Goal: Task Accomplishment & Management: Complete application form

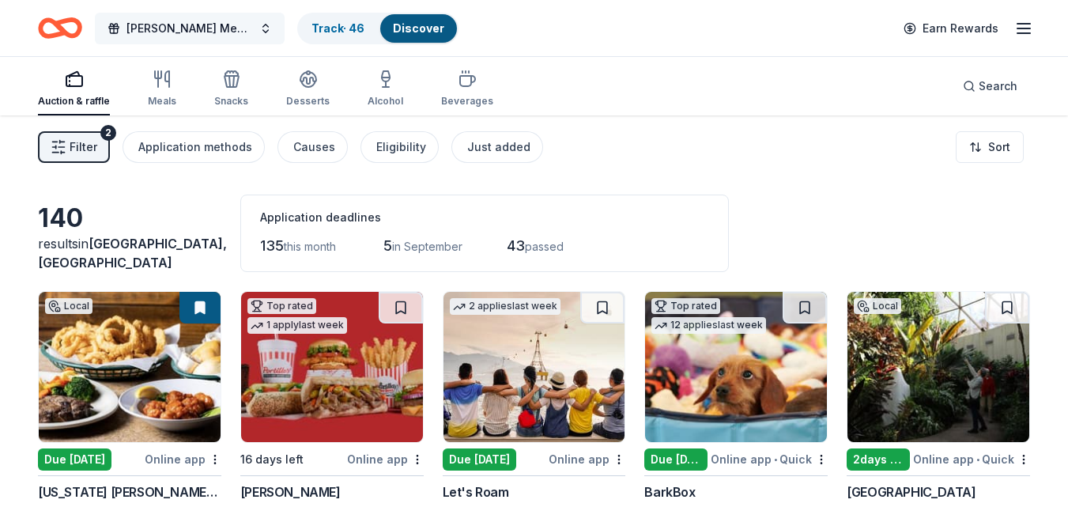
click at [207, 37] on span "[PERSON_NAME] Memorial Fishing For..." at bounding box center [190, 28] width 127 height 19
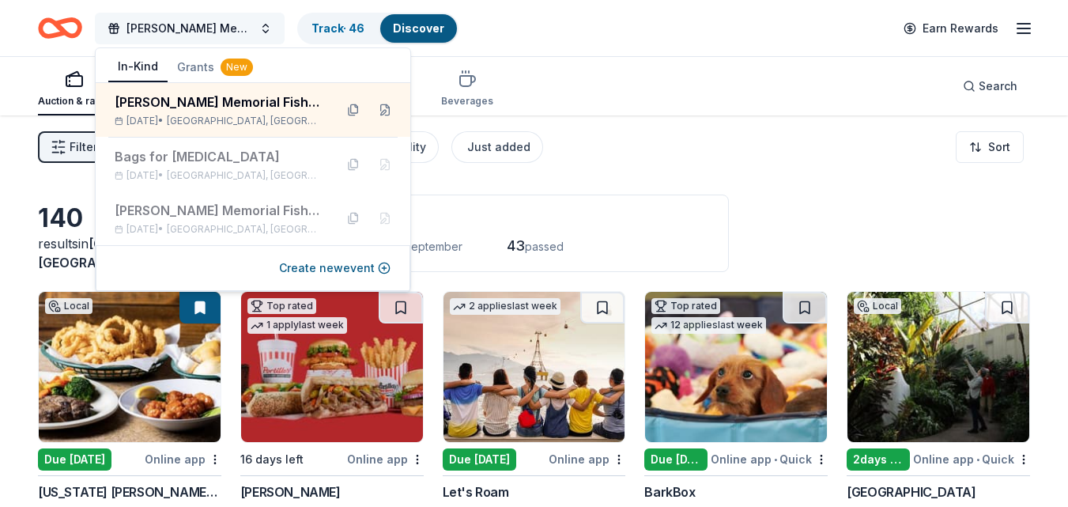
click at [228, 27] on span "James Tingle Memorial Fishing For..." at bounding box center [190, 28] width 127 height 19
click at [265, 30] on button "[PERSON_NAME] Memorial Fishing For..." at bounding box center [190, 29] width 190 height 32
click at [1034, 24] on div "James Tingle Memorial Fishing For... Track · 46 Discover Earn Rewards" at bounding box center [534, 28] width 1068 height 56
click at [1027, 28] on line "button" at bounding box center [1024, 28] width 13 height 0
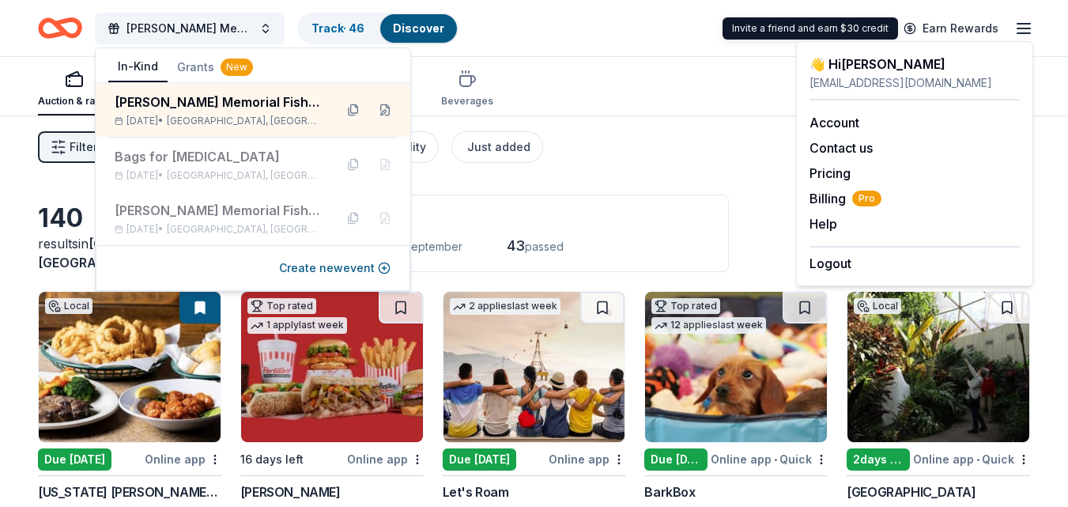
click at [1027, 28] on line "button" at bounding box center [1024, 28] width 13 height 0
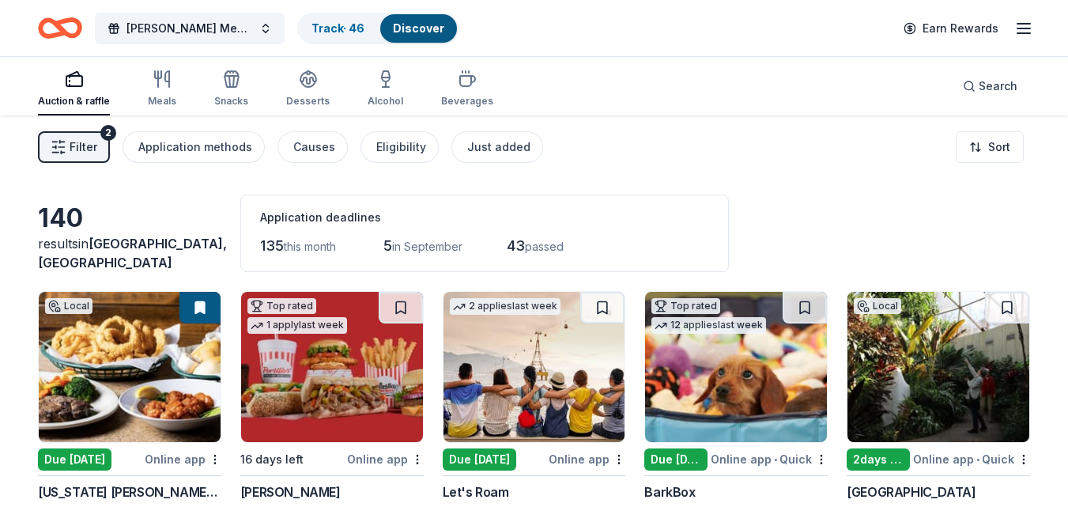
click at [1027, 26] on icon "button" at bounding box center [1024, 28] width 19 height 19
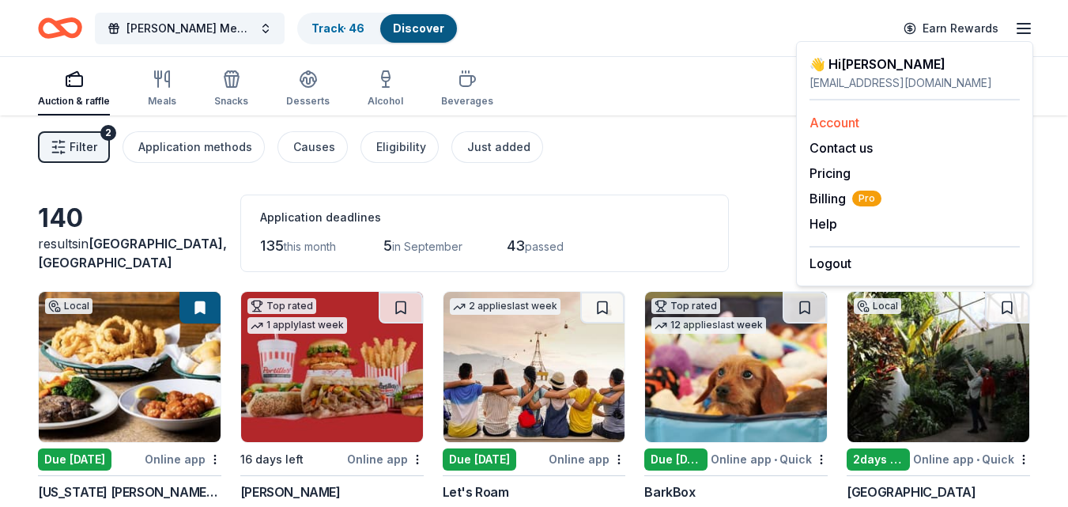
click at [832, 120] on link "Account" at bounding box center [835, 123] width 50 height 16
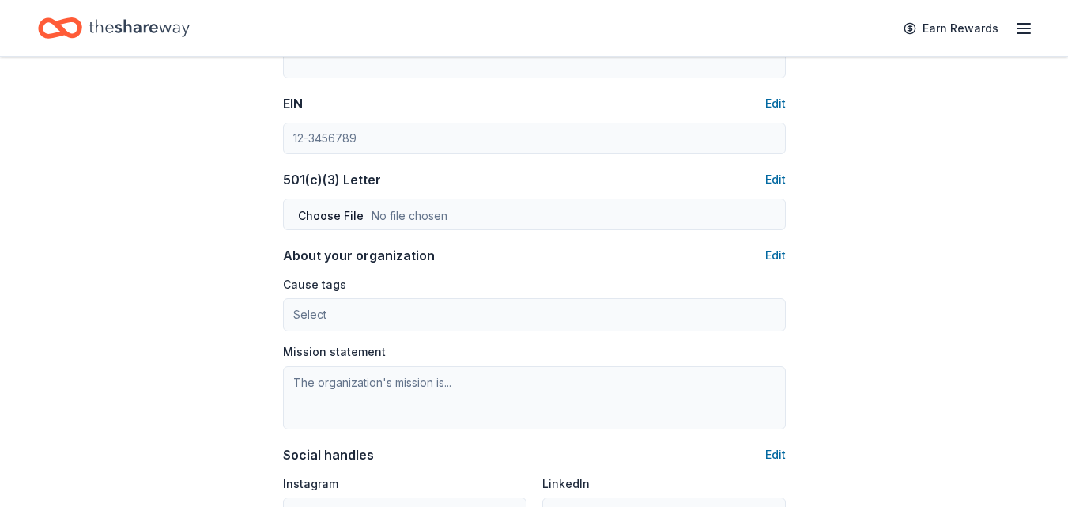
scroll to position [758, 0]
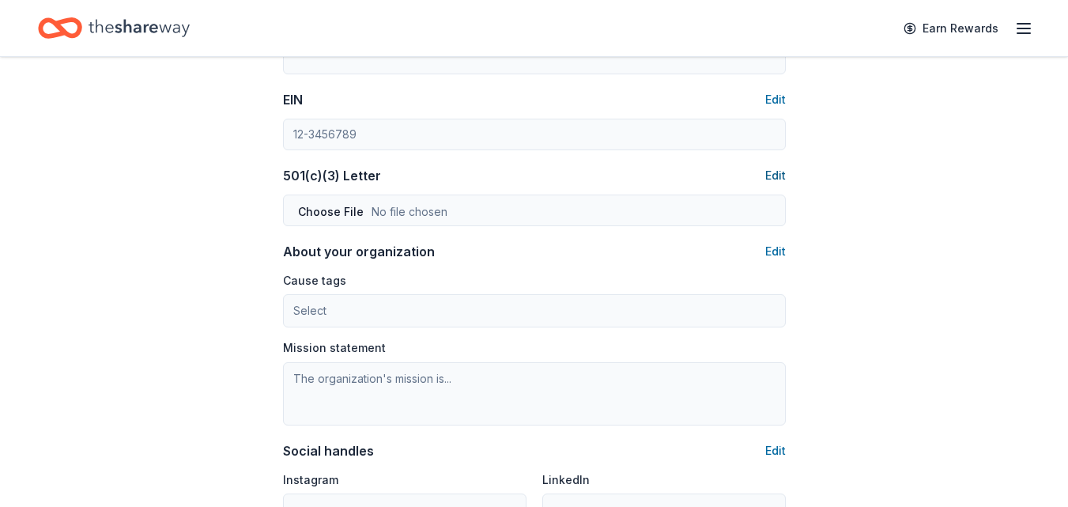
click at [779, 179] on button "Edit" at bounding box center [776, 175] width 21 height 19
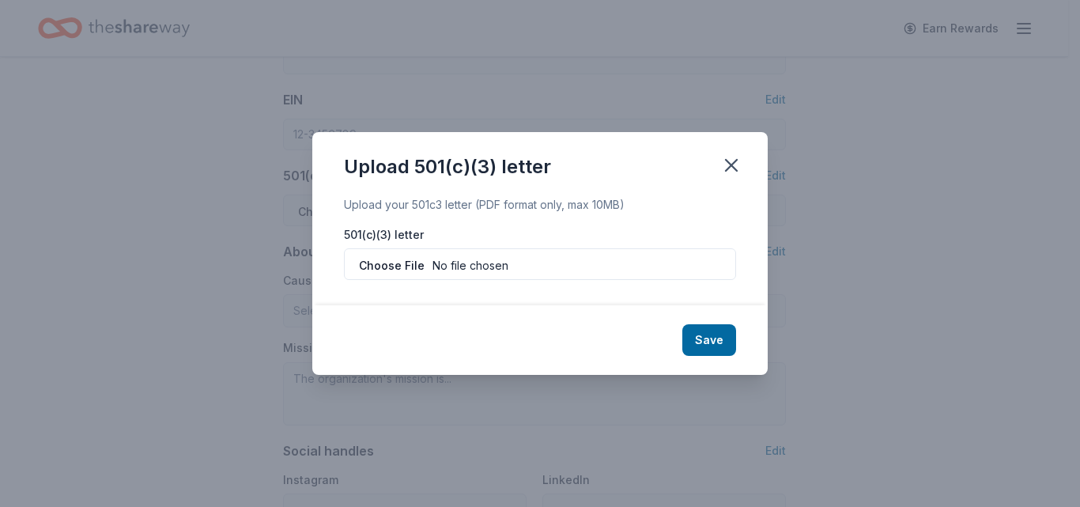
click at [353, 210] on div "Upload your 501c3 letter (PDF format only, max 10MB)" at bounding box center [540, 204] width 392 height 19
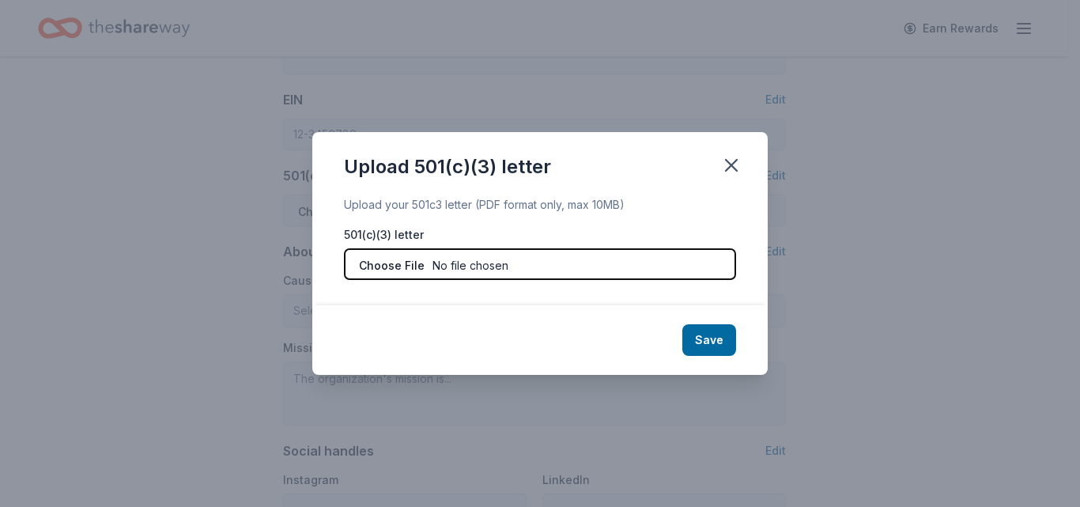
click at [509, 267] on input "file" at bounding box center [540, 264] width 392 height 32
type input "C:\fakepath\501c3 Letter.pdf"
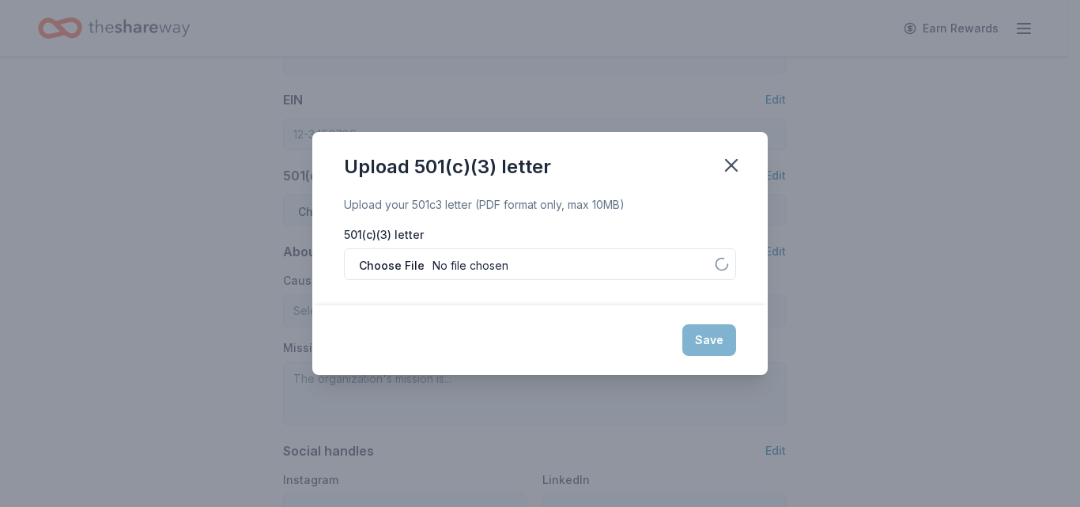
click at [576, 315] on div "Save" at bounding box center [540, 340] width 456 height 70
click at [716, 340] on div "Save" at bounding box center [540, 340] width 456 height 70
click at [736, 159] on icon "button" at bounding box center [731, 165] width 22 height 22
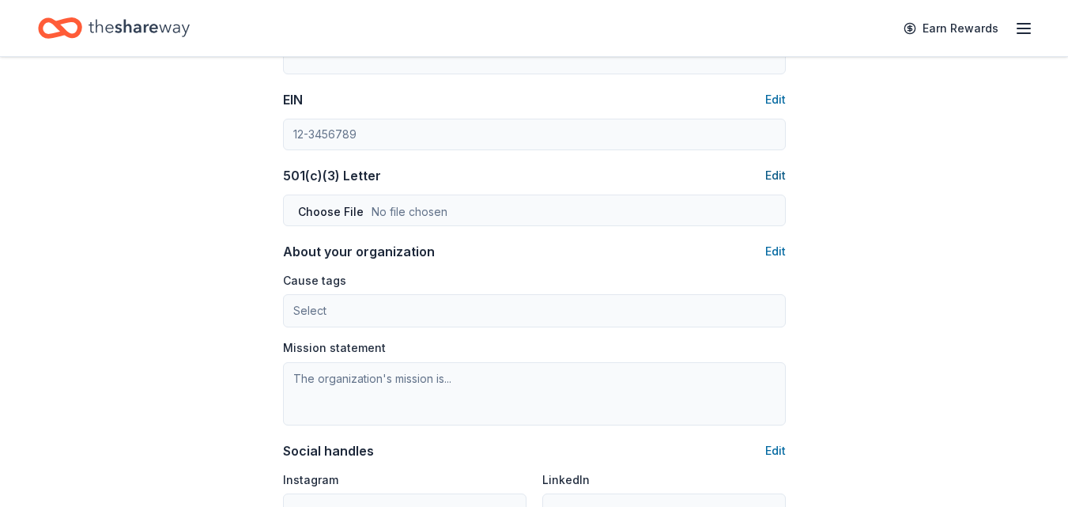
click at [777, 172] on button "Edit" at bounding box center [776, 175] width 21 height 19
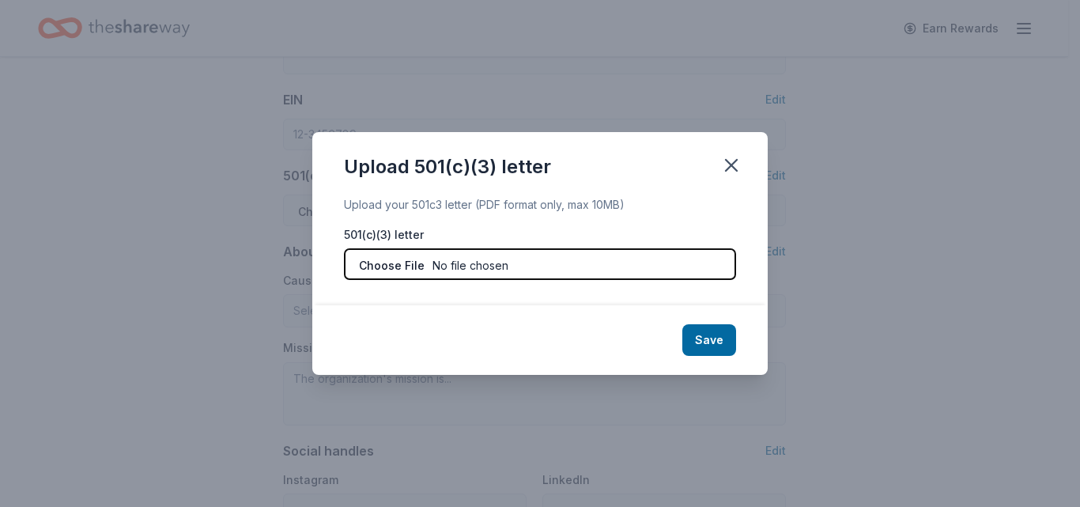
click at [401, 263] on input "file" at bounding box center [540, 264] width 392 height 32
type input "C:\fakepath\501c3 Letter.pdf"
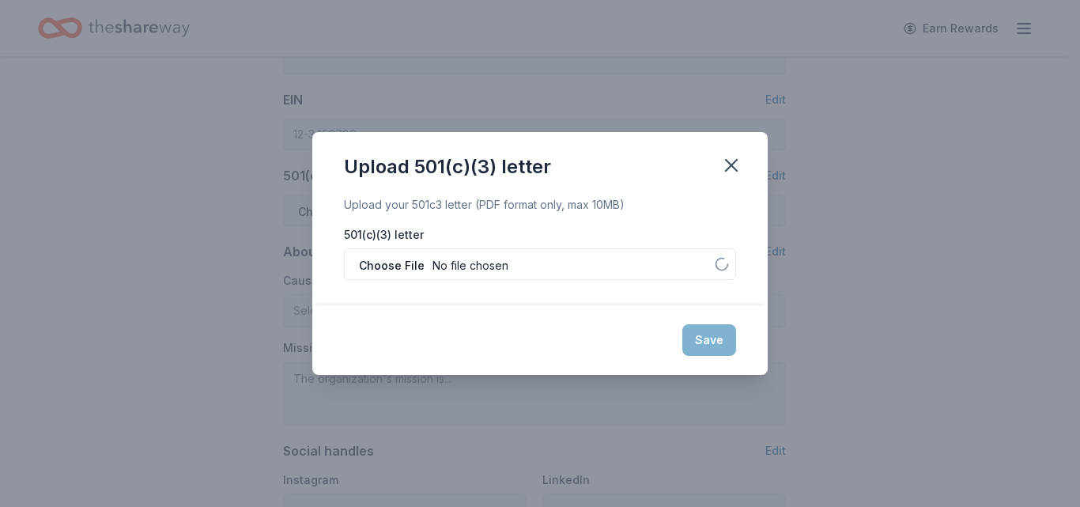
click at [923, 319] on div "Upload 501(c)(3) letter Upload your 501c3 letter (PDF format only, max 10MB) 50…" at bounding box center [540, 253] width 1080 height 507
click at [730, 161] on icon "button" at bounding box center [731, 165] width 22 height 22
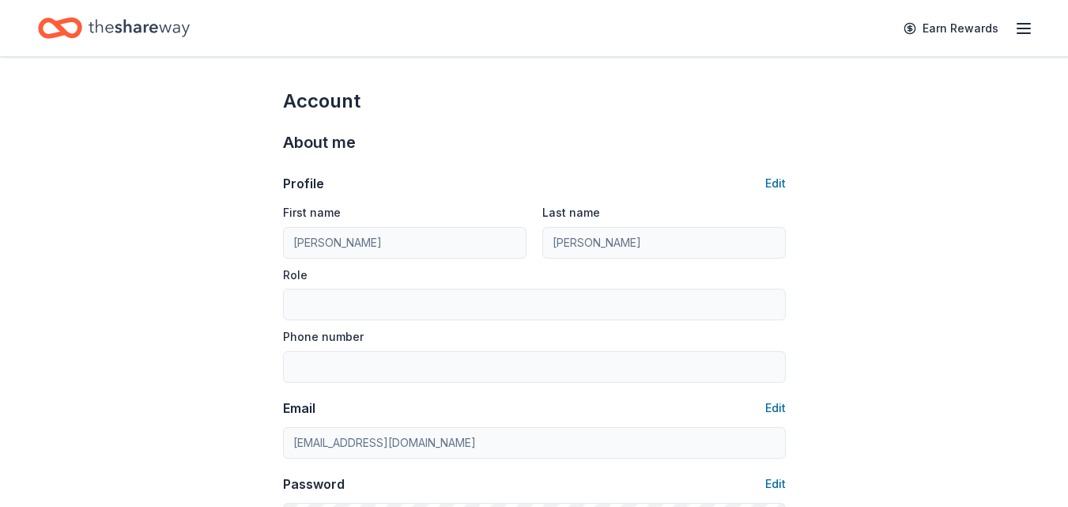
scroll to position [758, 0]
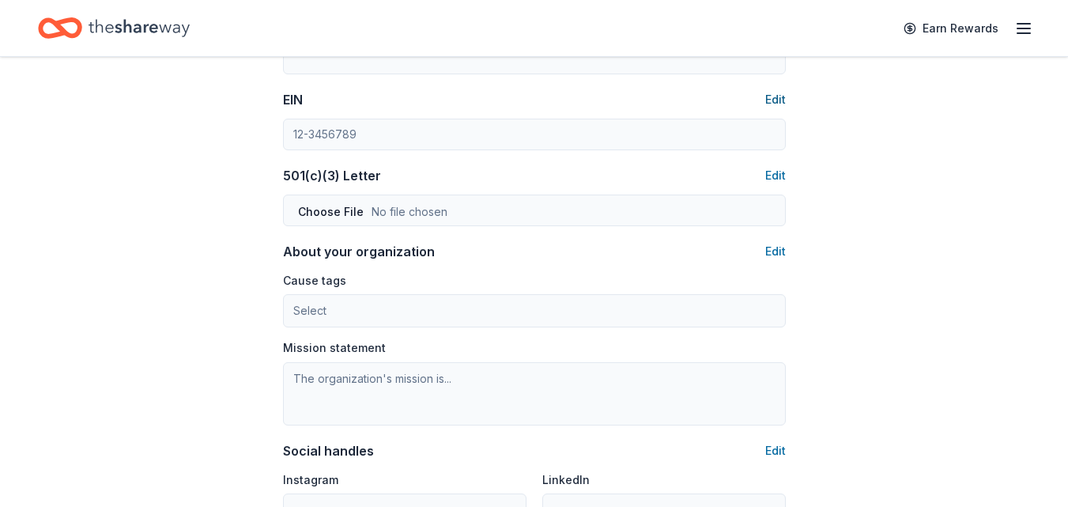
click at [771, 96] on button "Edit" at bounding box center [776, 99] width 21 height 19
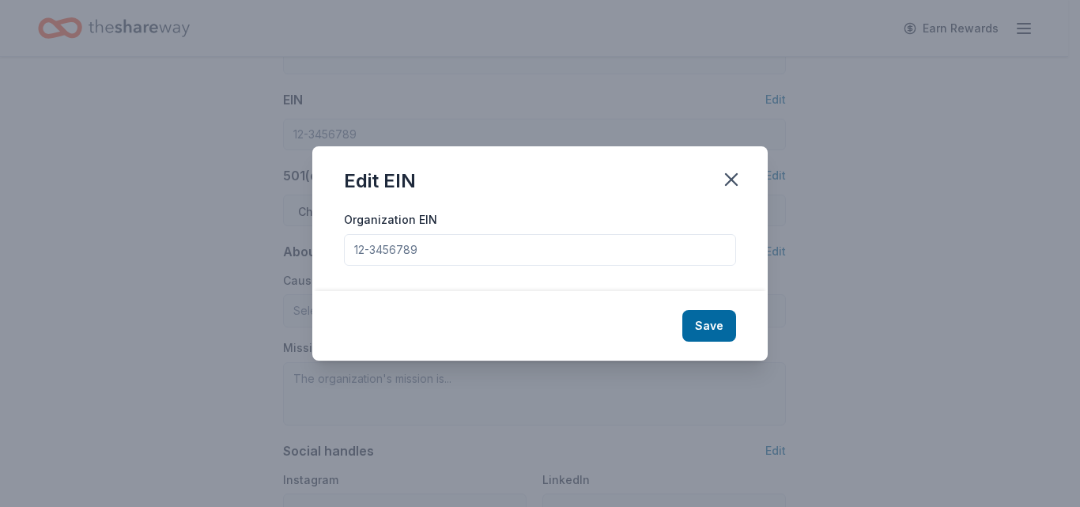
drag, startPoint x: 444, startPoint y: 255, endPoint x: 304, endPoint y: 248, distance: 140.1
click at [304, 248] on div "Edit EIN Organization EIN Save" at bounding box center [540, 253] width 1080 height 507
type input "39-2835226"
click at [712, 331] on button "Save" at bounding box center [709, 326] width 54 height 32
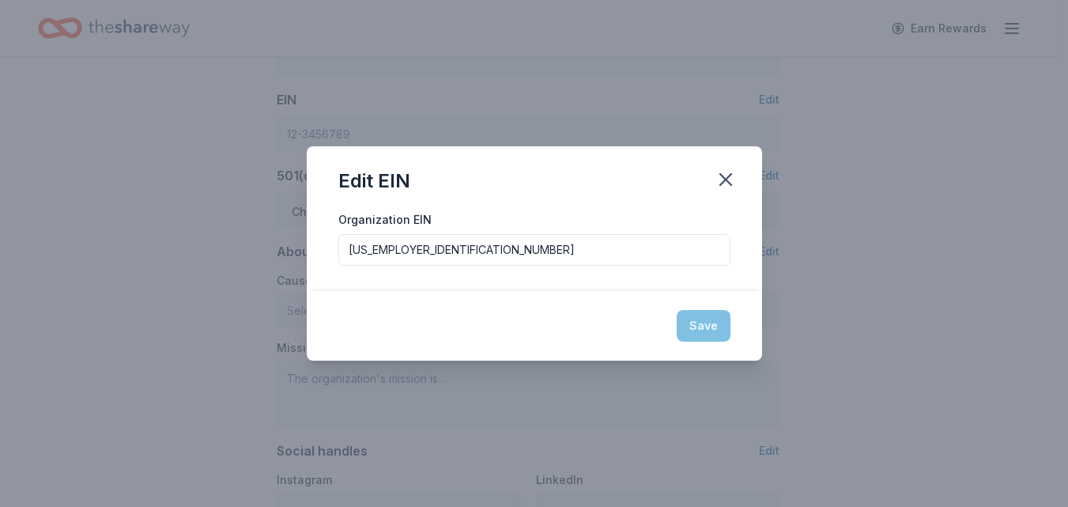
type input "39-2835226"
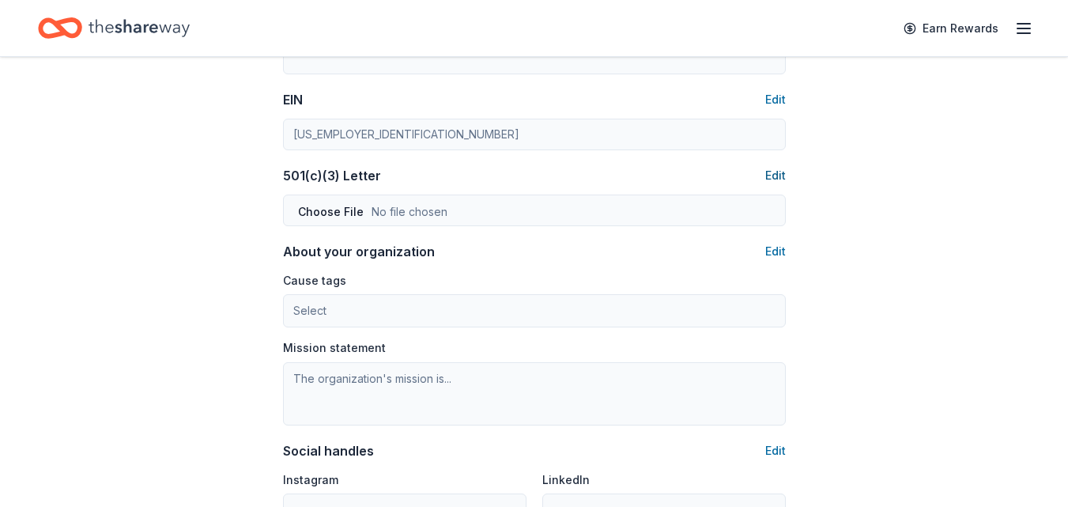
click at [781, 175] on button "Edit" at bounding box center [776, 175] width 21 height 19
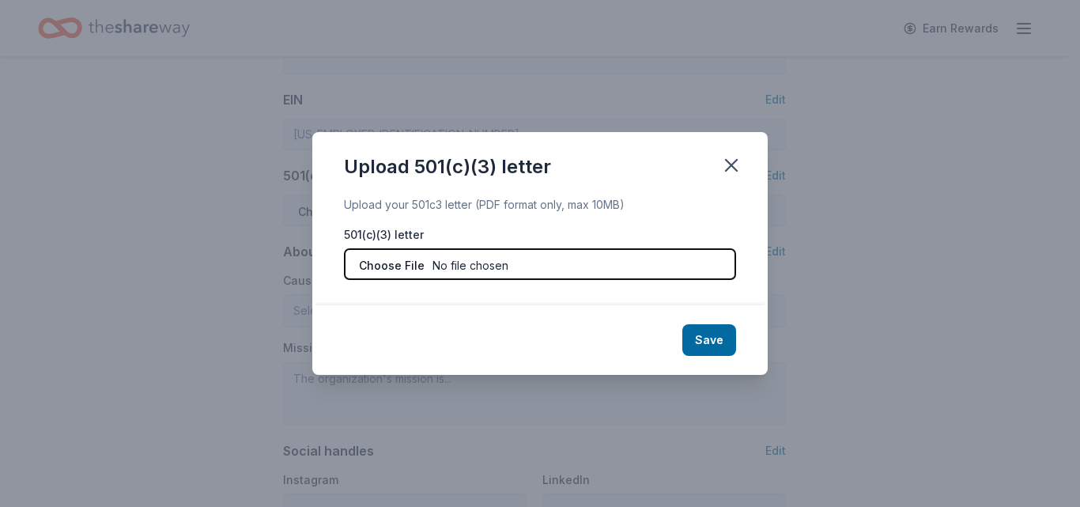
click at [575, 274] on input "file" at bounding box center [540, 264] width 392 height 32
type input "C:\fakepath\501c3 Letter.pdf"
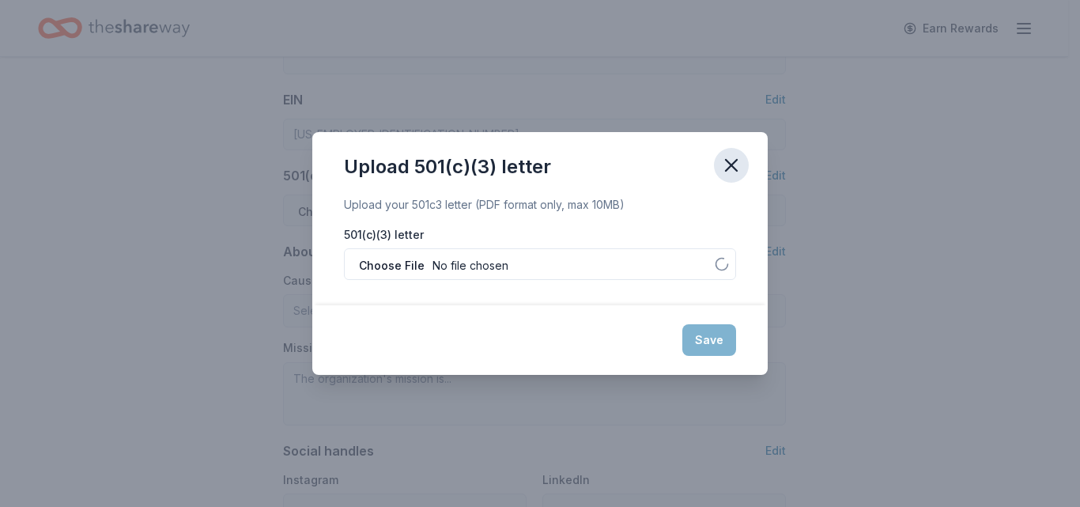
click at [722, 172] on icon "button" at bounding box center [731, 165] width 22 height 22
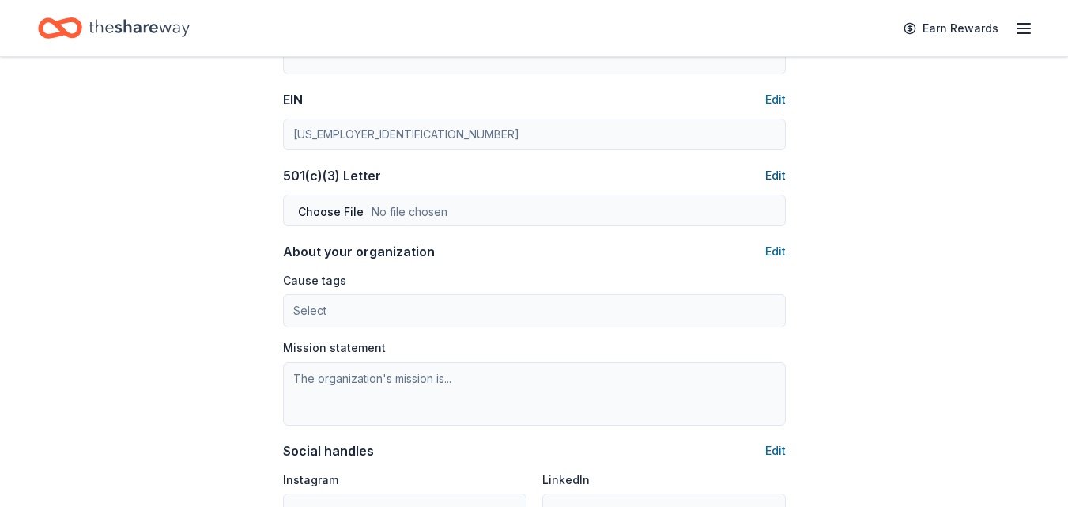
click at [776, 173] on button "Edit" at bounding box center [776, 175] width 21 height 19
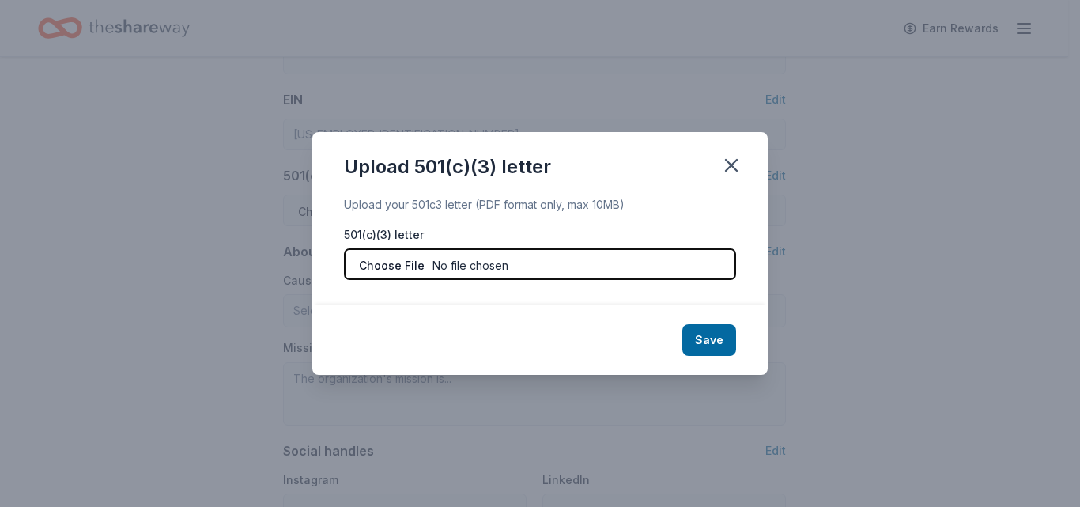
click at [450, 279] on input "file" at bounding box center [540, 264] width 392 height 32
type input "C:\fakepath\501c3 Letter.pdf"
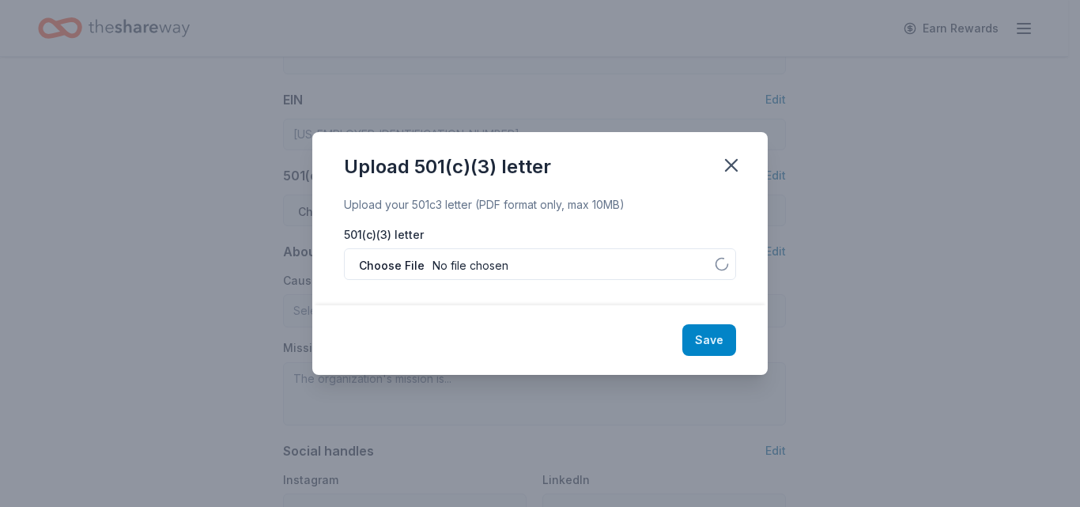
click at [708, 338] on button "Save" at bounding box center [709, 340] width 54 height 32
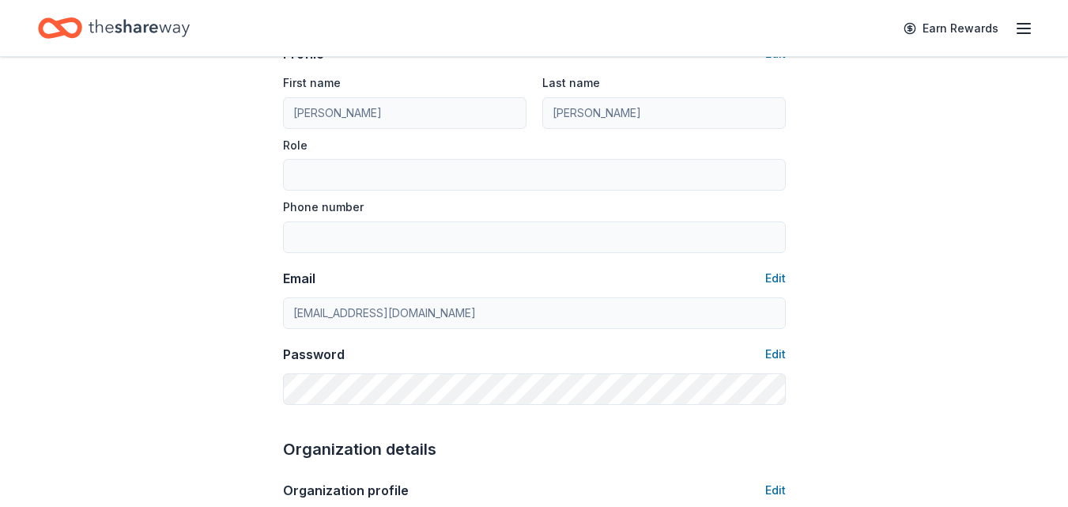
scroll to position [0, 0]
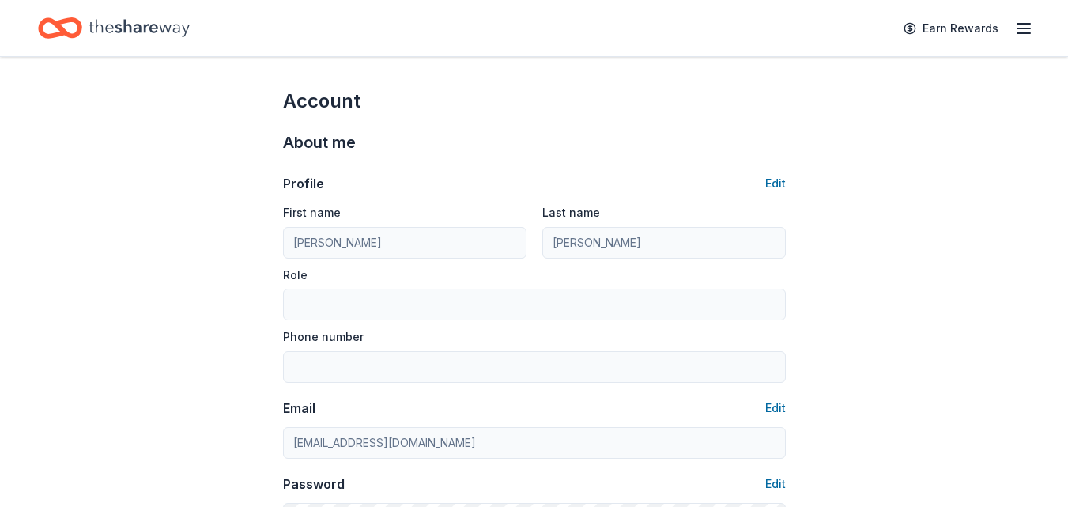
scroll to position [697, 0]
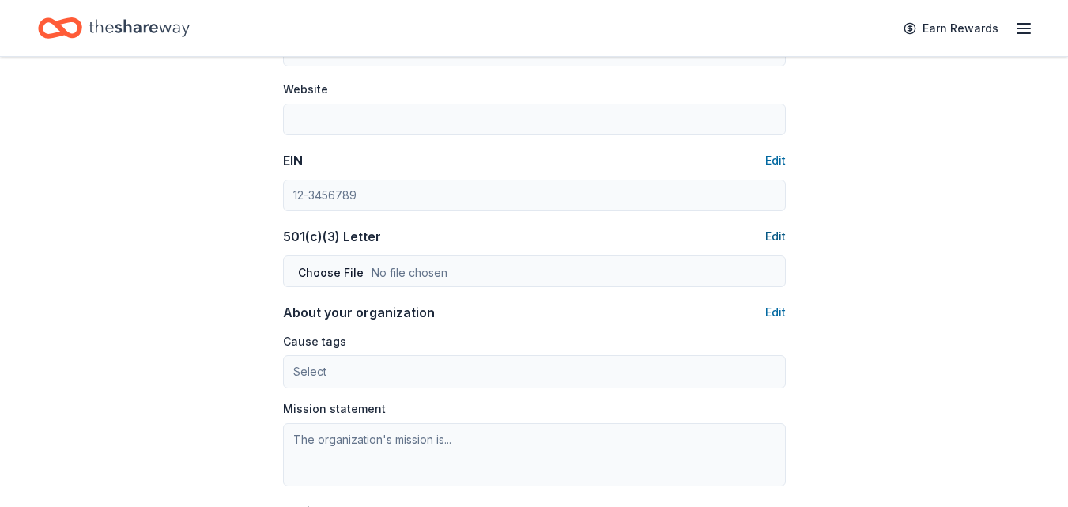
click at [773, 235] on button "Edit" at bounding box center [776, 236] width 21 height 19
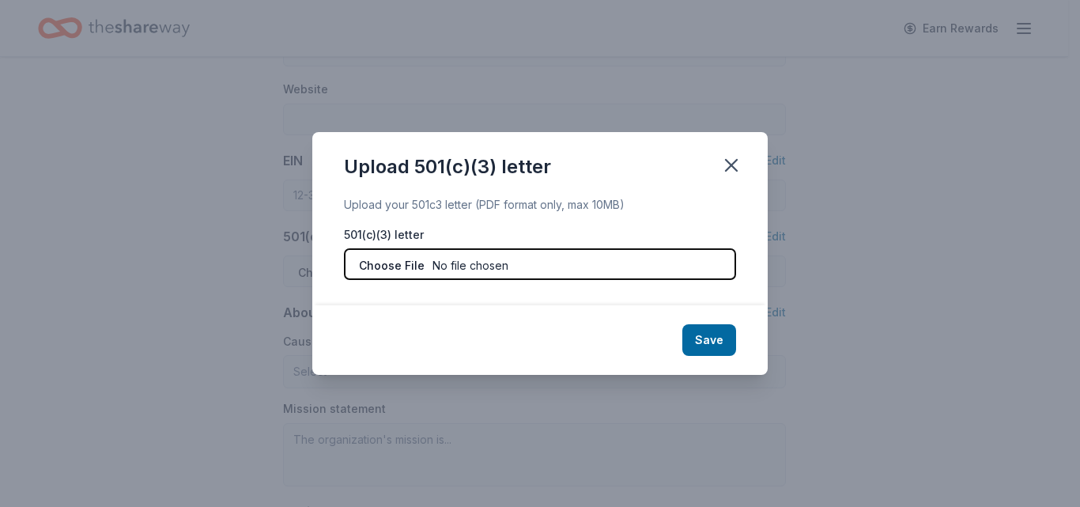
click at [470, 263] on input "file" at bounding box center [540, 264] width 392 height 32
type input "C:\fakepath\501c3 Letter.pdf"
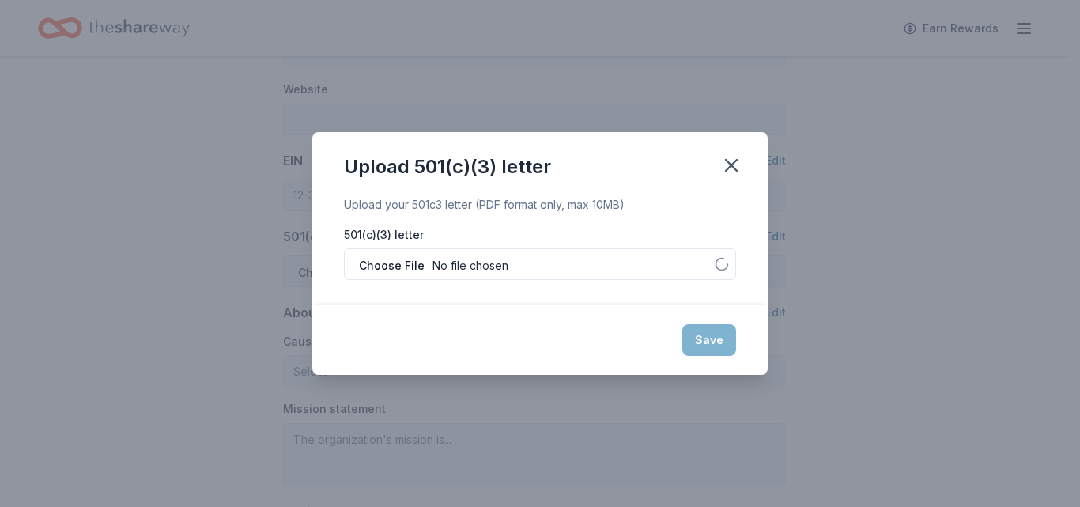
click at [988, 301] on div "Upload 501(c)(3) letter Upload your 501c3 letter (PDF format only, max 10MB) 50…" at bounding box center [540, 253] width 1080 height 507
click at [729, 169] on icon "button" at bounding box center [731, 165] width 22 height 22
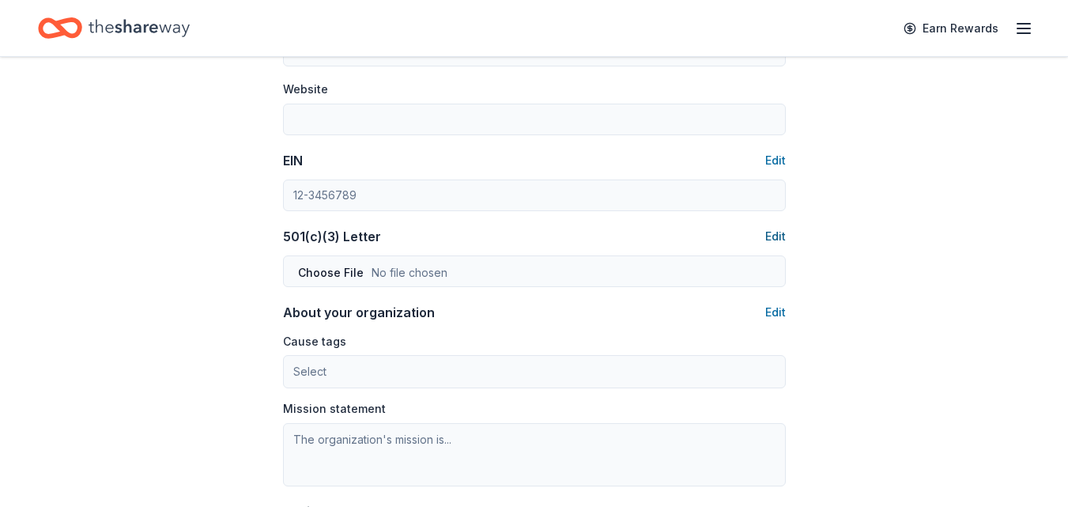
click at [774, 235] on button "Edit" at bounding box center [776, 236] width 21 height 19
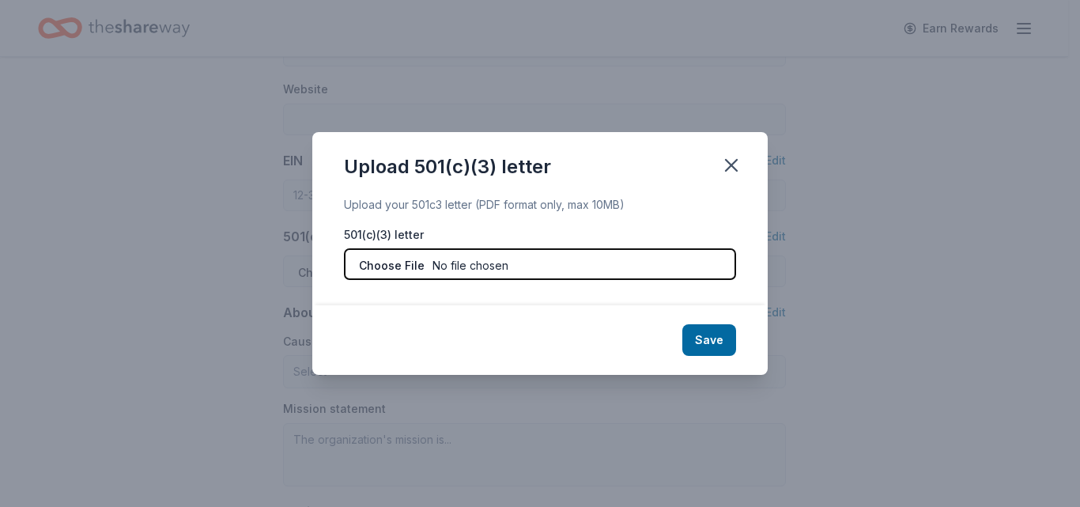
click at [580, 267] on input "file" at bounding box center [540, 264] width 392 height 32
type input "C:\fakepath\501c3 Letter.pdf"
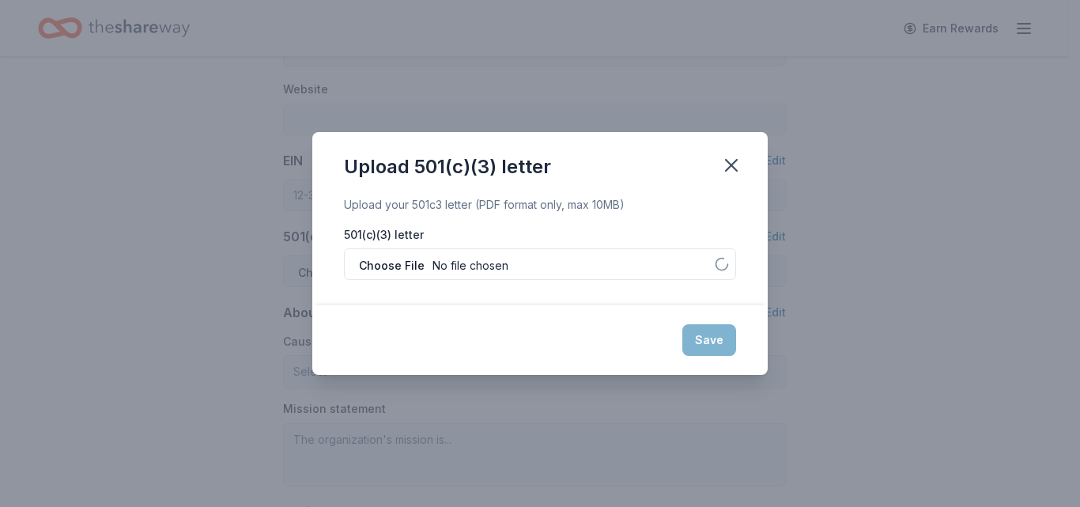
click at [705, 345] on div "Save" at bounding box center [540, 340] width 456 height 70
click at [614, 345] on div "Save" at bounding box center [540, 340] width 456 height 70
click at [728, 168] on icon "button" at bounding box center [731, 165] width 11 height 11
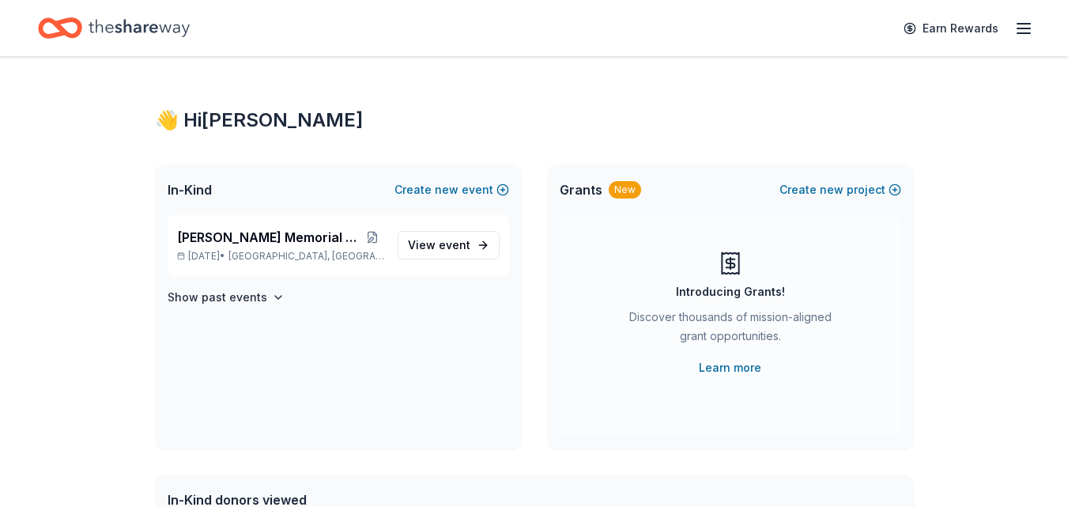
click at [1027, 28] on line "button" at bounding box center [1024, 28] width 13 height 0
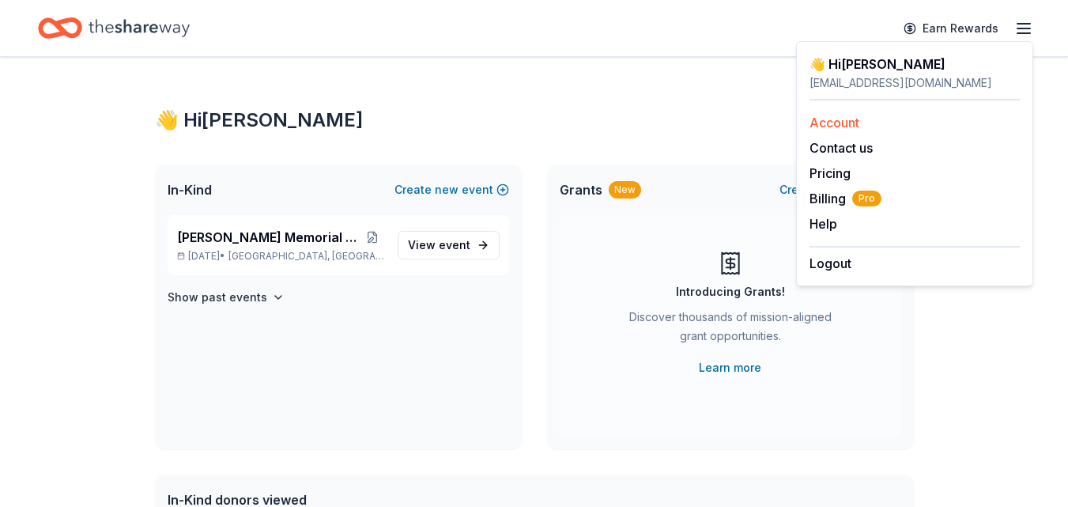
click at [846, 117] on link "Account" at bounding box center [835, 123] width 50 height 16
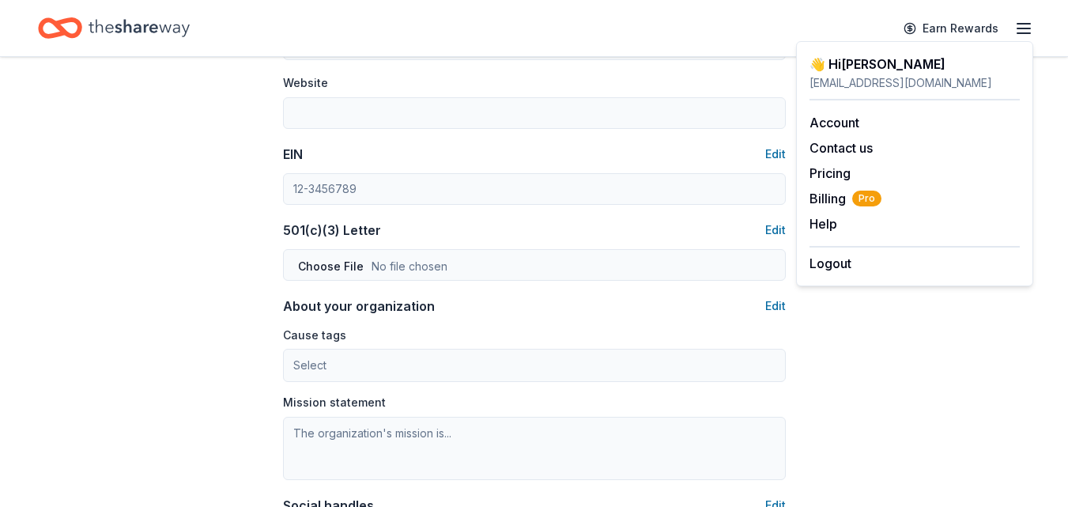
scroll to position [699, 0]
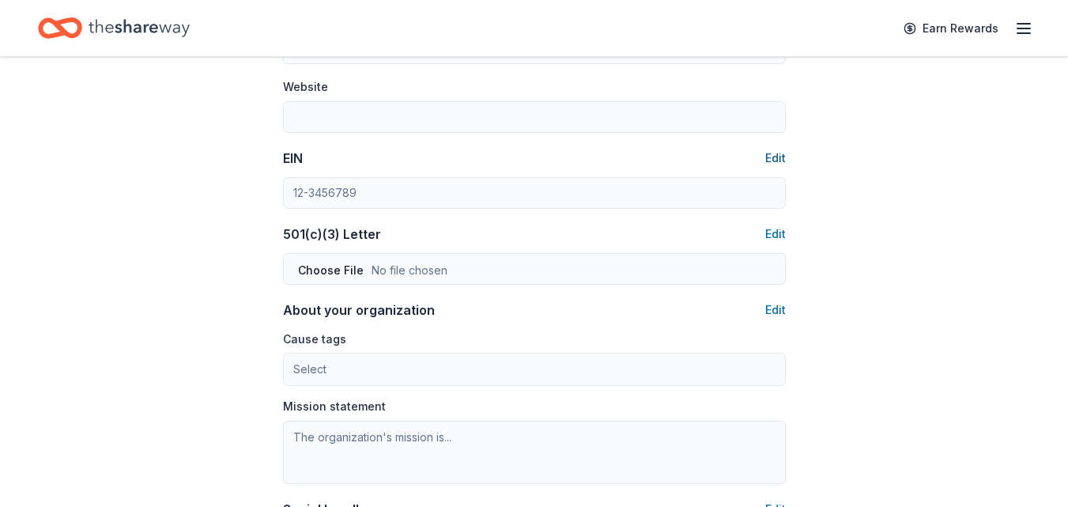
click at [777, 153] on button "Edit" at bounding box center [776, 158] width 21 height 19
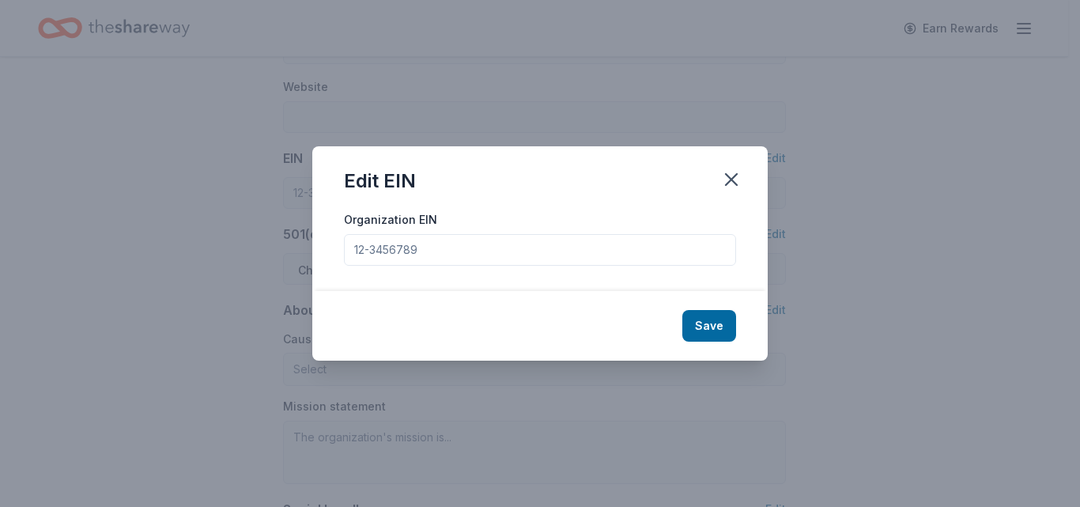
click at [680, 258] on input "Organization EIN" at bounding box center [540, 250] width 392 height 32
type input "39-2835226"
click at [713, 341] on button "Save" at bounding box center [709, 326] width 54 height 32
type input "39-2835226"
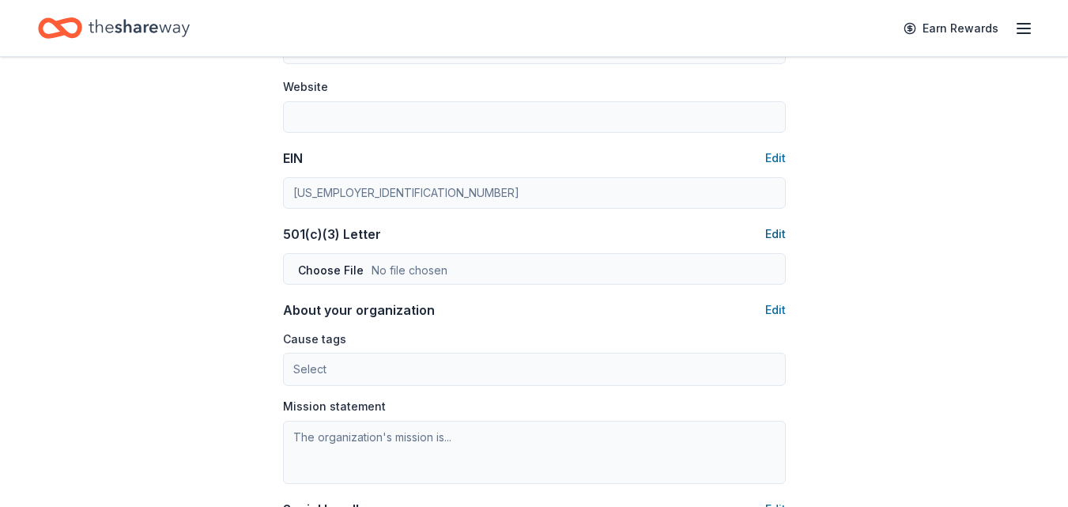
click at [769, 229] on button "Edit" at bounding box center [776, 234] width 21 height 19
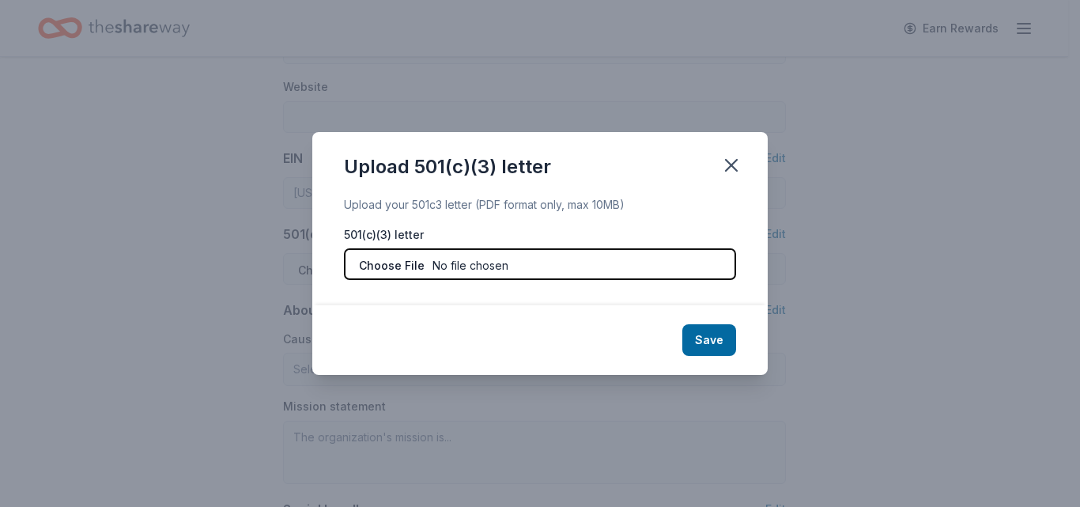
click at [554, 259] on input "file" at bounding box center [540, 264] width 392 height 32
type input "C:\fakepath\501c3 Letter.pdf"
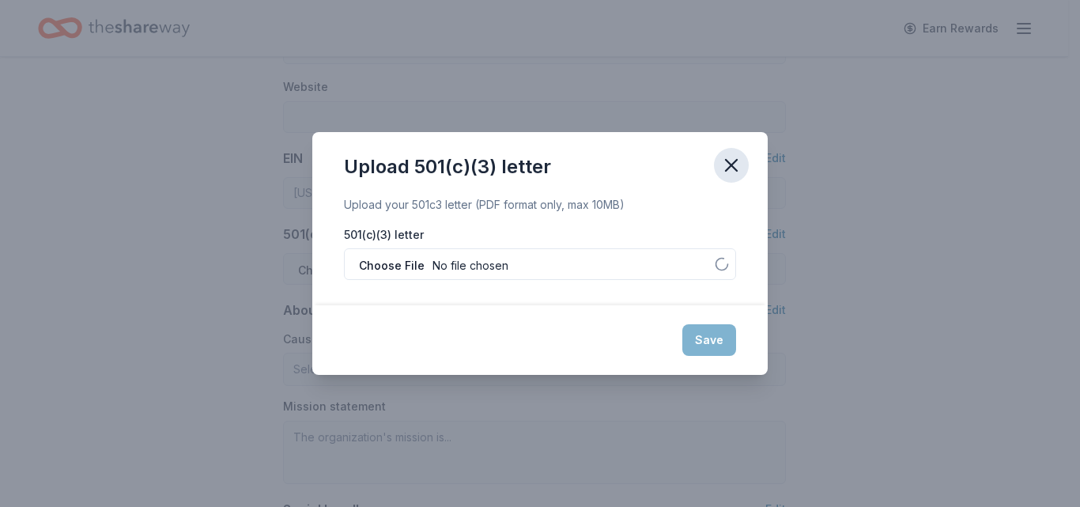
click at [739, 164] on icon "button" at bounding box center [731, 165] width 22 height 22
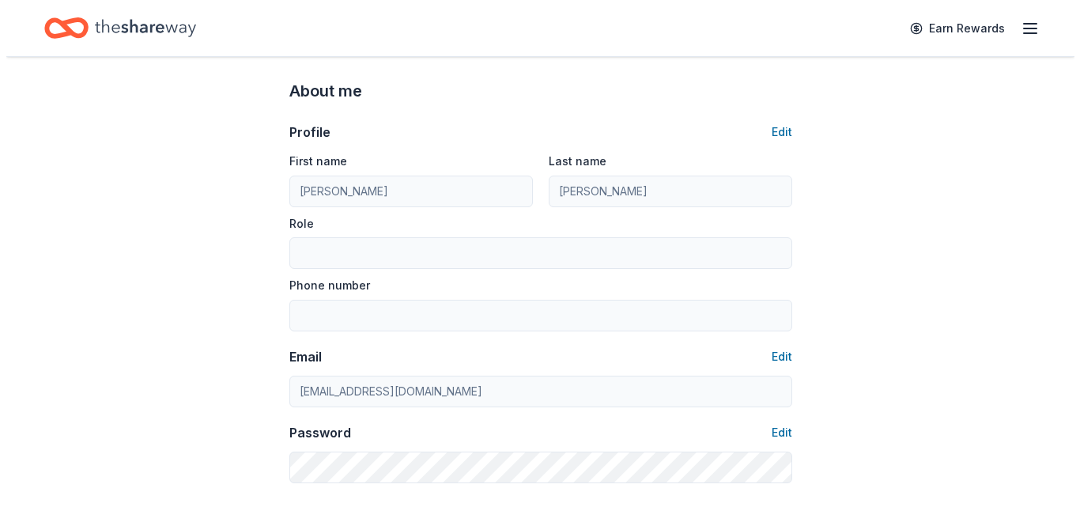
scroll to position [0, 0]
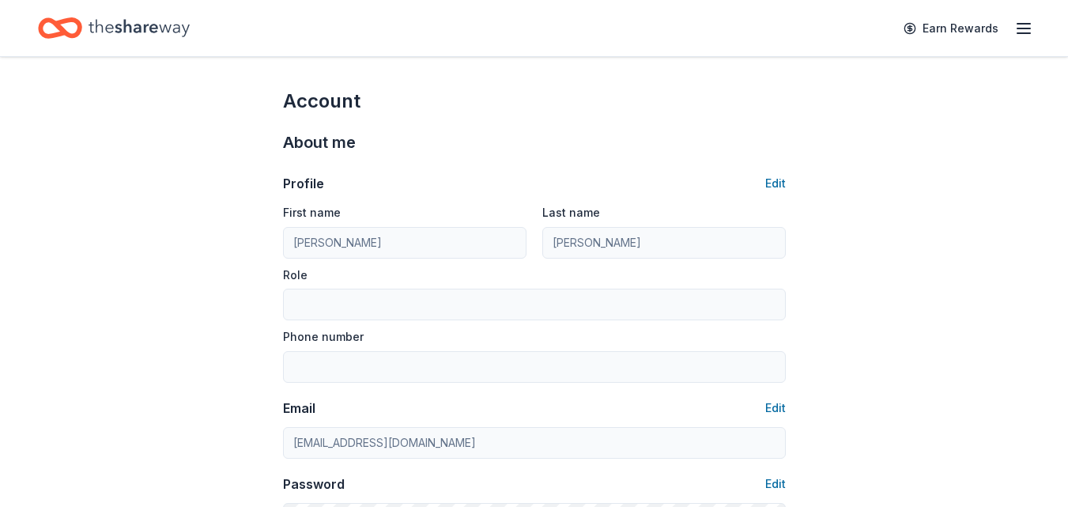
click at [132, 29] on icon "Home" at bounding box center [139, 28] width 101 height 32
click at [109, 14] on icon "Home" at bounding box center [139, 28] width 101 height 32
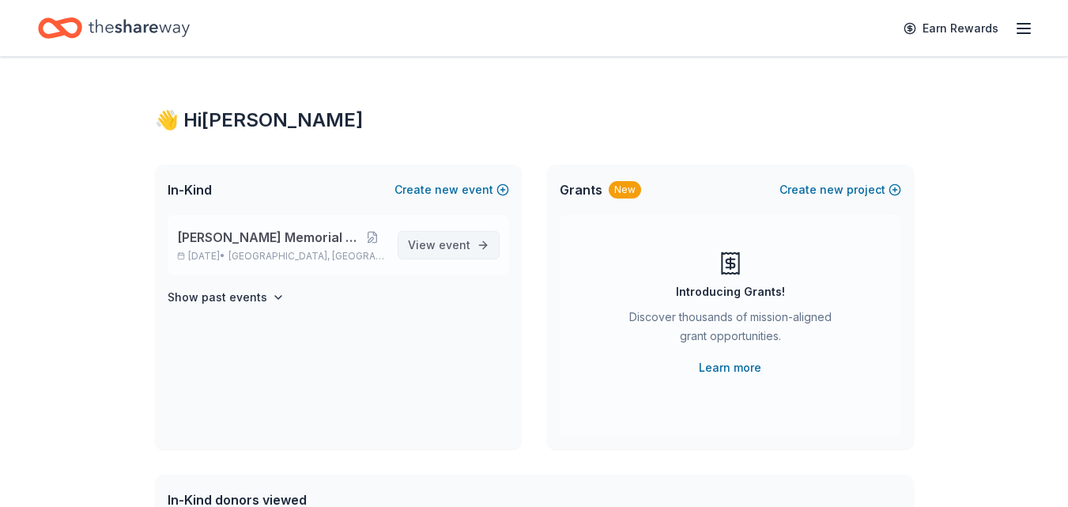
click at [455, 238] on span "event" at bounding box center [455, 244] width 32 height 13
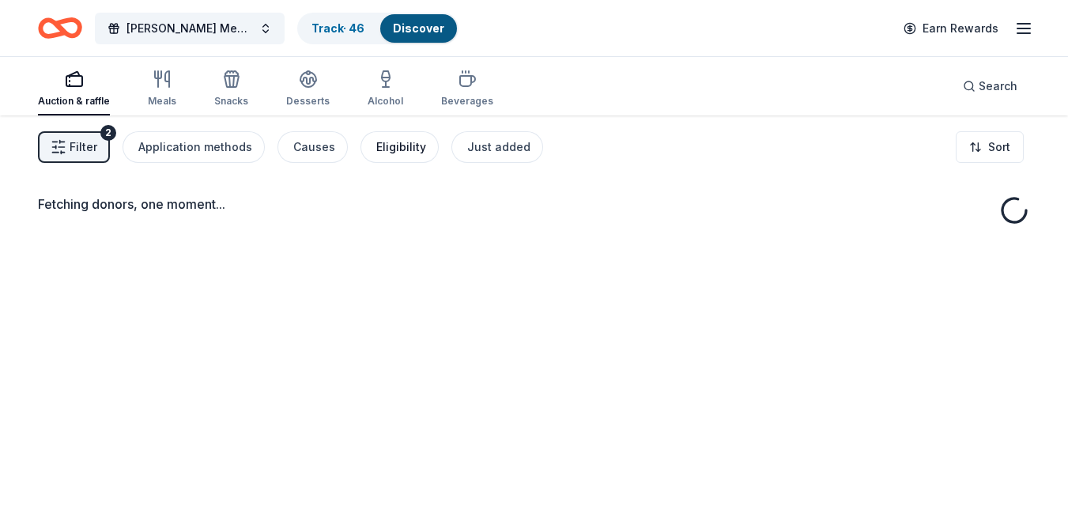
click at [406, 151] on div "Eligibility" at bounding box center [401, 147] width 50 height 19
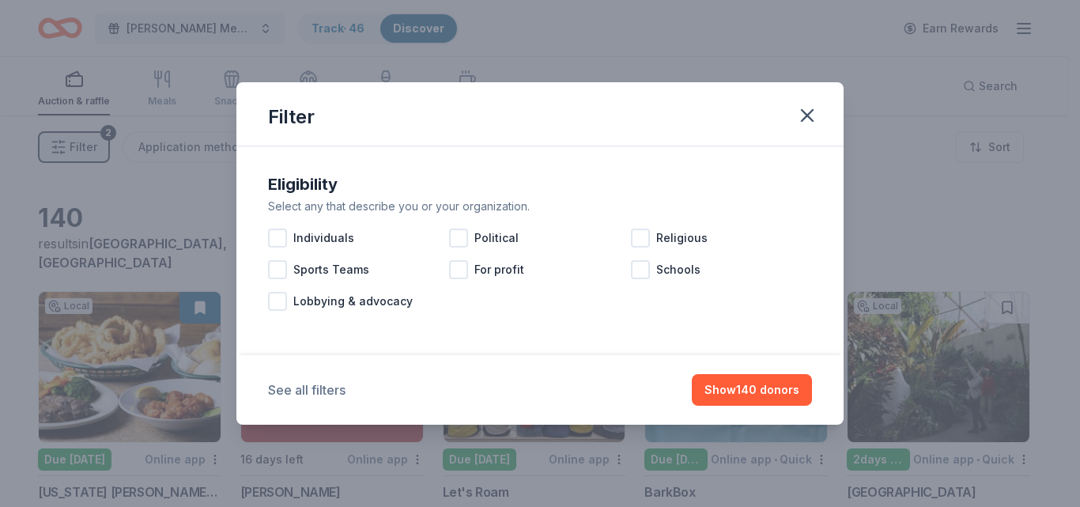
click at [314, 388] on button "See all filters" at bounding box center [307, 389] width 78 height 19
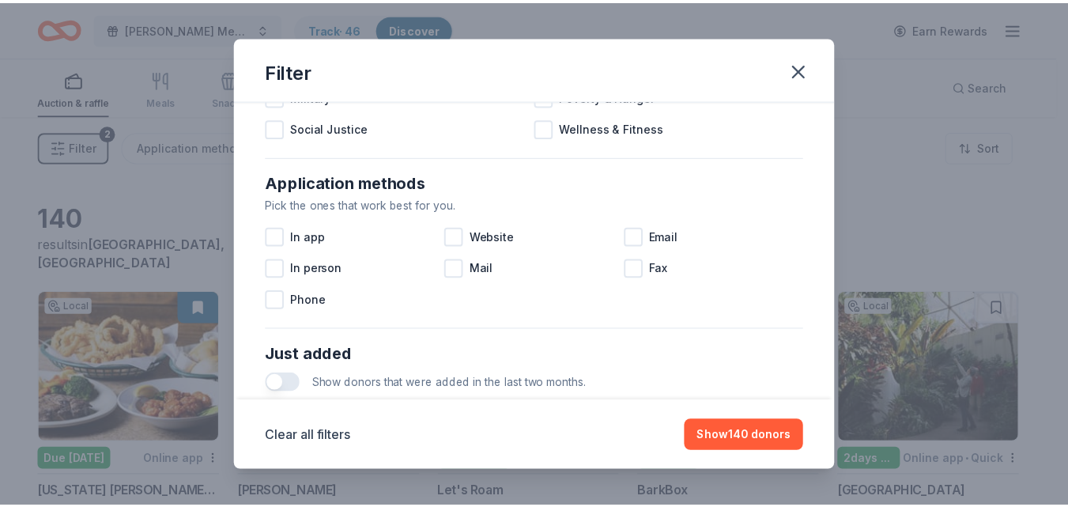
scroll to position [372, 0]
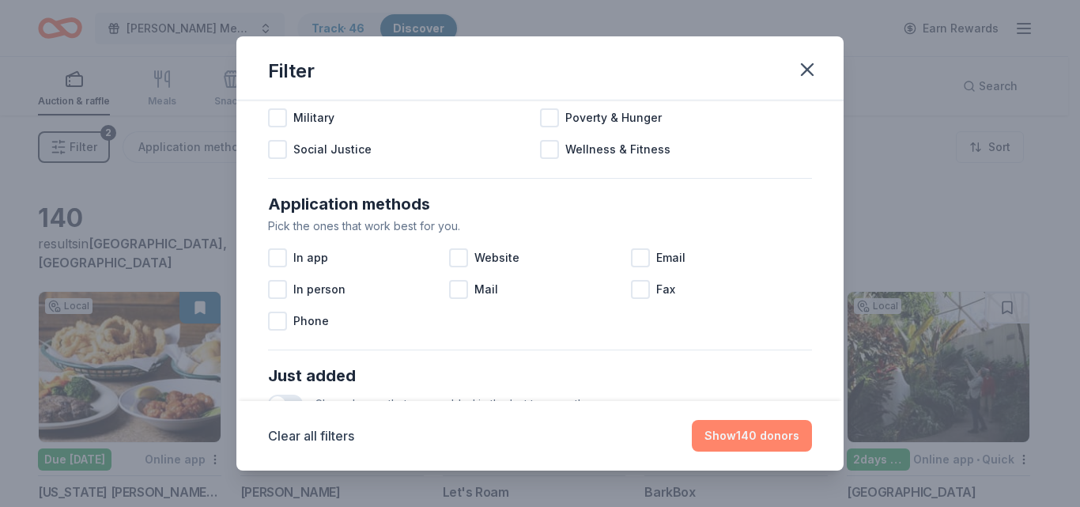
click at [749, 431] on button "Show 140 donors" at bounding box center [752, 436] width 120 height 32
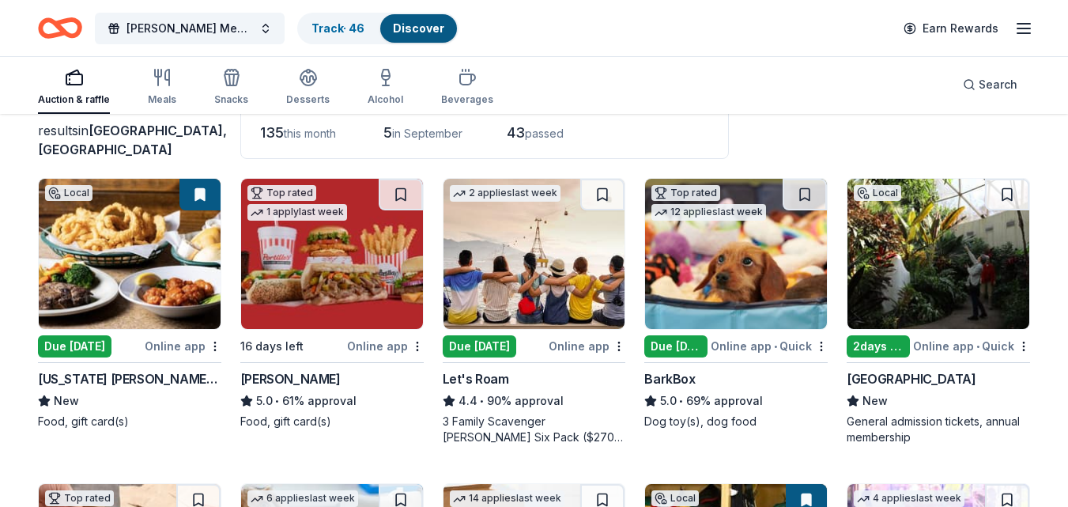
scroll to position [0, 0]
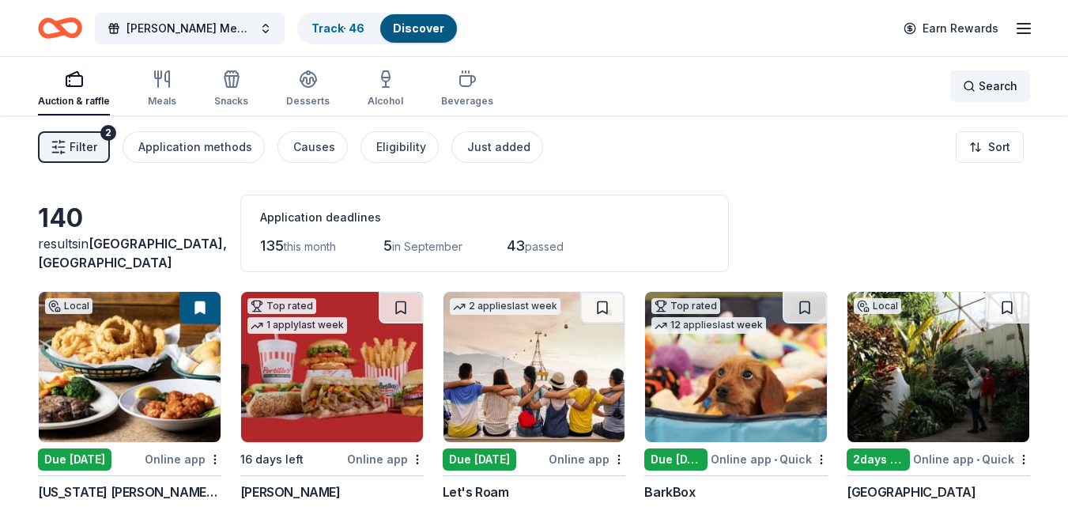
click at [1000, 85] on span "Search" at bounding box center [998, 86] width 39 height 19
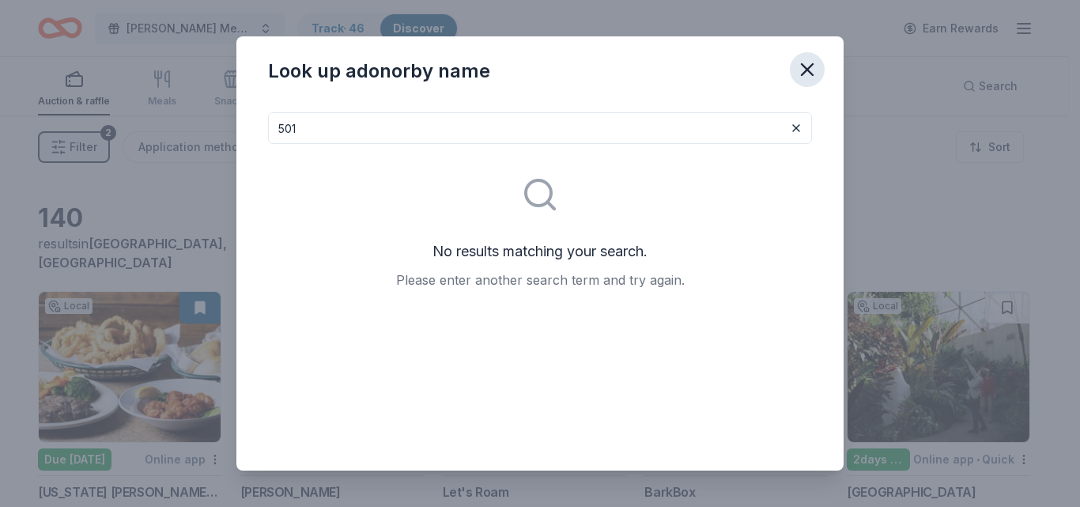
type input "501"
click at [797, 63] on icon "button" at bounding box center [807, 70] width 22 height 22
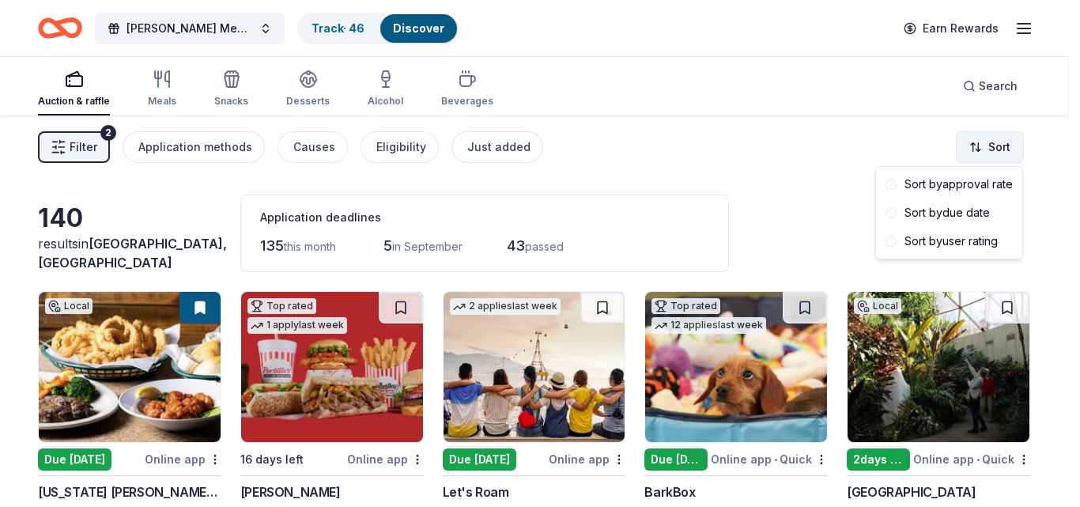
click at [995, 155] on html "James Tingle Memorial Fishing For... Track · 46 Discover Earn Rewards Auction &…" at bounding box center [540, 253] width 1080 height 507
click at [933, 211] on div "Sort by due date" at bounding box center [949, 212] width 140 height 28
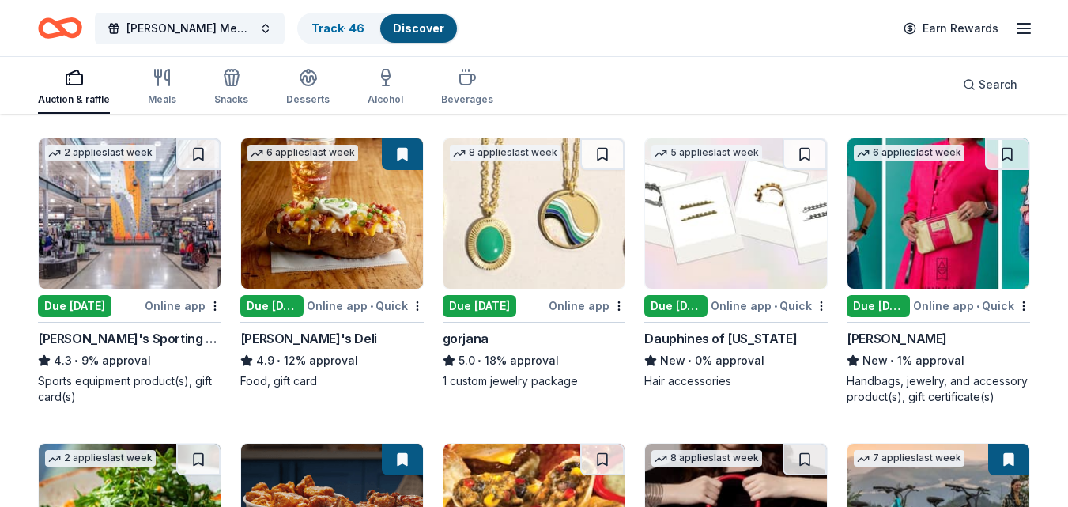
scroll to position [765, 0]
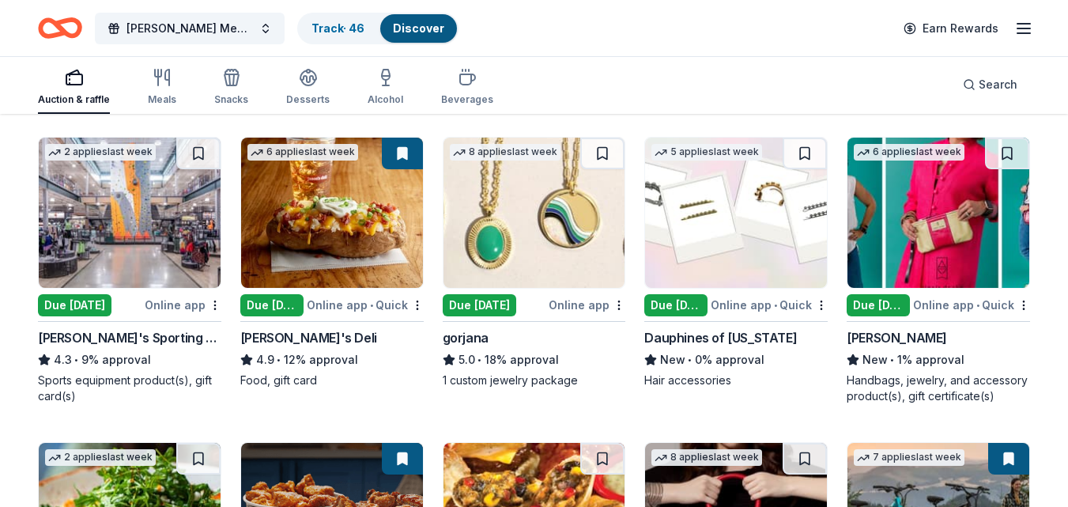
click at [132, 335] on div "Dick's Sporting Goods" at bounding box center [129, 337] width 183 height 19
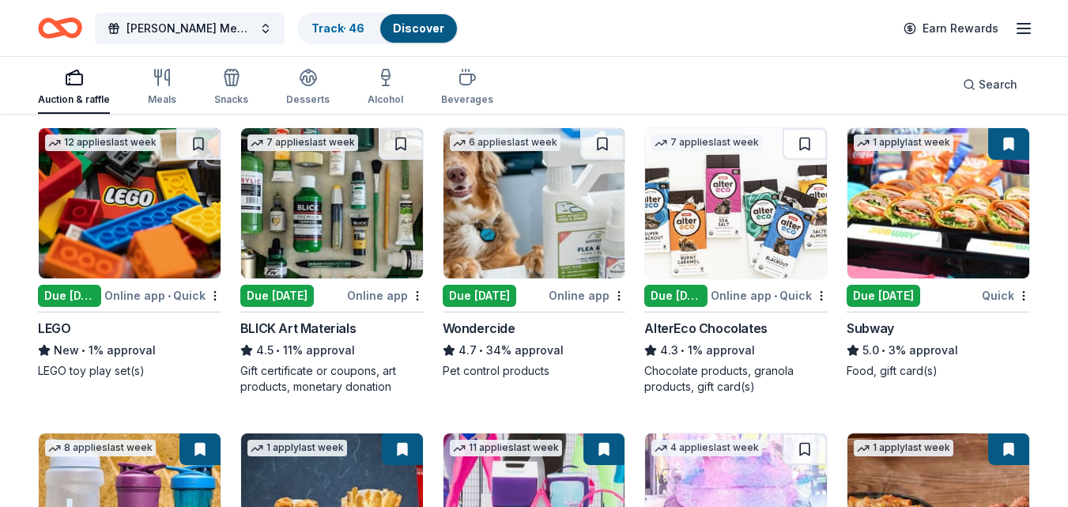
scroll to position [1386, 0]
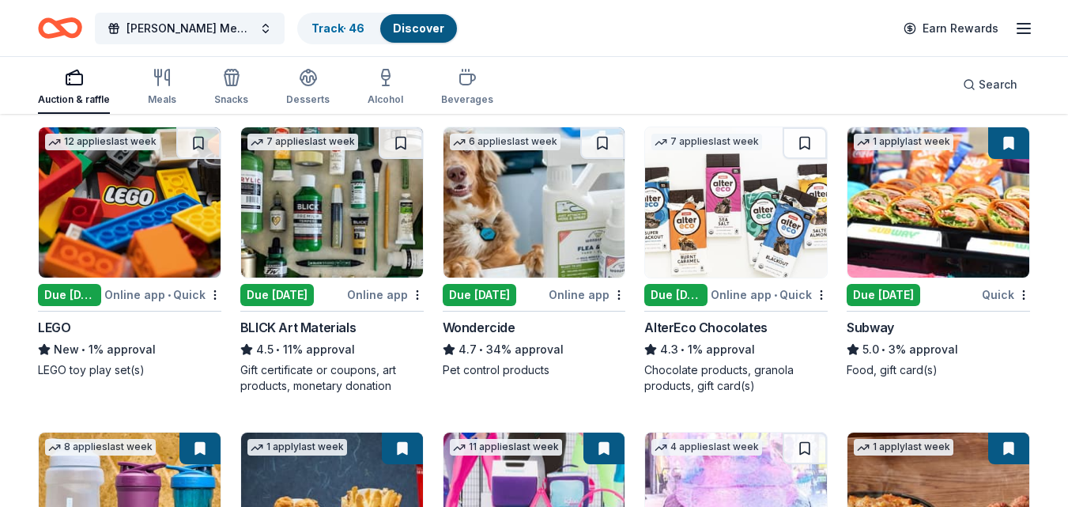
click at [82, 301] on div "Due [DATE]" at bounding box center [69, 295] width 63 height 22
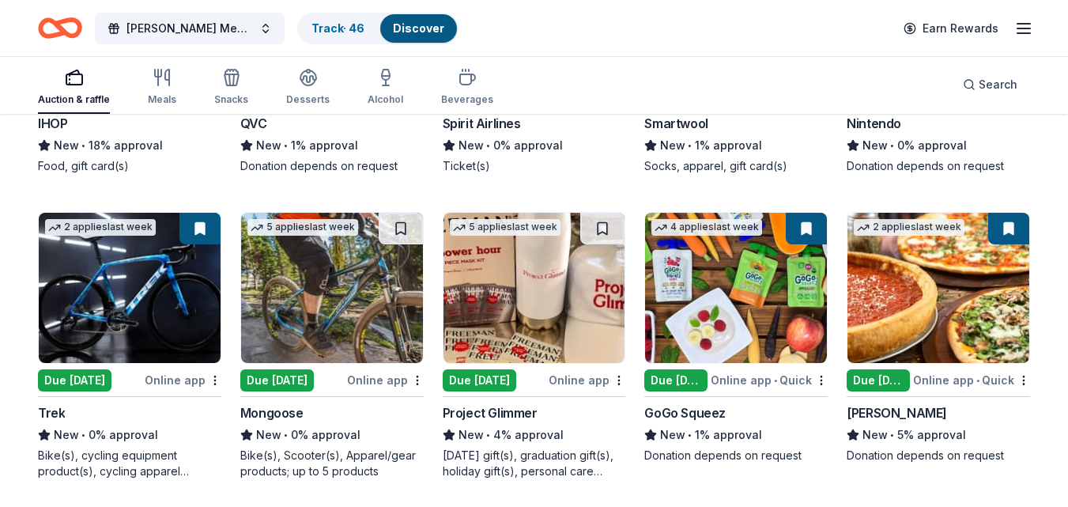
scroll to position [2495, 0]
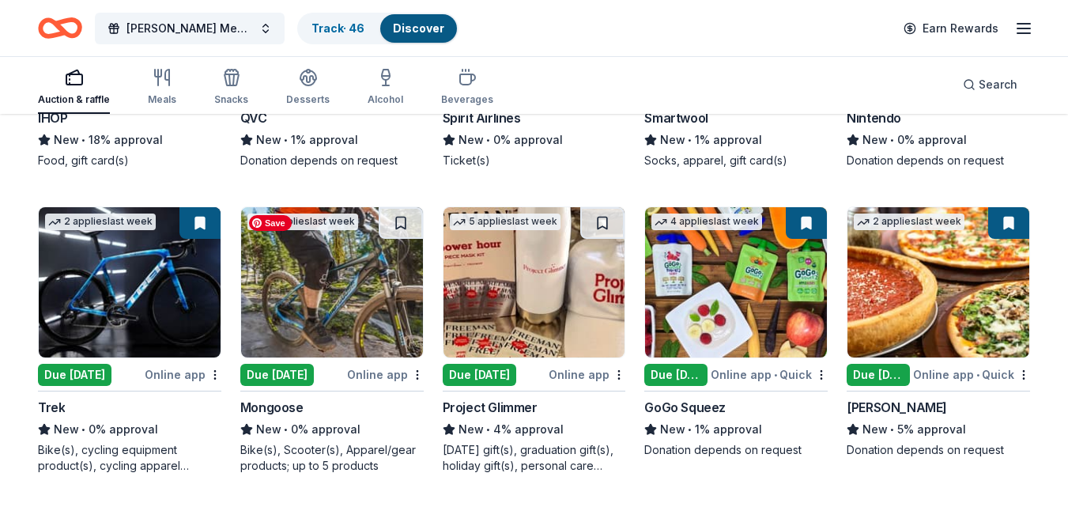
click at [360, 272] on img at bounding box center [332, 282] width 182 height 150
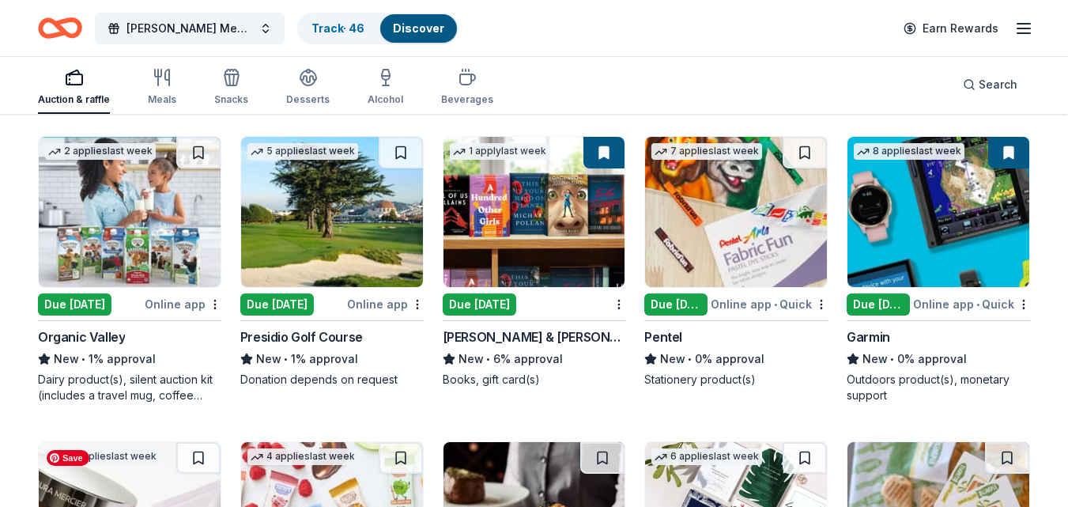
scroll to position [3480, 0]
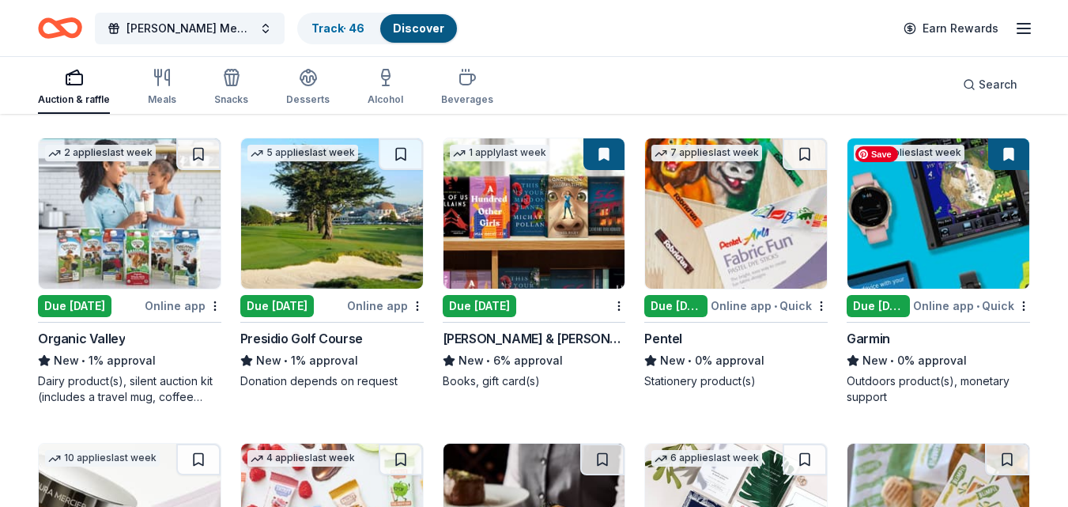
click at [951, 244] on img at bounding box center [939, 213] width 182 height 150
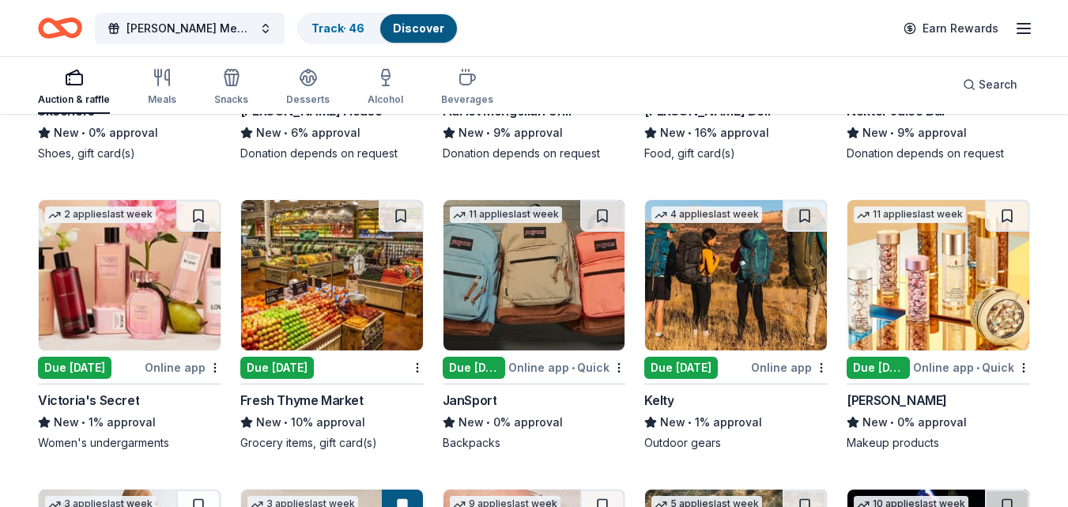
scroll to position [4321, 0]
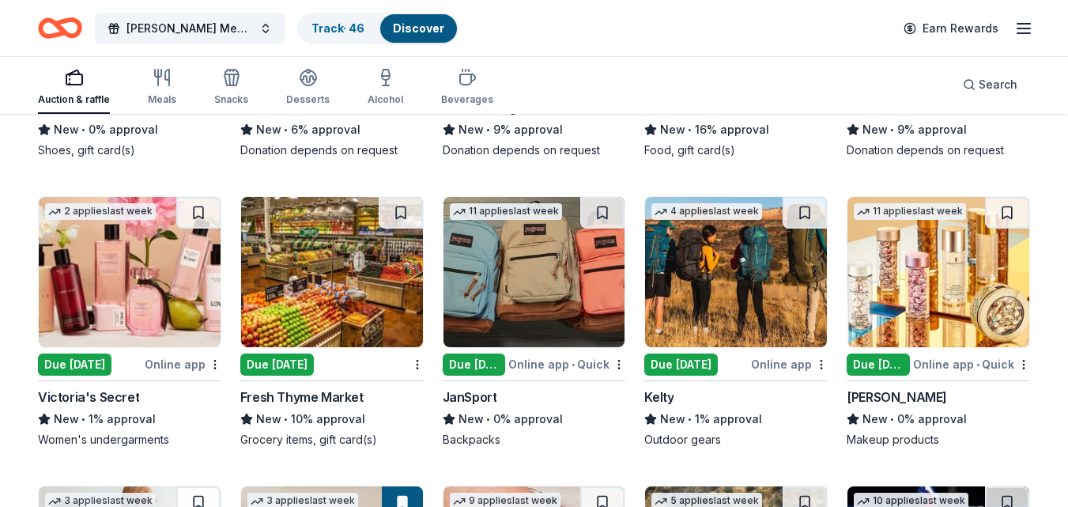
click at [78, 389] on div "Victoria's Secret" at bounding box center [88, 397] width 101 height 19
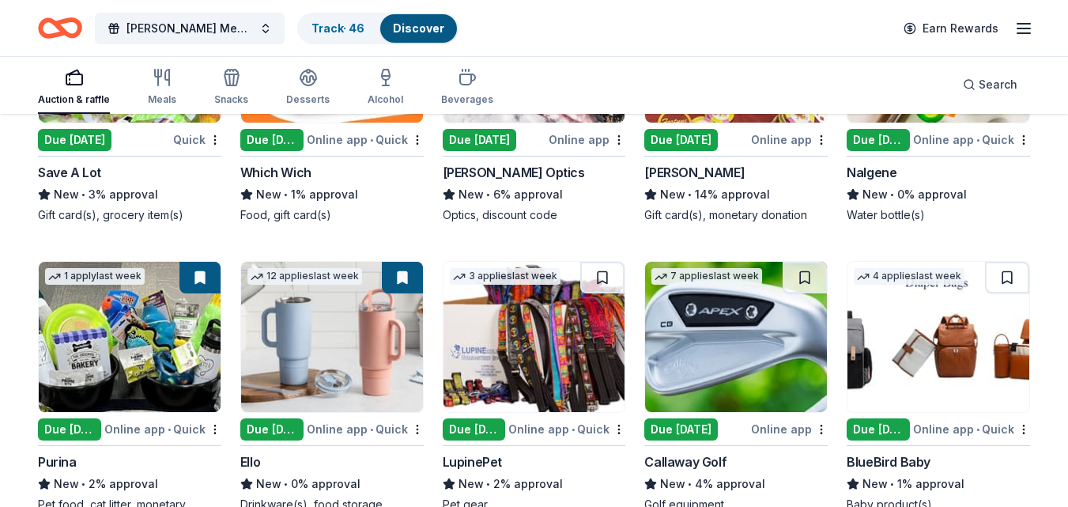
scroll to position [5288, 0]
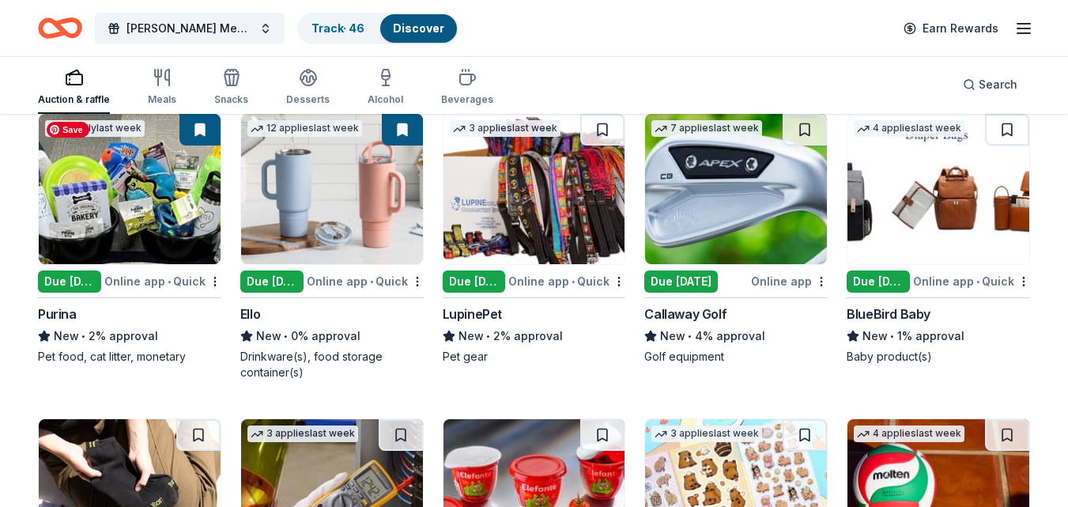
click at [134, 197] on img at bounding box center [130, 189] width 182 height 150
click at [345, 192] on img at bounding box center [332, 189] width 182 height 150
click at [794, 268] on div "7 applies last week Due today Online app Callaway Golf New • 4% approval Golf e…" at bounding box center [736, 238] width 183 height 251
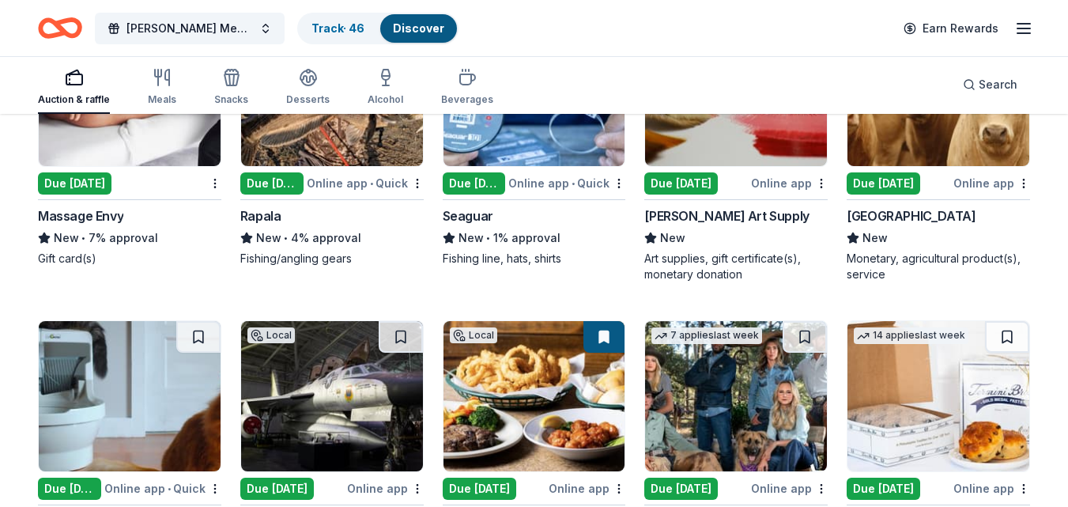
scroll to position [6166, 0]
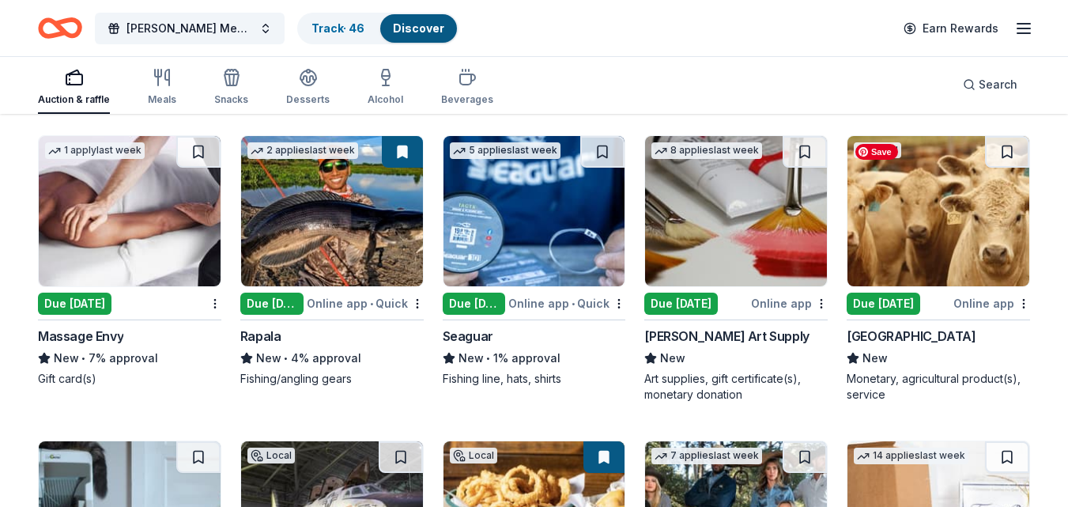
click at [901, 176] on img at bounding box center [939, 211] width 182 height 150
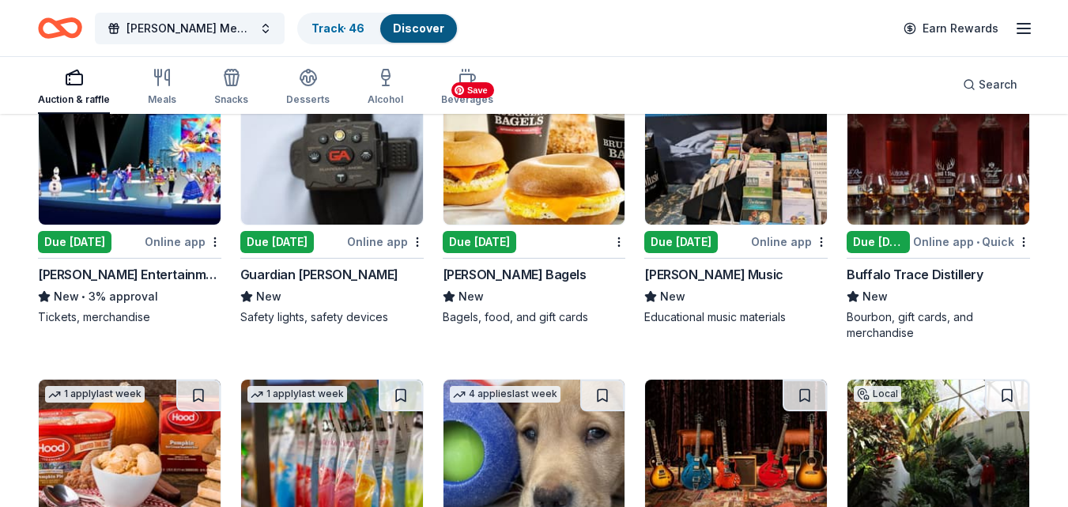
scroll to position [6823, 0]
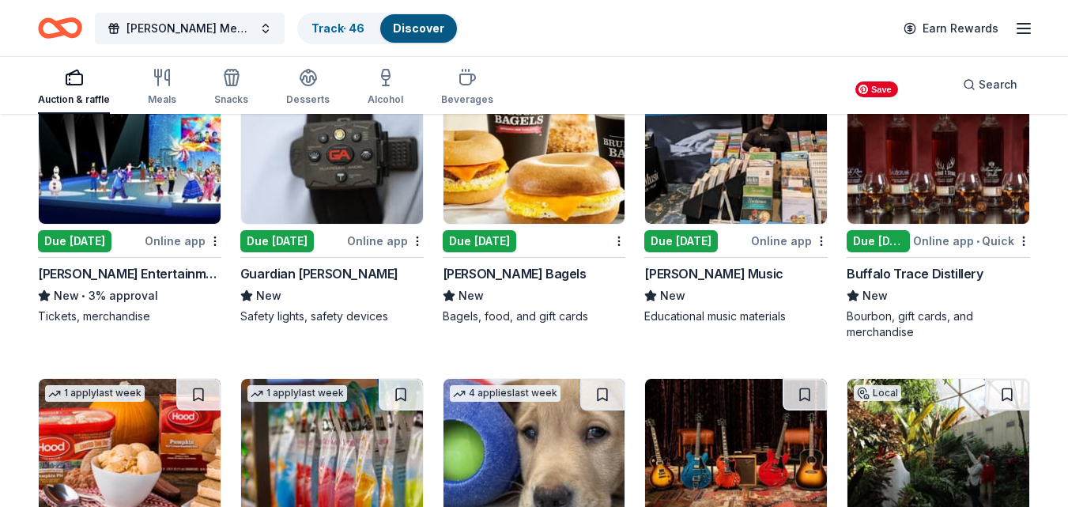
click at [940, 191] on img at bounding box center [939, 149] width 182 height 150
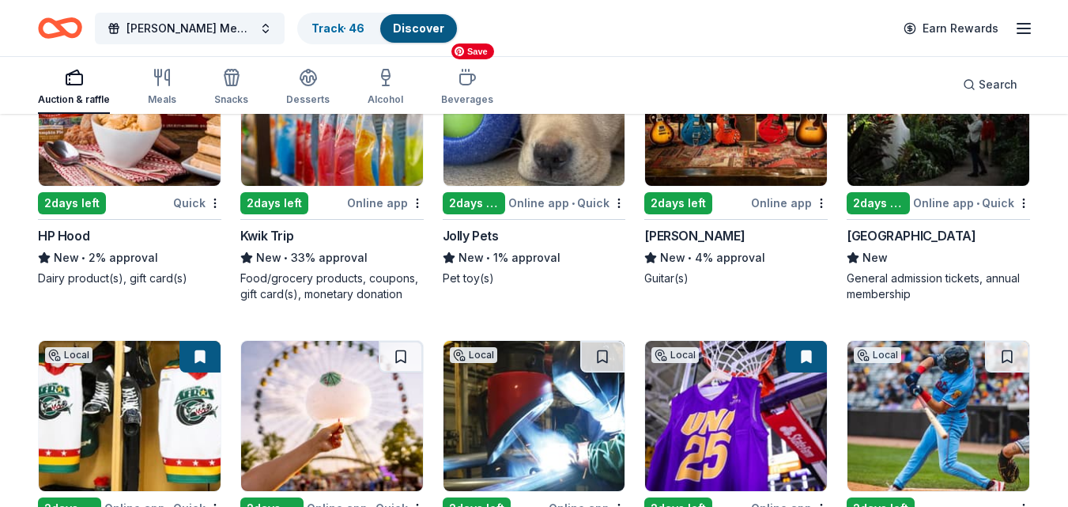
scroll to position [7166, 0]
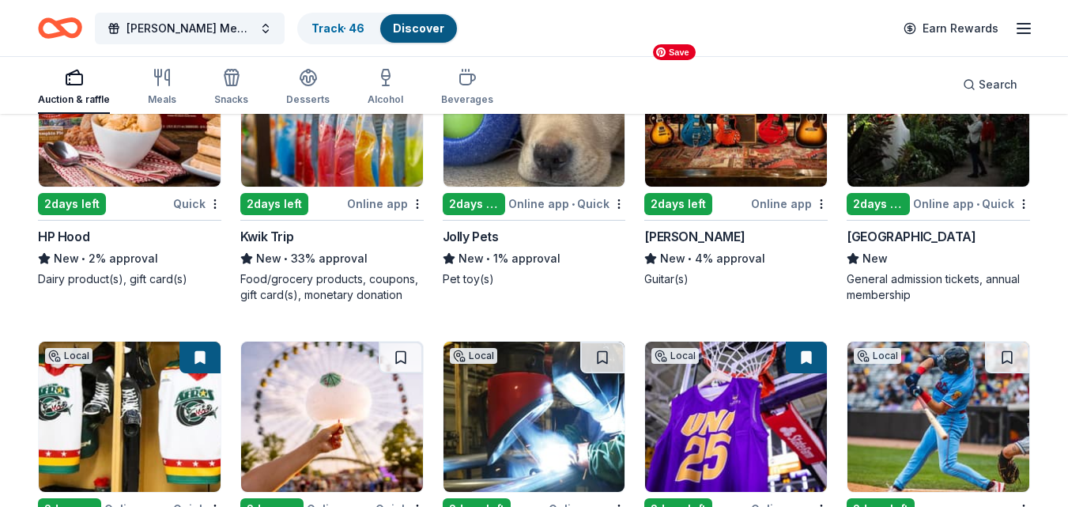
click at [734, 172] on img at bounding box center [736, 111] width 182 height 150
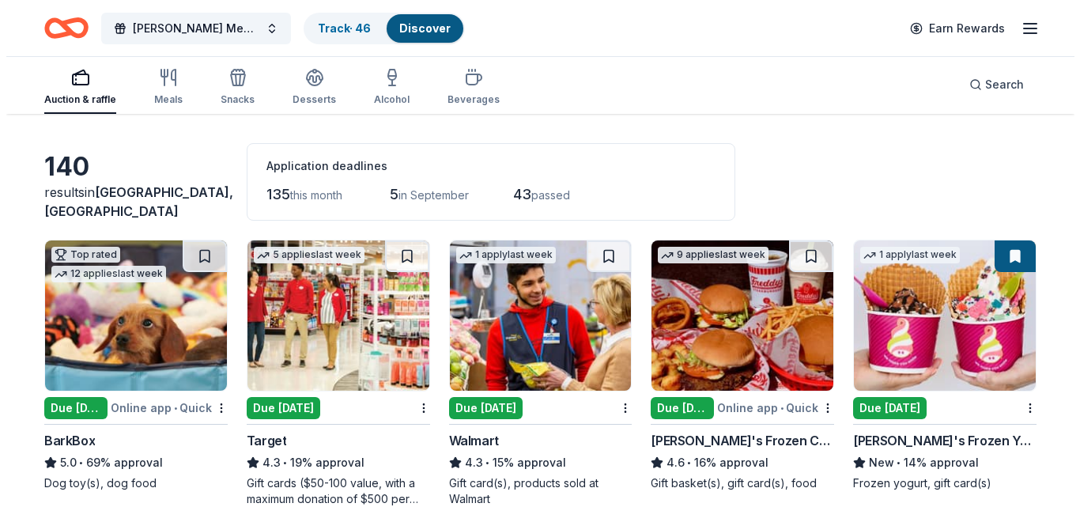
scroll to position [0, 0]
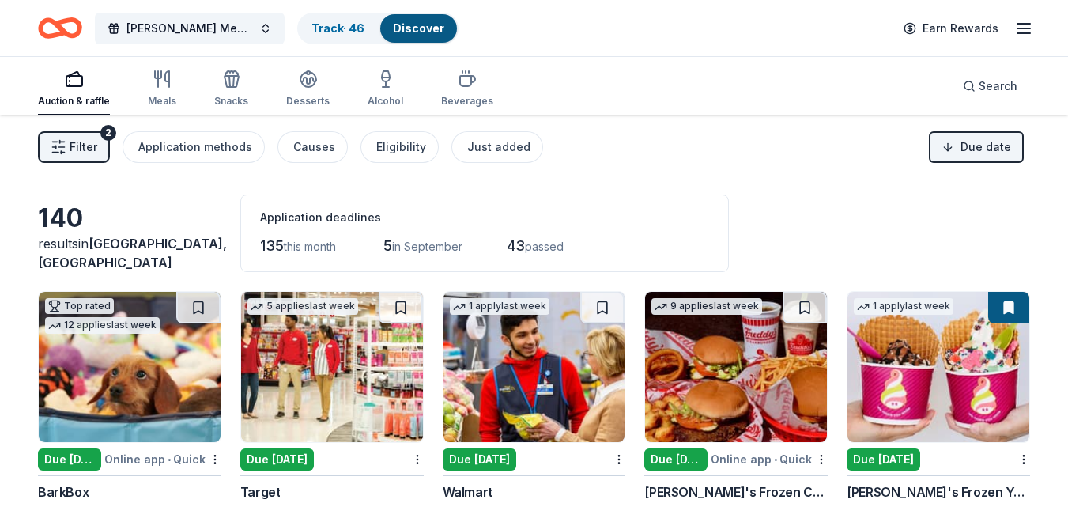
click at [70, 137] on button "Filter 2" at bounding box center [74, 147] width 72 height 32
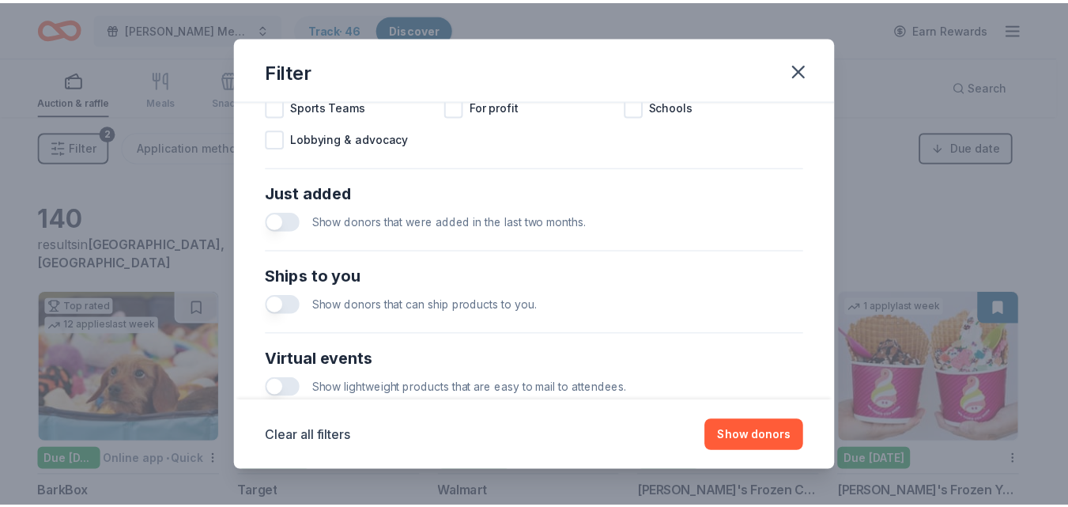
scroll to position [742, 0]
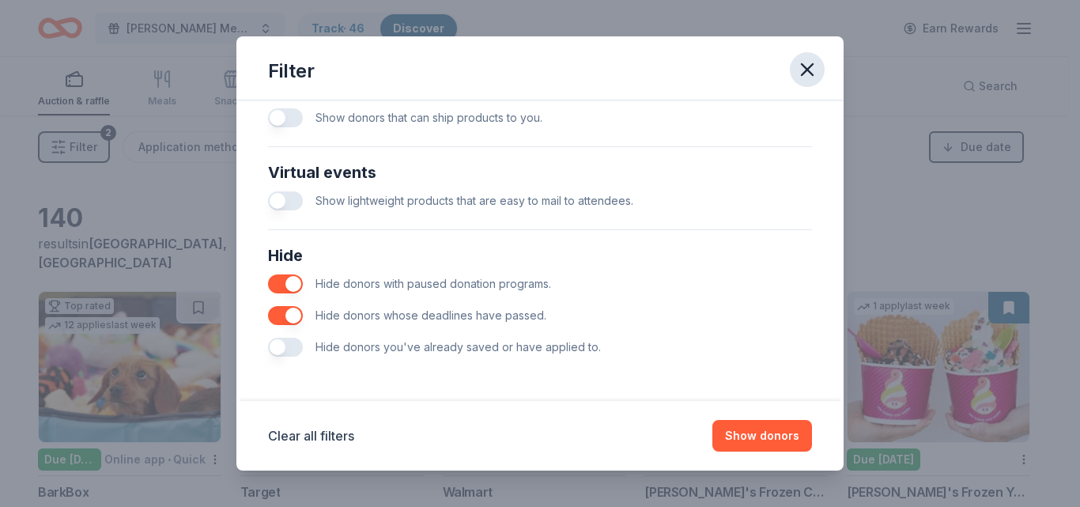
click at [806, 67] on icon "button" at bounding box center [807, 69] width 11 height 11
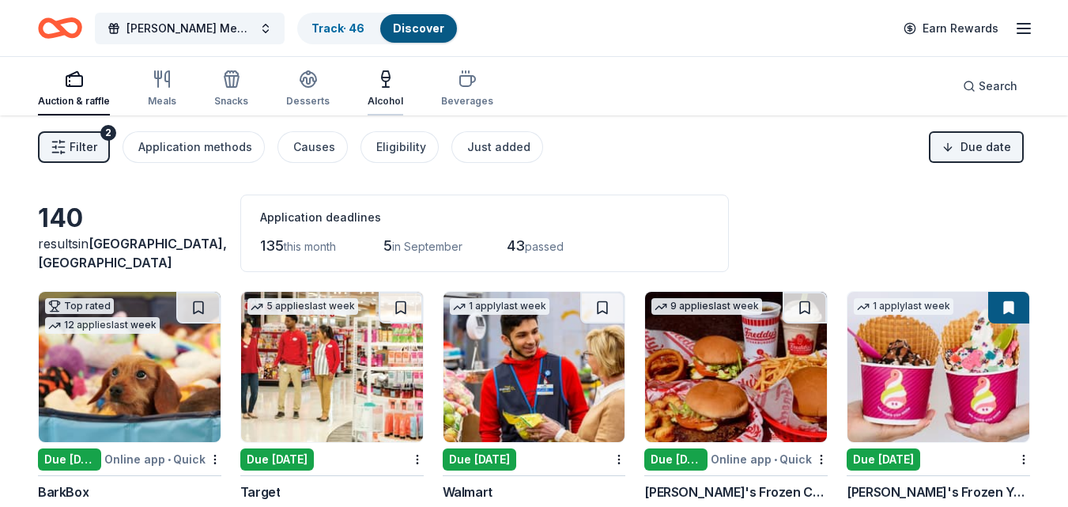
click at [385, 83] on icon "button" at bounding box center [385, 79] width 19 height 19
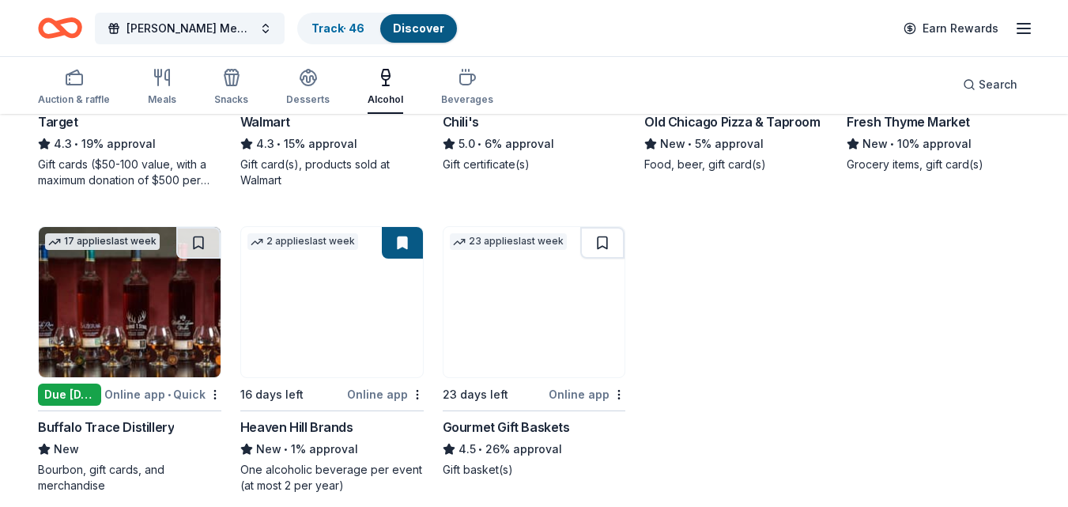
scroll to position [388, 0]
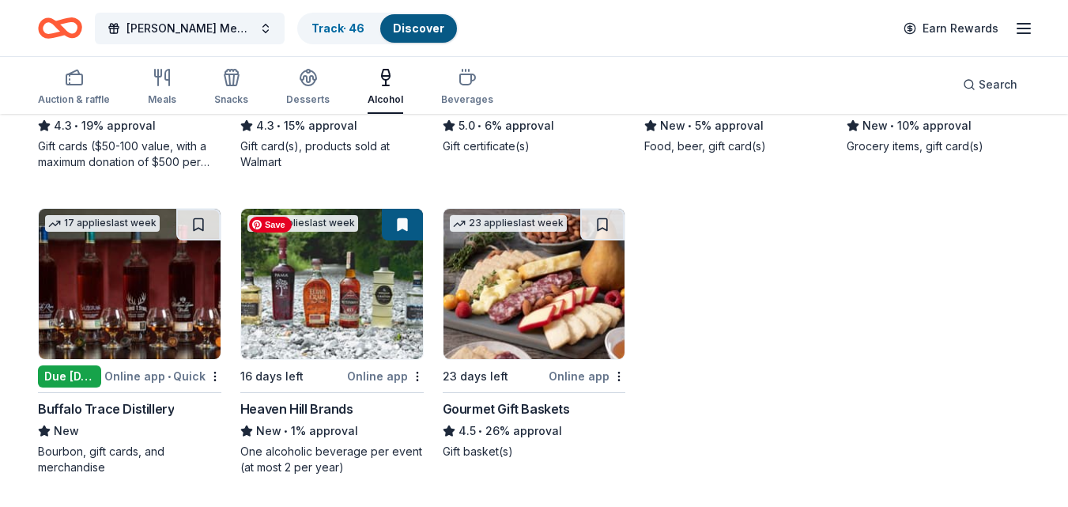
click at [323, 334] on img at bounding box center [332, 284] width 182 height 150
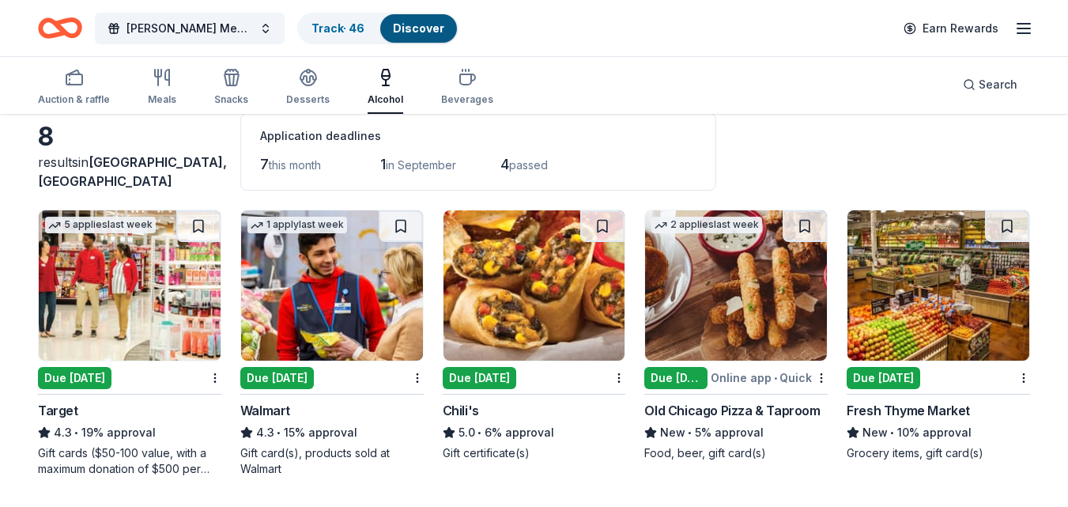
scroll to position [0, 0]
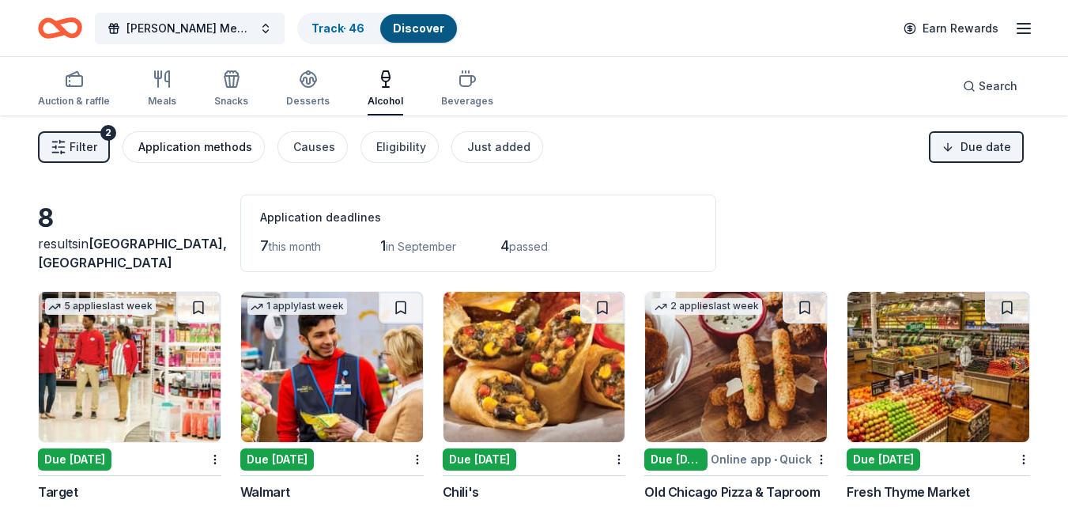
click at [162, 137] on button "Application methods" at bounding box center [194, 147] width 142 height 32
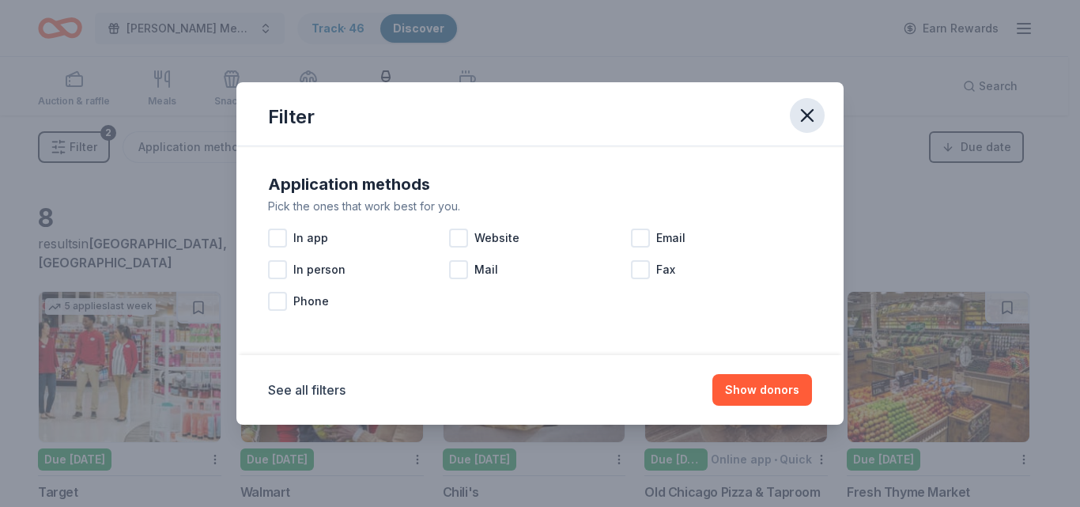
click at [808, 113] on icon "button" at bounding box center [807, 115] width 22 height 22
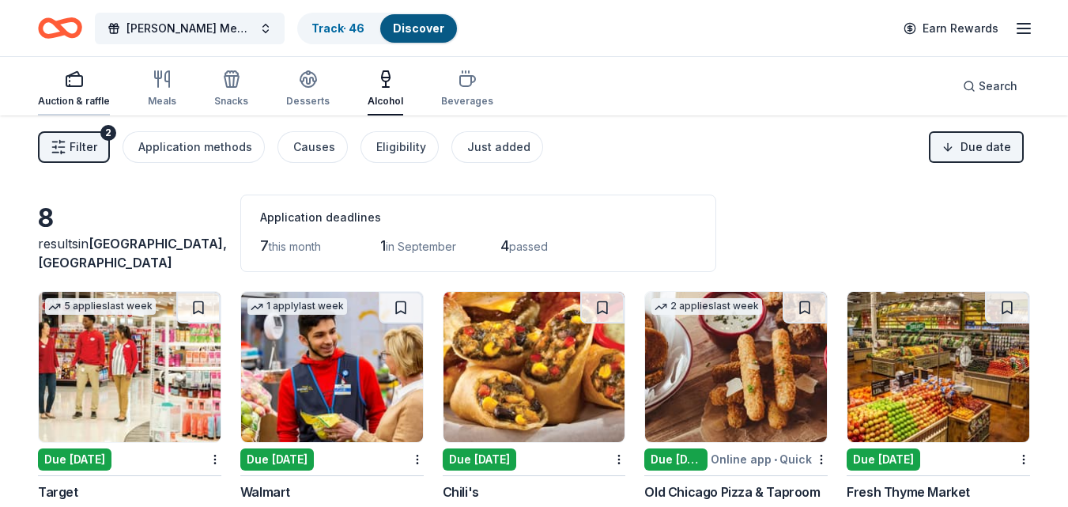
click at [67, 85] on icon "button" at bounding box center [74, 79] width 19 height 19
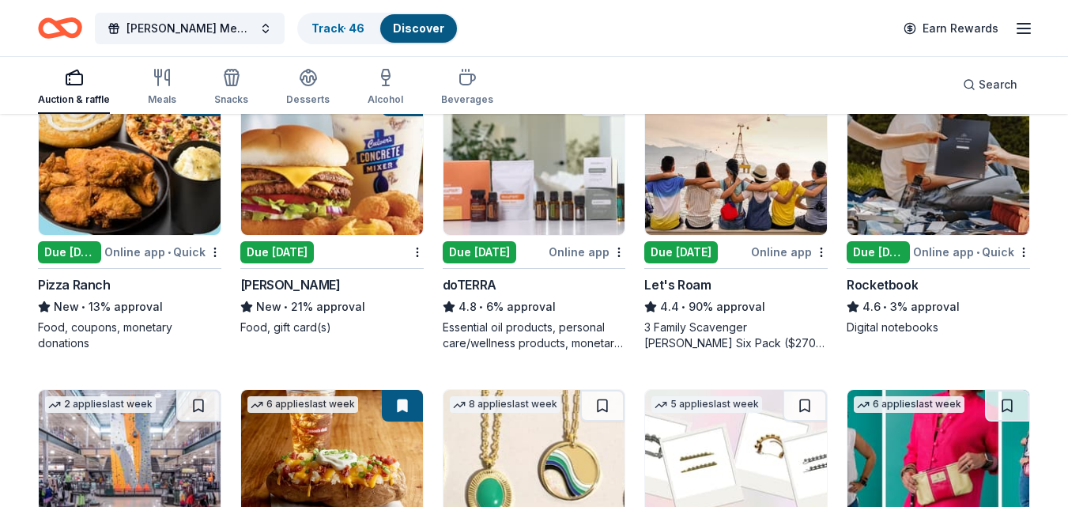
scroll to position [513, 0]
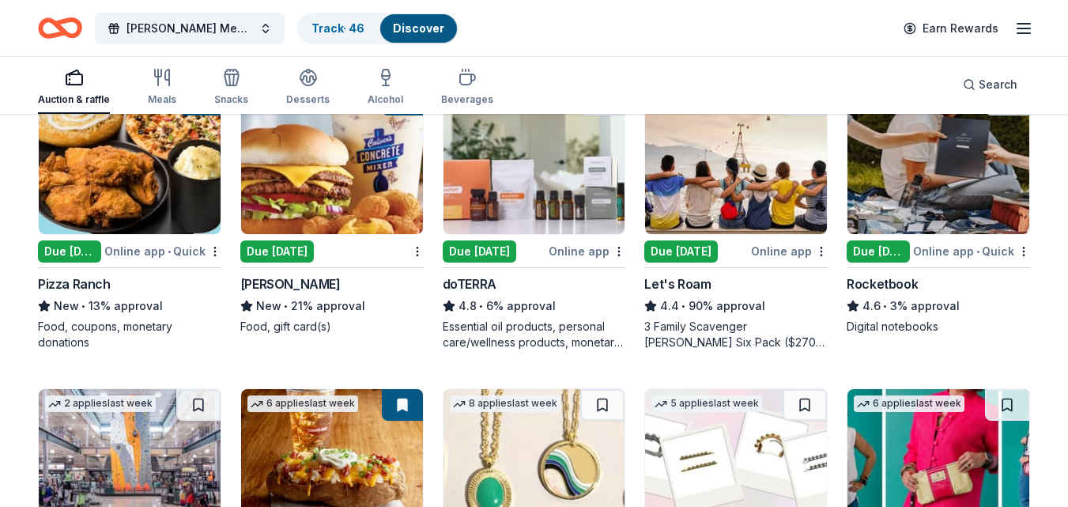
click at [758, 332] on div "3 Family Scavenger Hunt Six Pack ($270 Value), 2 Date Night Scavenger Hunt Two …" at bounding box center [736, 335] width 183 height 32
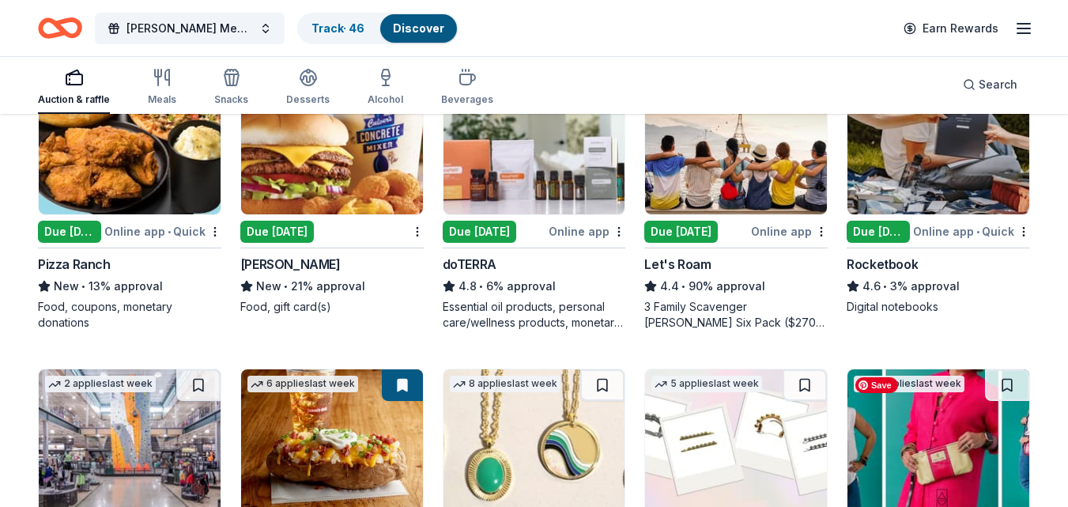
scroll to position [532, 0]
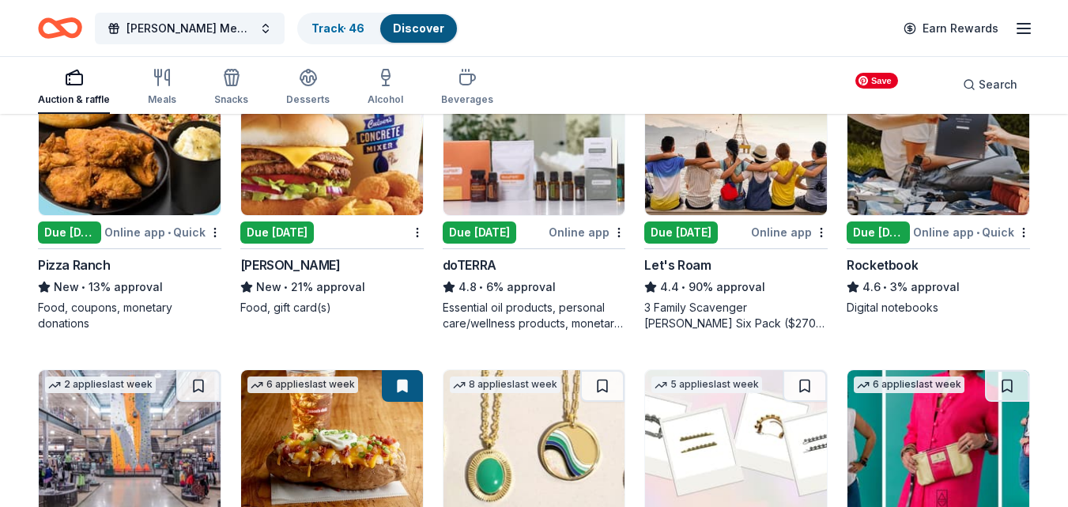
click at [952, 176] on img at bounding box center [939, 140] width 182 height 150
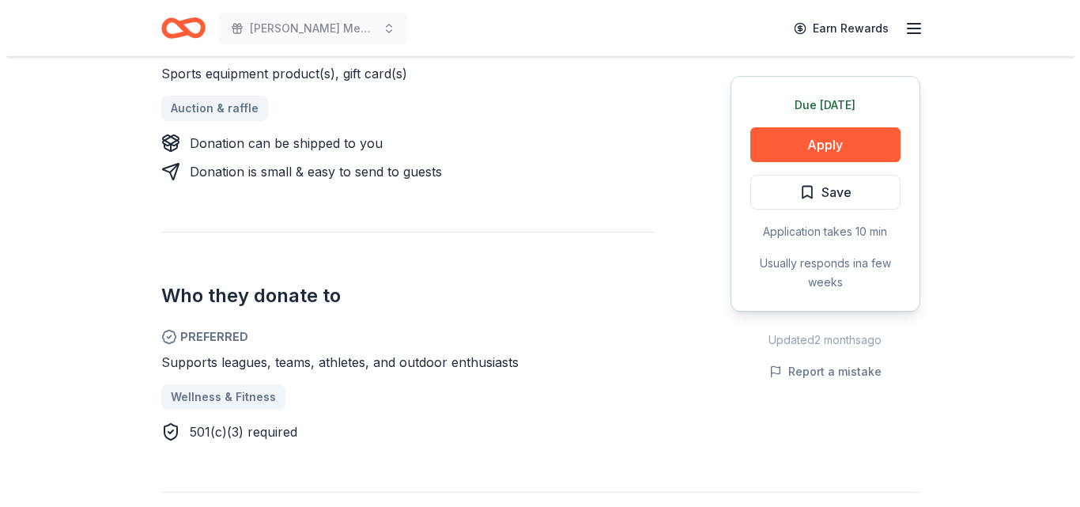
scroll to position [690, 0]
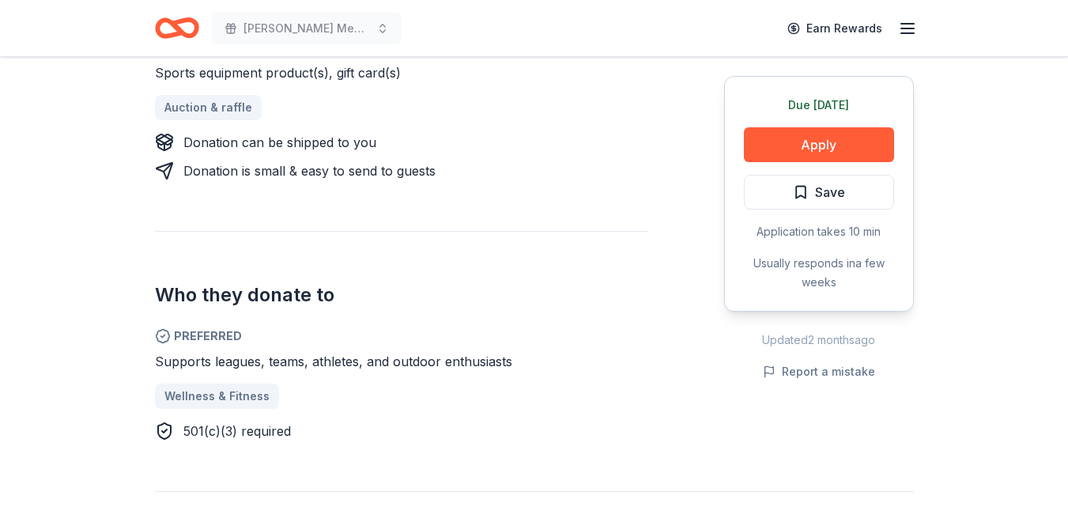
click at [860, 125] on div "Due [DATE] Apply Save Application takes 10 min Usually responds in a few weeks" at bounding box center [819, 194] width 190 height 236
click at [860, 137] on button "Apply" at bounding box center [819, 144] width 150 height 35
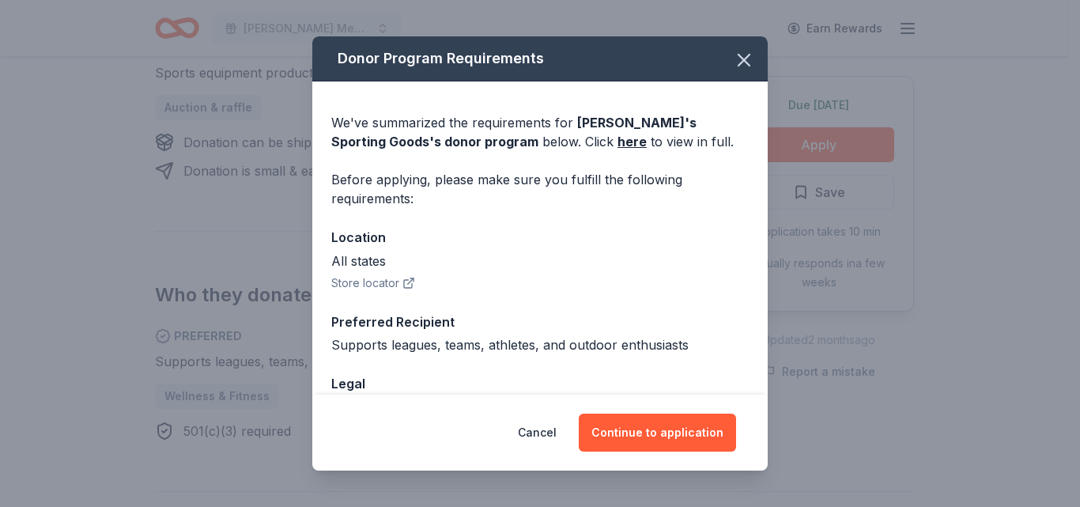
scroll to position [106, 0]
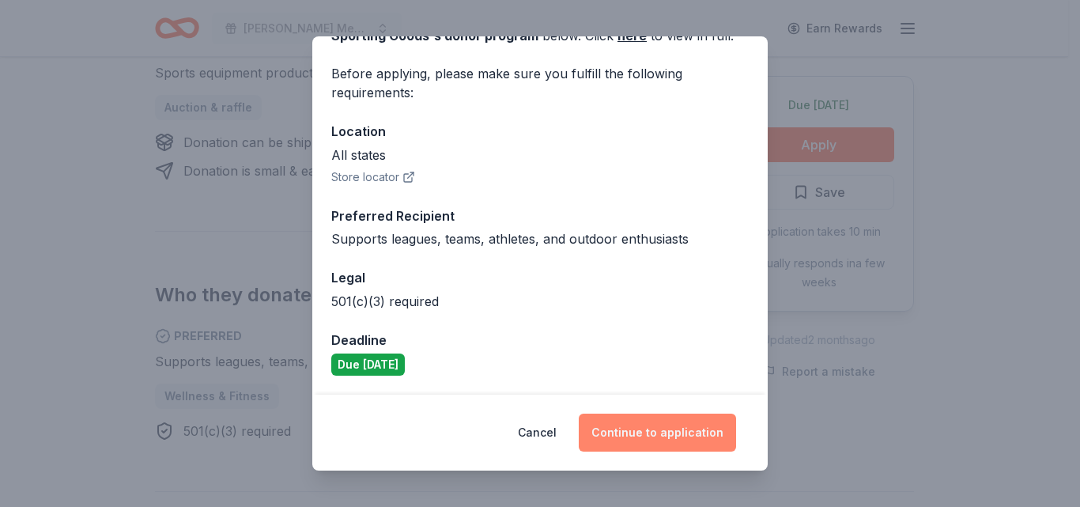
click at [682, 437] on button "Continue to application" at bounding box center [657, 433] width 157 height 38
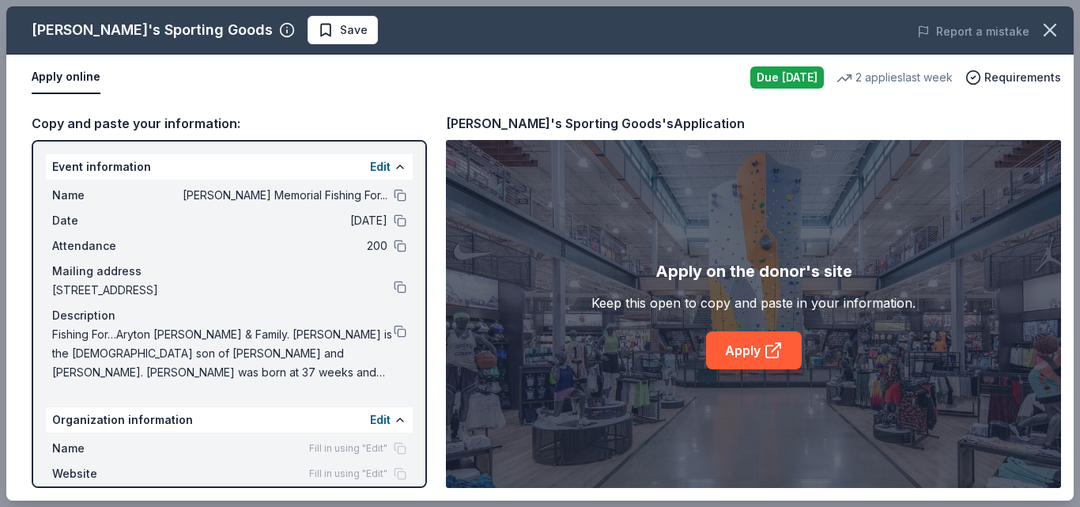
scroll to position [85, 0]
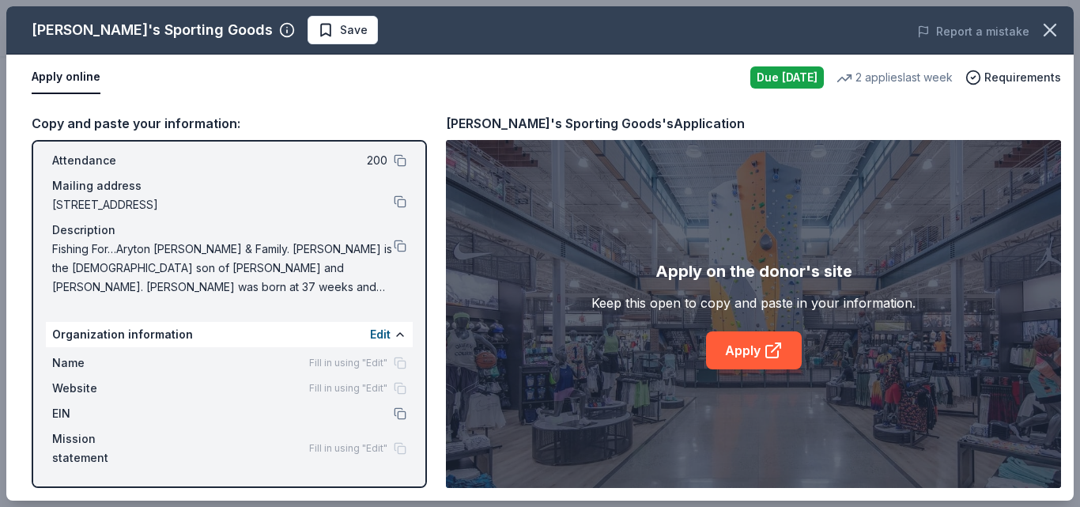
click at [387, 370] on div "Name Fill in using "Edit"" at bounding box center [229, 362] width 354 height 19
click at [353, 362] on span "Fill in using "Edit"" at bounding box center [348, 363] width 78 height 13
click at [89, 367] on span "Name" at bounding box center [105, 362] width 106 height 19
click at [394, 407] on button at bounding box center [400, 413] width 13 height 13
click at [205, 411] on div "EIN" at bounding box center [229, 413] width 354 height 19
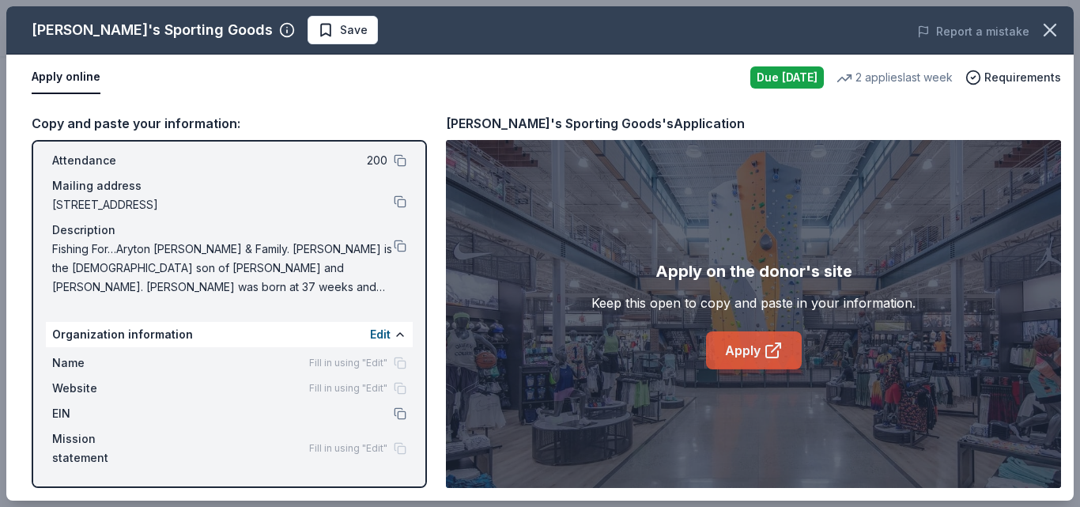
click at [775, 342] on icon at bounding box center [773, 350] width 19 height 19
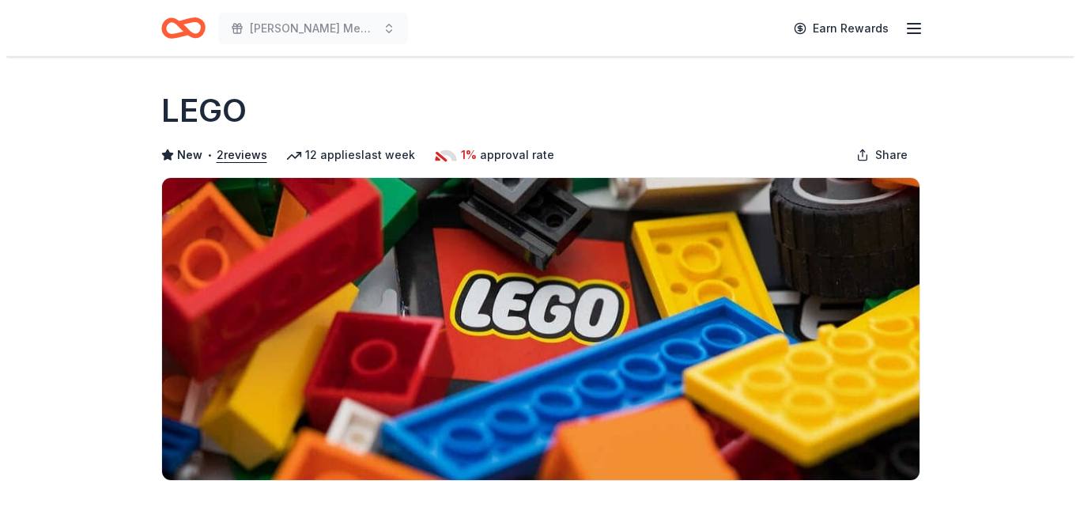
scroll to position [477, 0]
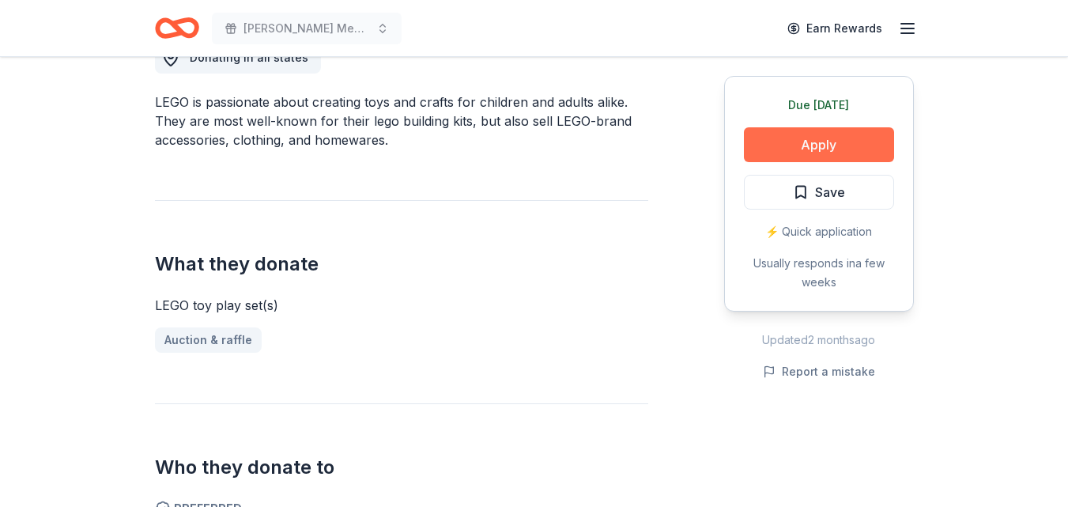
click at [811, 136] on button "Apply" at bounding box center [819, 144] width 150 height 35
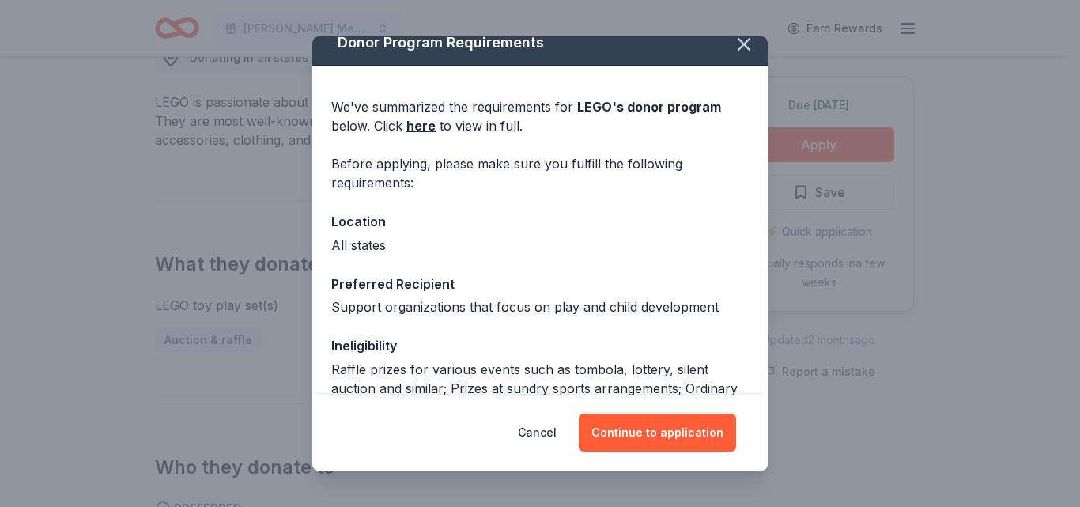
scroll to position [15, 0]
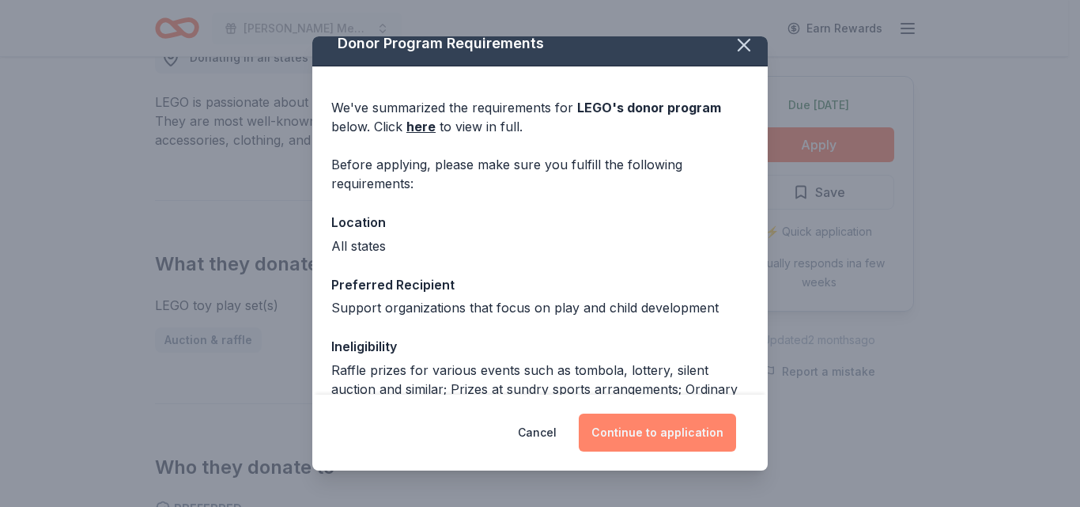
click at [690, 444] on button "Continue to application" at bounding box center [657, 433] width 157 height 38
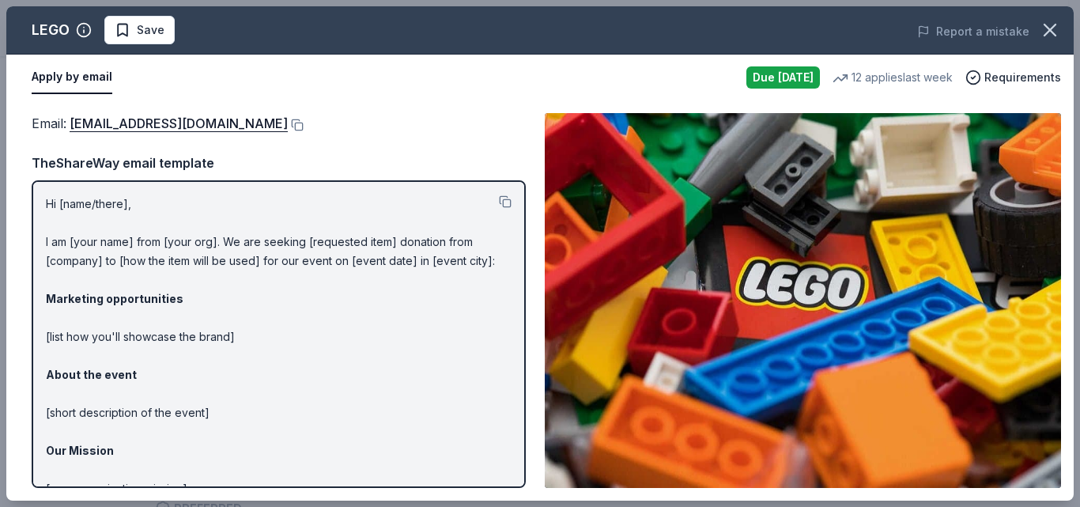
scroll to position [119, 0]
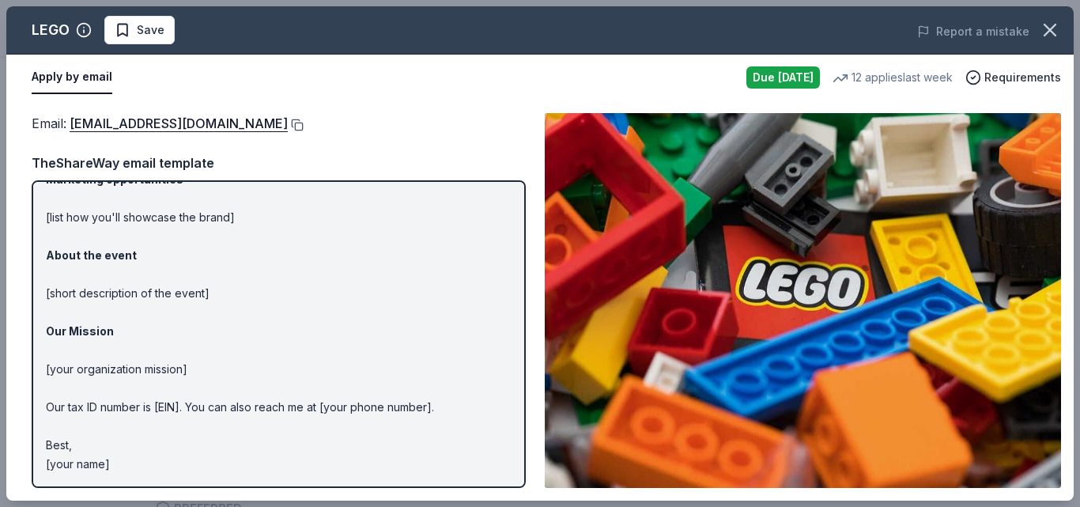
click at [288, 126] on button at bounding box center [296, 125] width 16 height 13
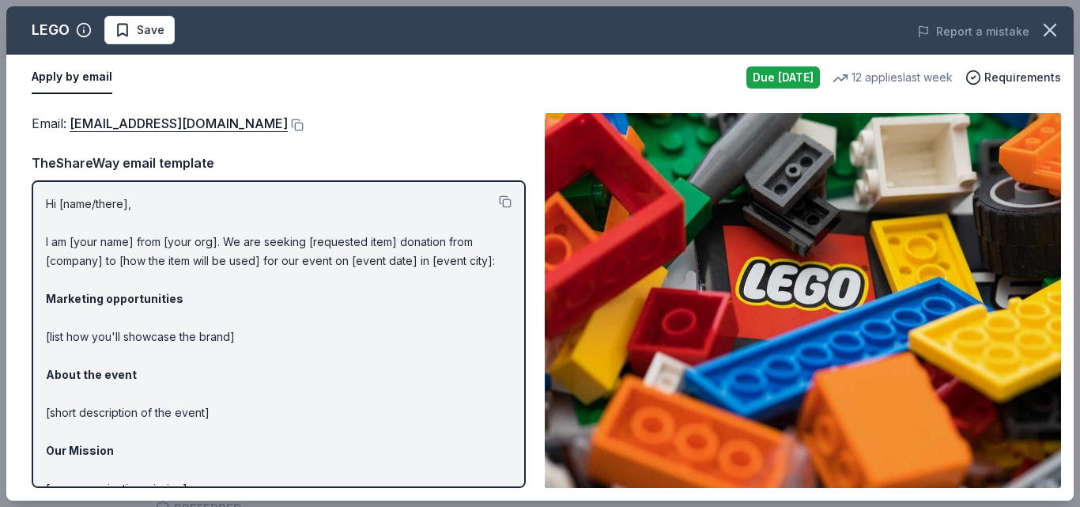
click at [85, 201] on p "Hi [name/there], I am [your name] from [your org]. We are seeking [requested it…" at bounding box center [279, 394] width 466 height 399
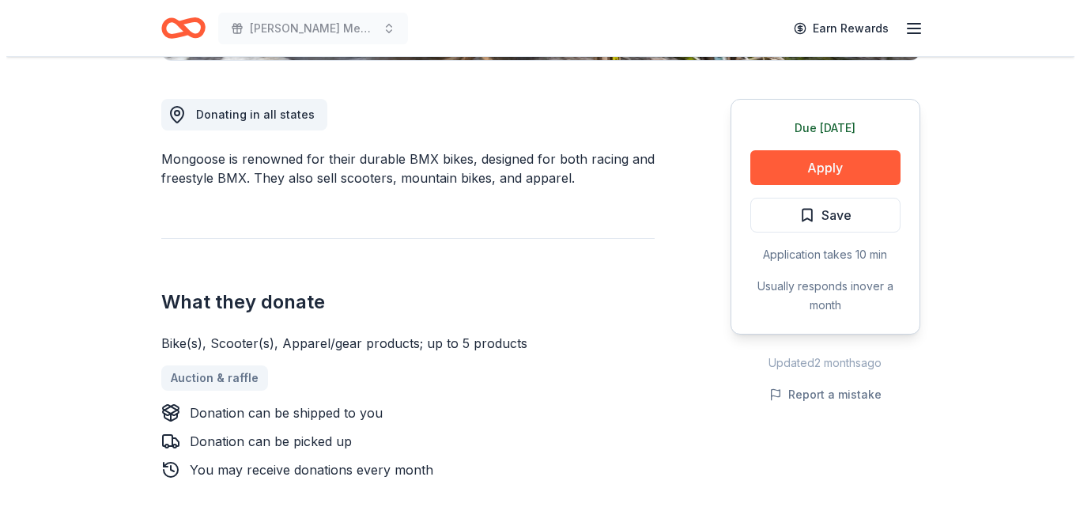
scroll to position [419, 0]
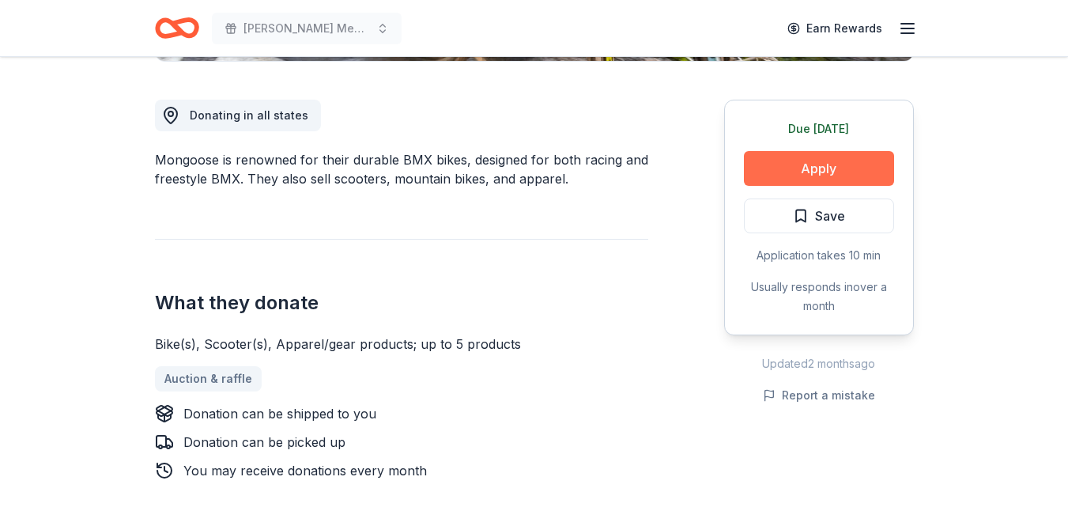
click at [805, 164] on button "Apply" at bounding box center [819, 168] width 150 height 35
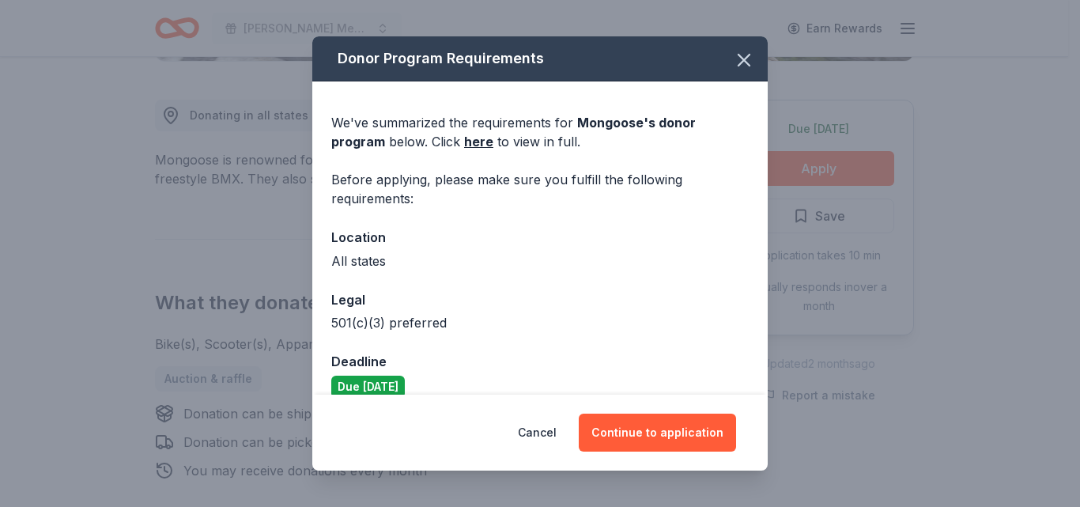
scroll to position [22, 0]
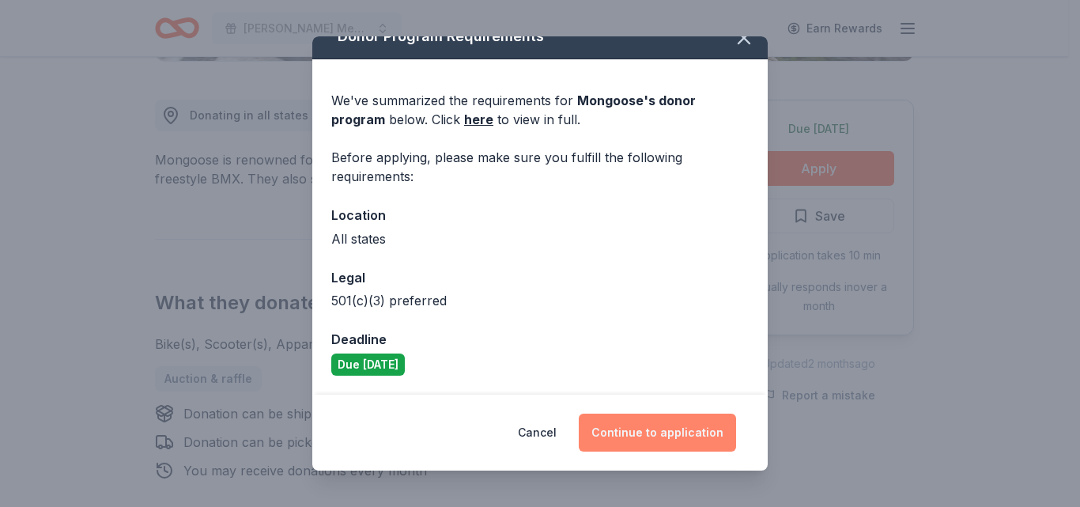
click at [706, 441] on button "Continue to application" at bounding box center [657, 433] width 157 height 38
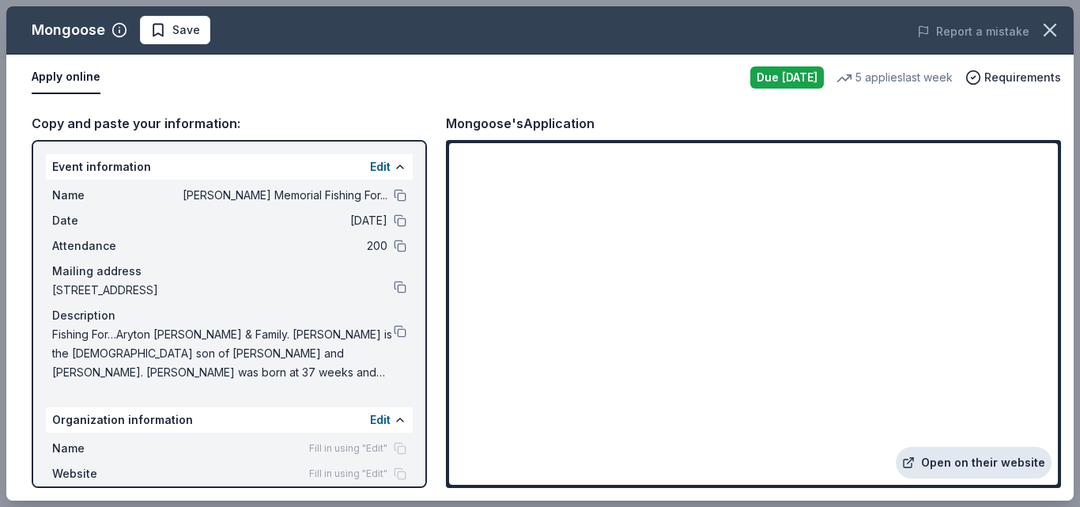
click at [992, 463] on link "Open on their website" at bounding box center [974, 463] width 156 height 32
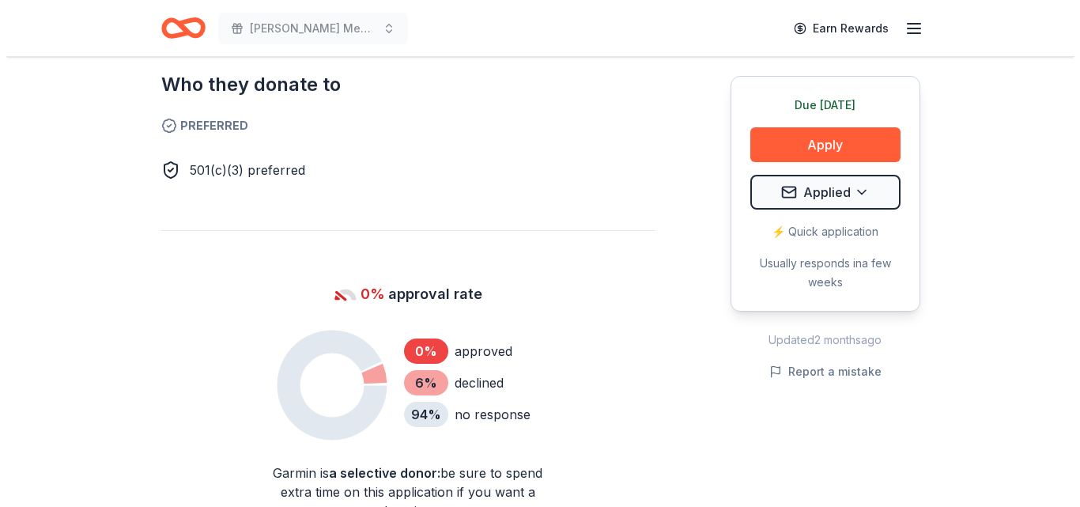
scroll to position [870, 0]
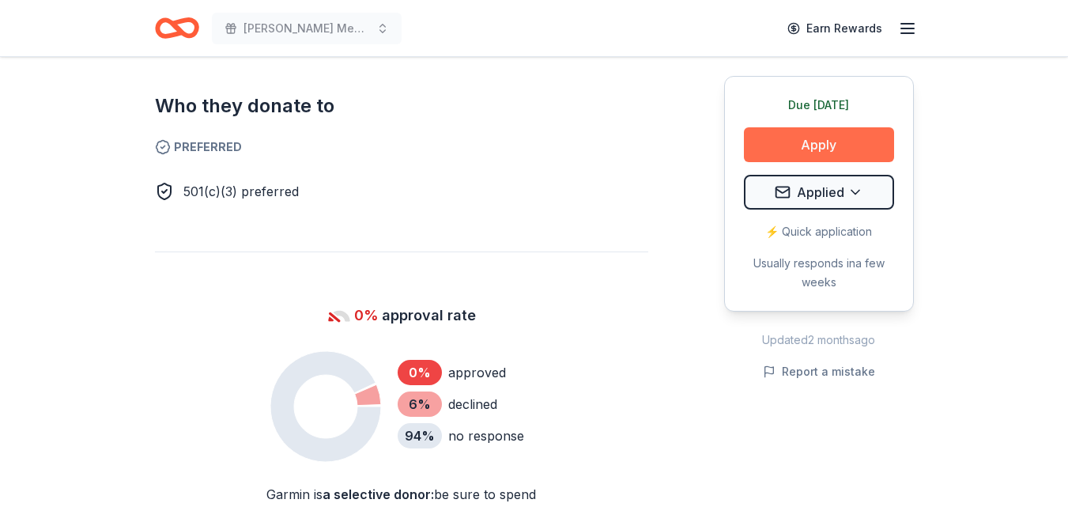
click at [822, 148] on button "Apply" at bounding box center [819, 144] width 150 height 35
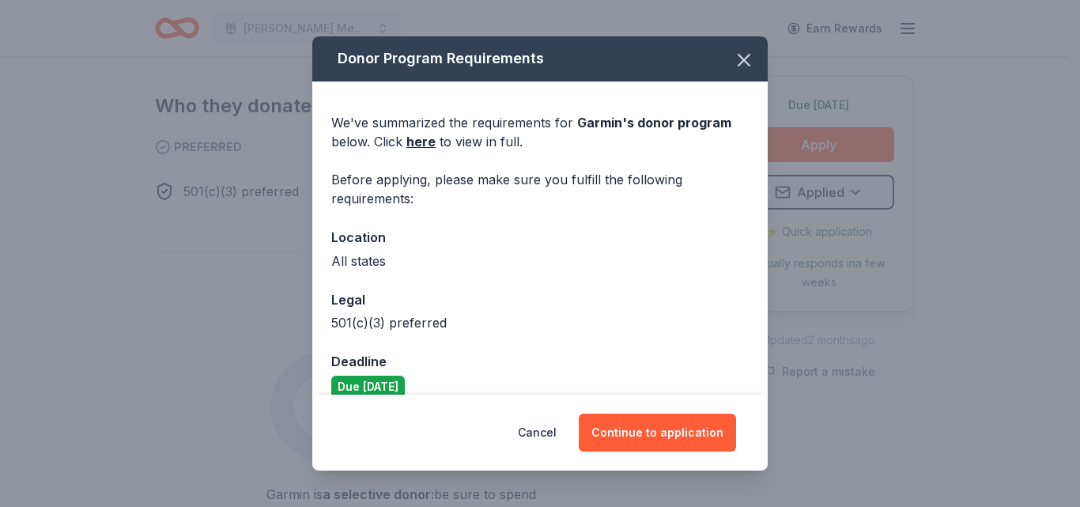
scroll to position [22, 0]
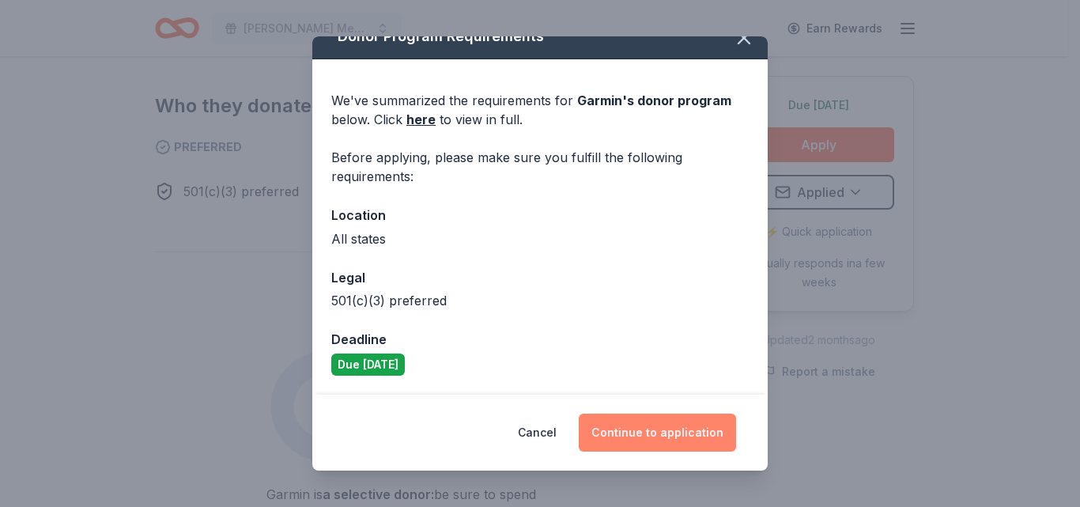
click at [690, 439] on button "Continue to application" at bounding box center [657, 433] width 157 height 38
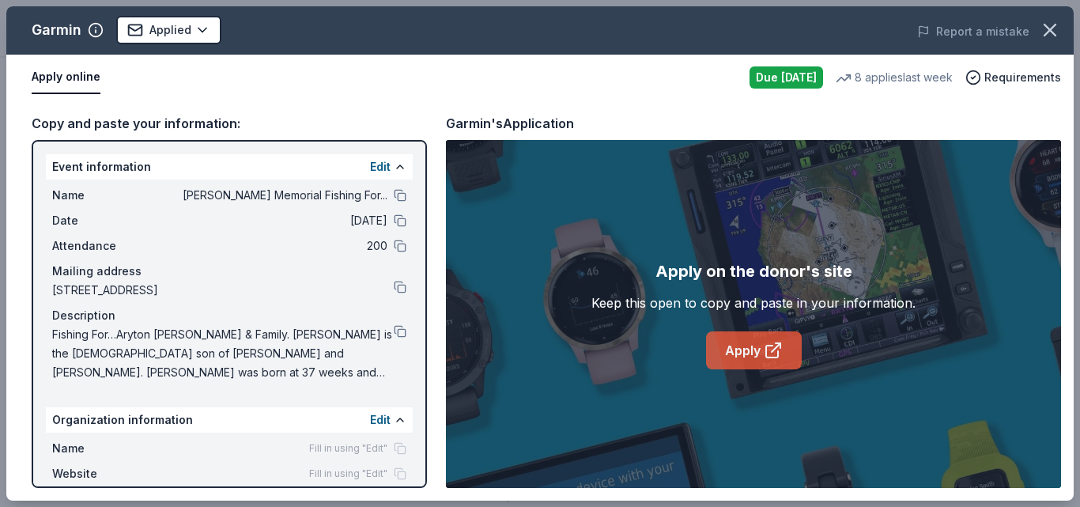
click at [757, 338] on link "Apply" at bounding box center [754, 350] width 96 height 38
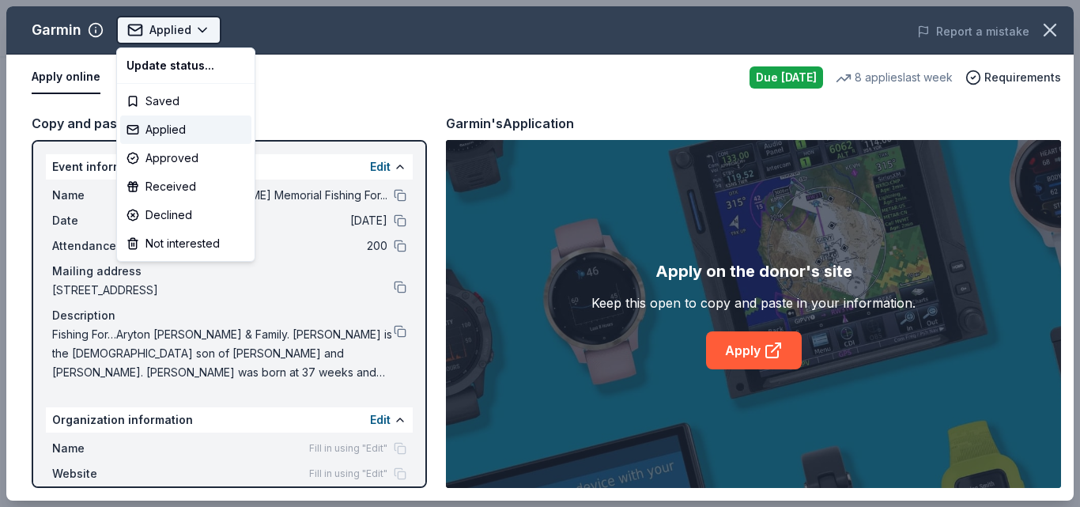
scroll to position [0, 0]
click at [168, 40] on html "James Tingle Memorial Fishing For... Applied Apply Due today Share Garmin New 8…" at bounding box center [540, 253] width 1080 height 507
click at [180, 130] on div "Applied" at bounding box center [185, 129] width 131 height 28
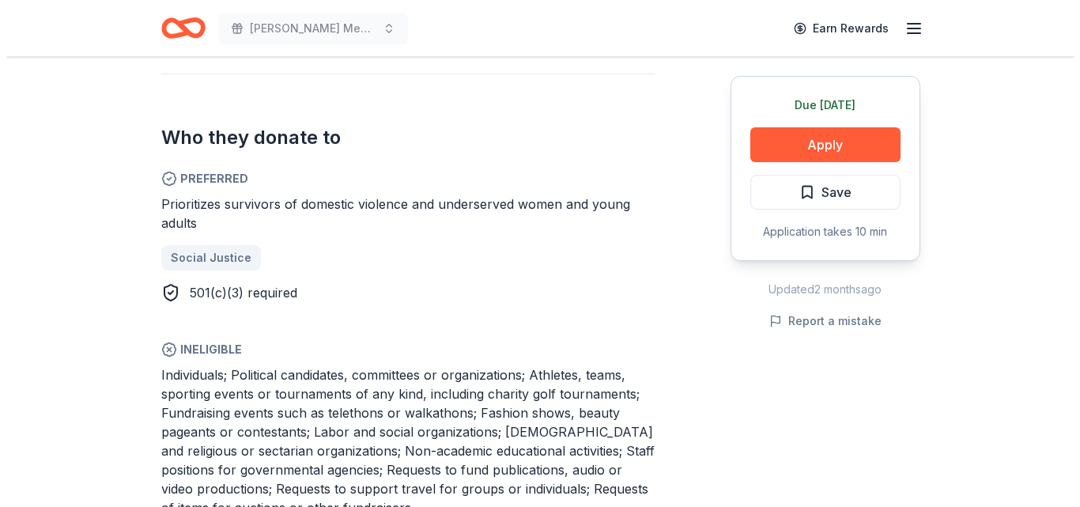
scroll to position [853, 0]
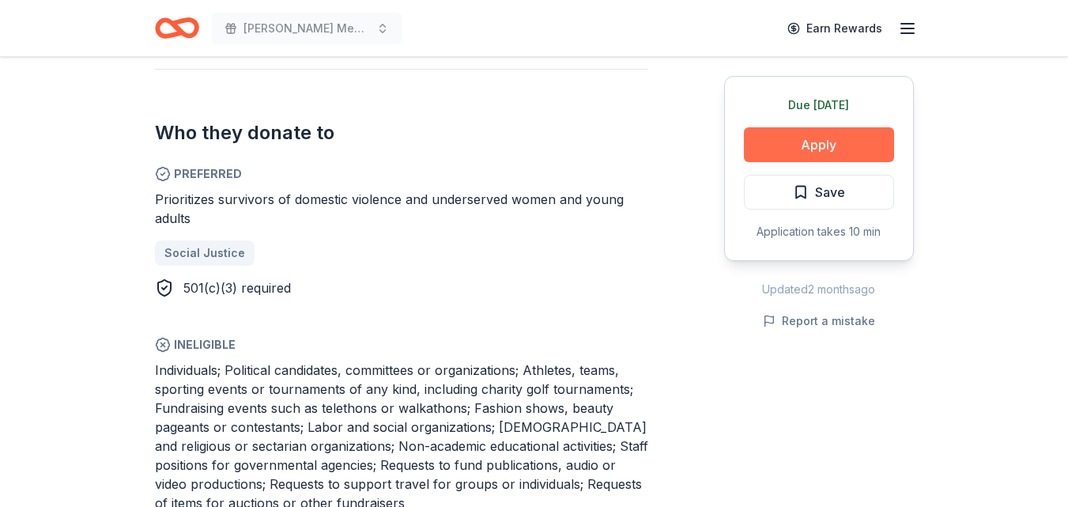
click at [793, 152] on button "Apply" at bounding box center [819, 144] width 150 height 35
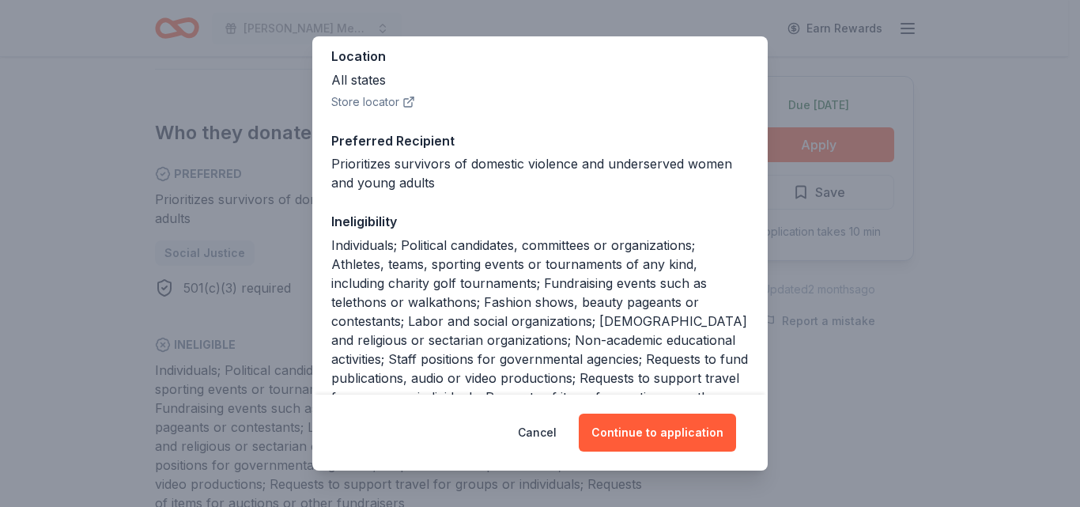
scroll to position [357, 0]
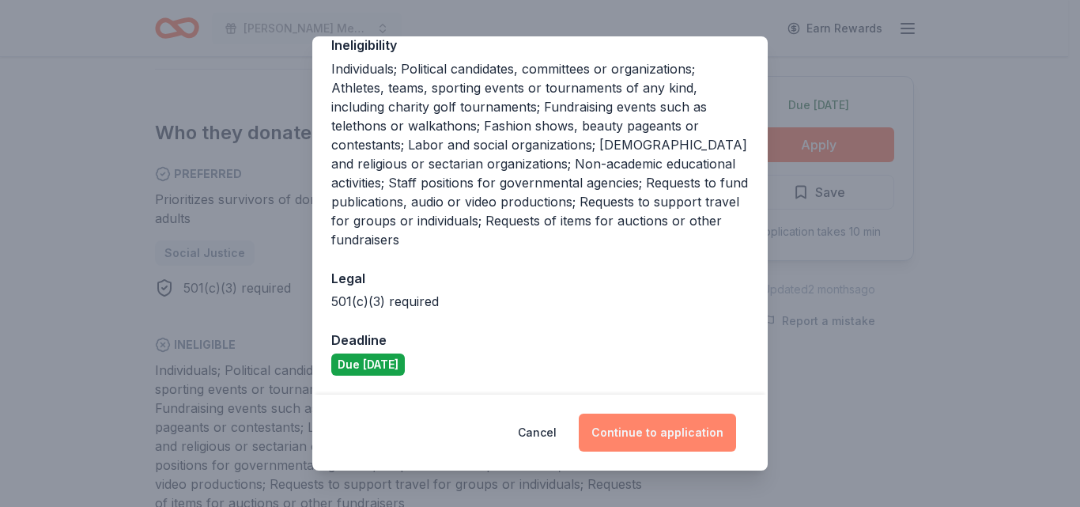
click at [679, 429] on button "Continue to application" at bounding box center [657, 433] width 157 height 38
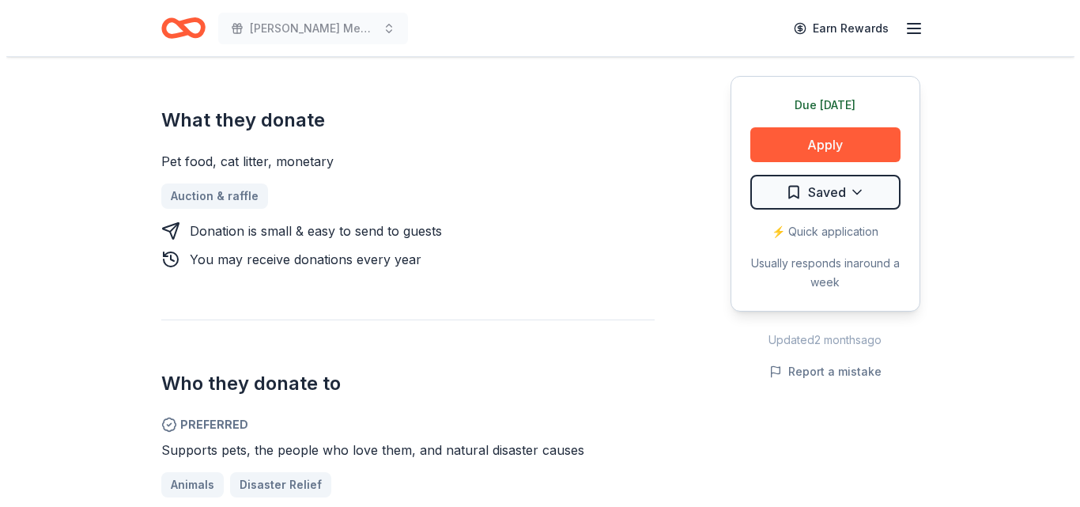
scroll to position [819, 0]
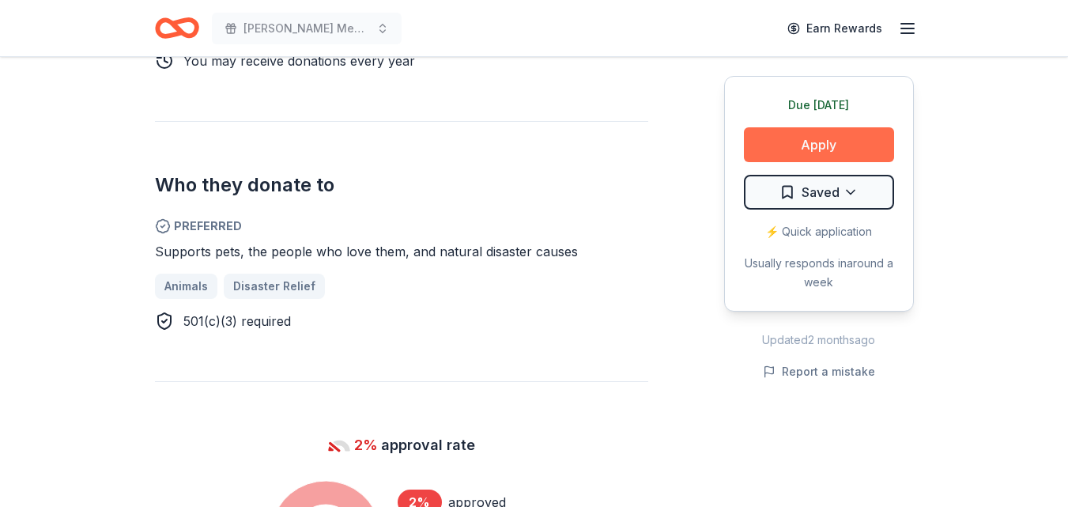
click at [809, 144] on button "Apply" at bounding box center [819, 144] width 150 height 35
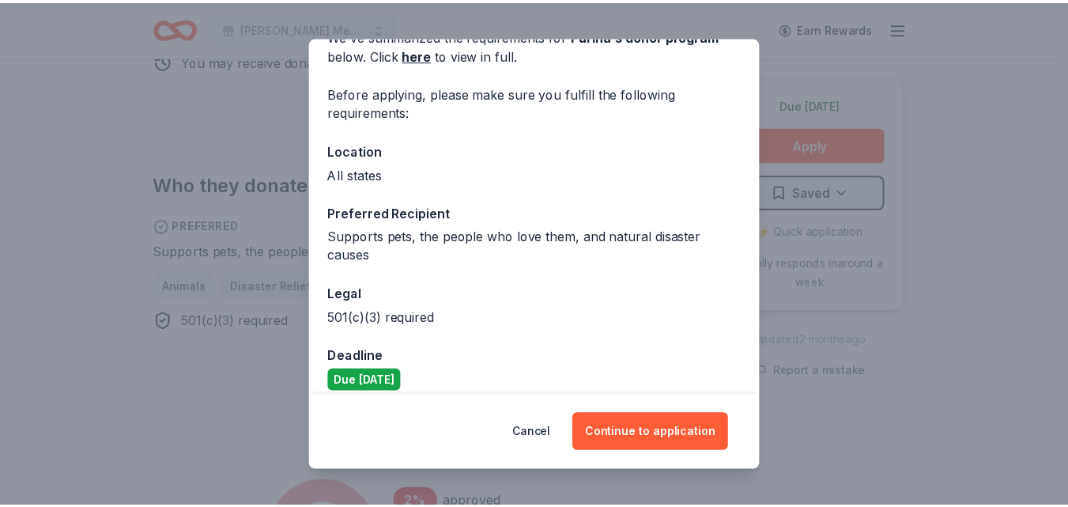
scroll to position [103, 0]
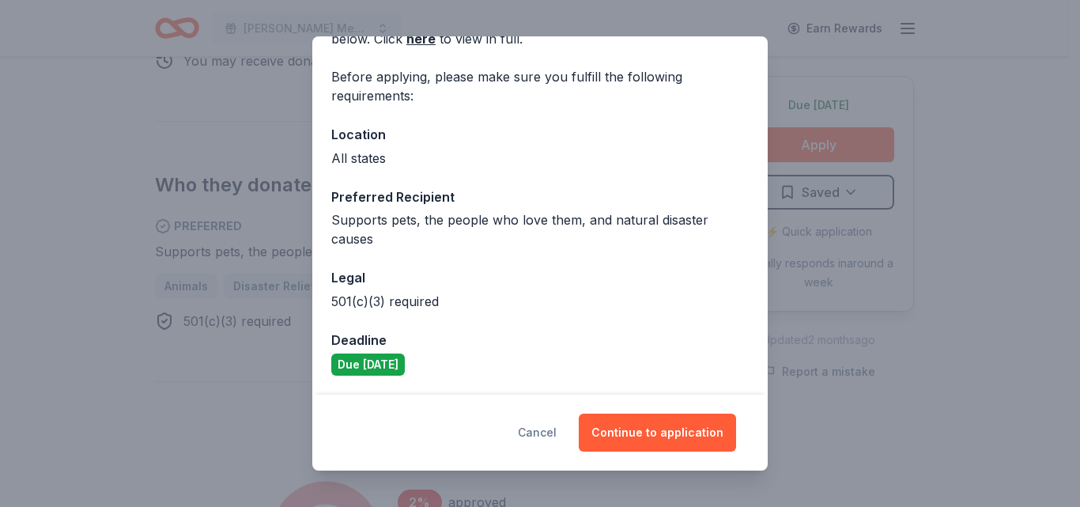
click at [543, 426] on button "Cancel" at bounding box center [537, 433] width 39 height 38
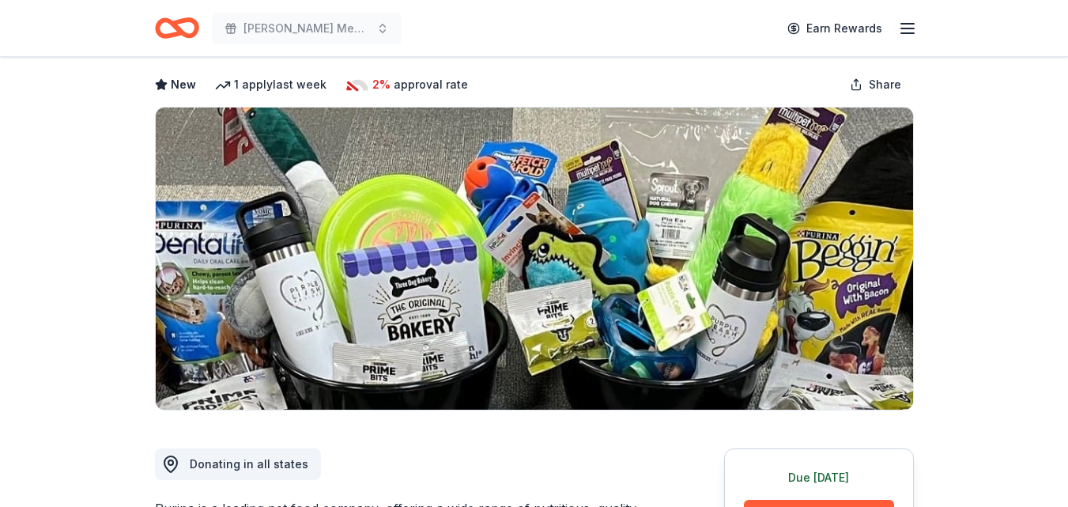
scroll to position [0, 0]
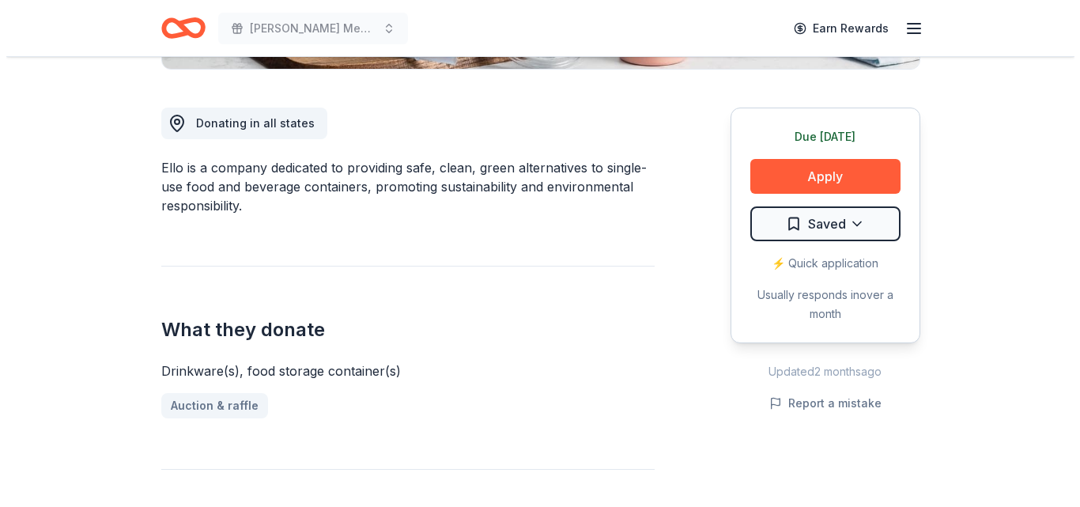
scroll to position [410, 0]
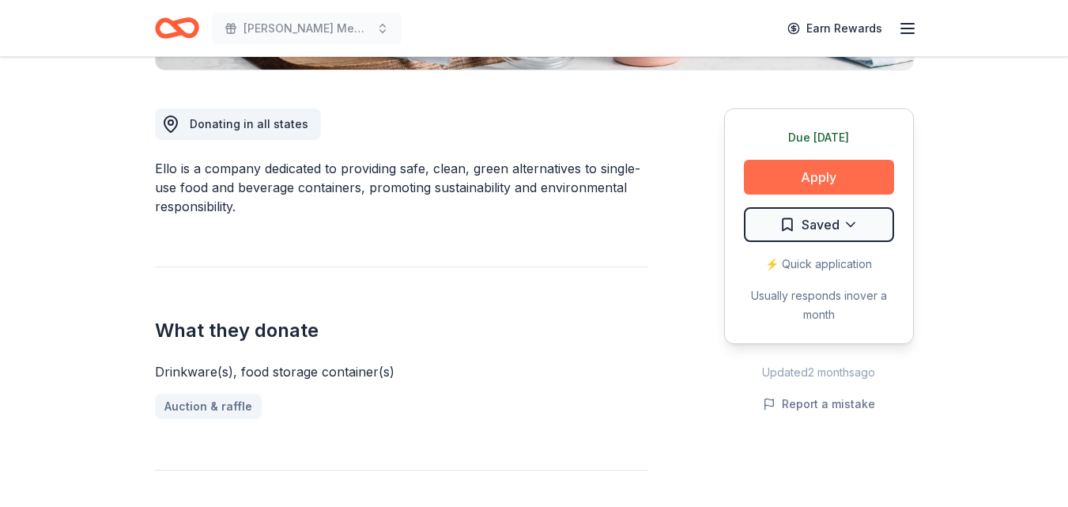
click at [864, 179] on button "Apply" at bounding box center [819, 177] width 150 height 35
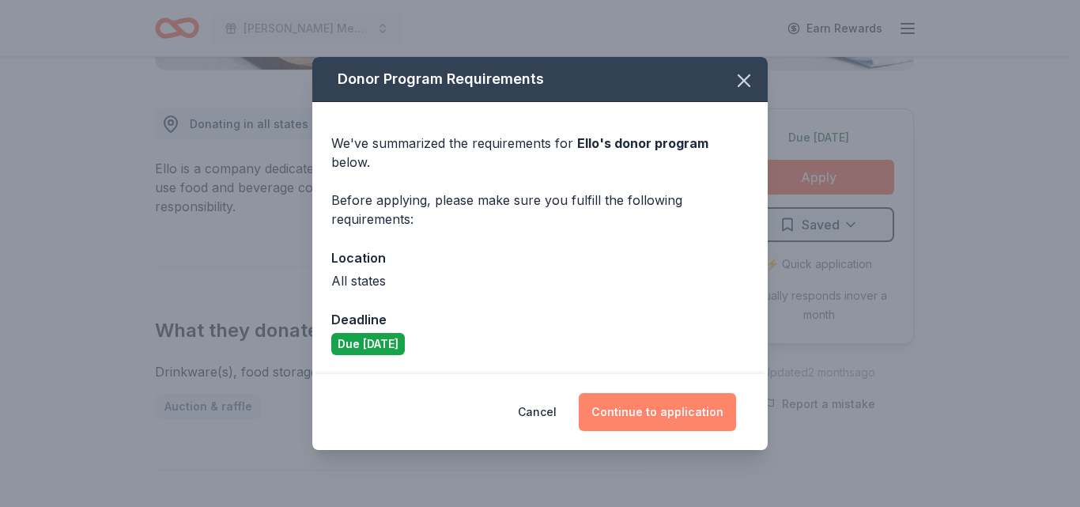
click at [644, 406] on button "Continue to application" at bounding box center [657, 412] width 157 height 38
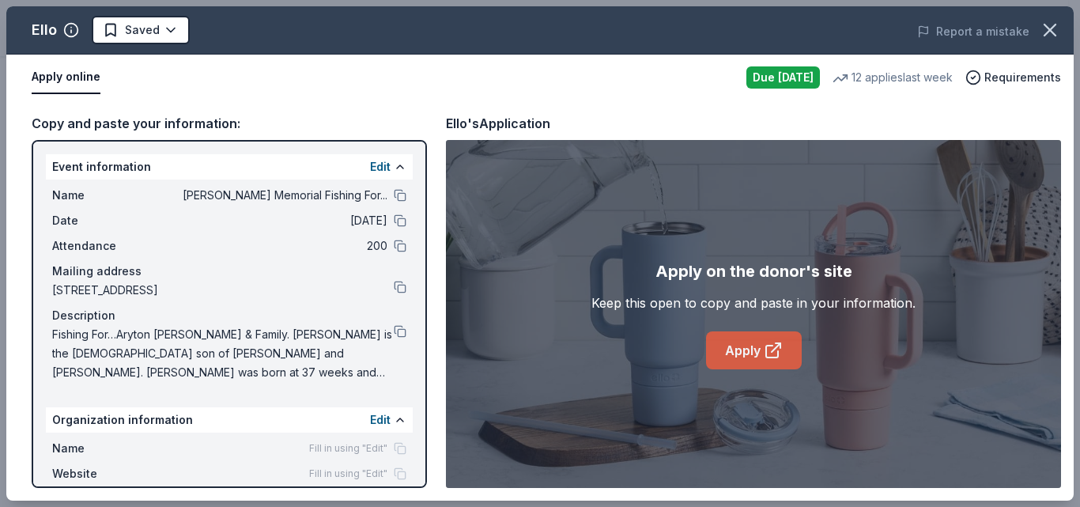
click at [784, 361] on link "Apply" at bounding box center [754, 350] width 96 height 38
click at [394, 333] on button at bounding box center [400, 331] width 13 height 13
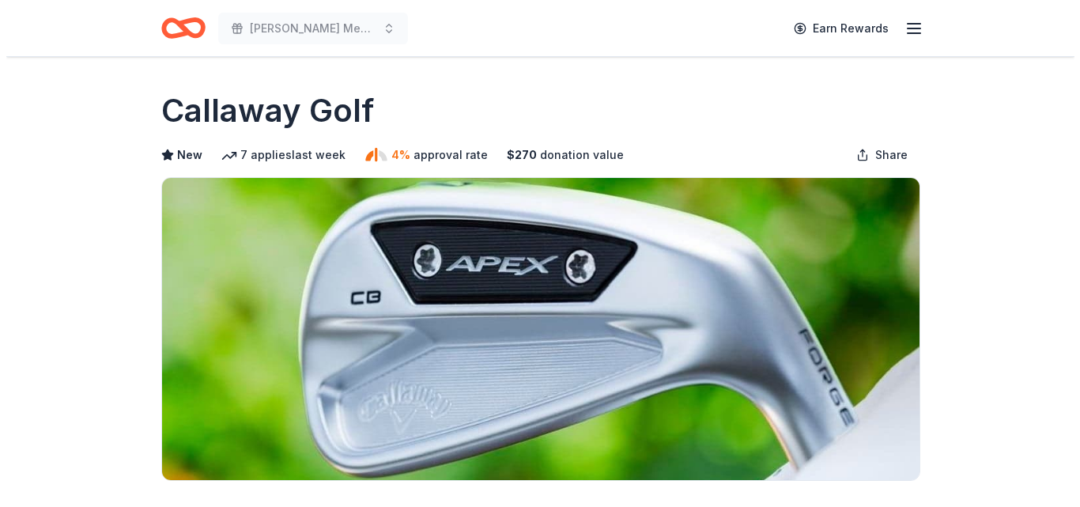
scroll to position [225, 0]
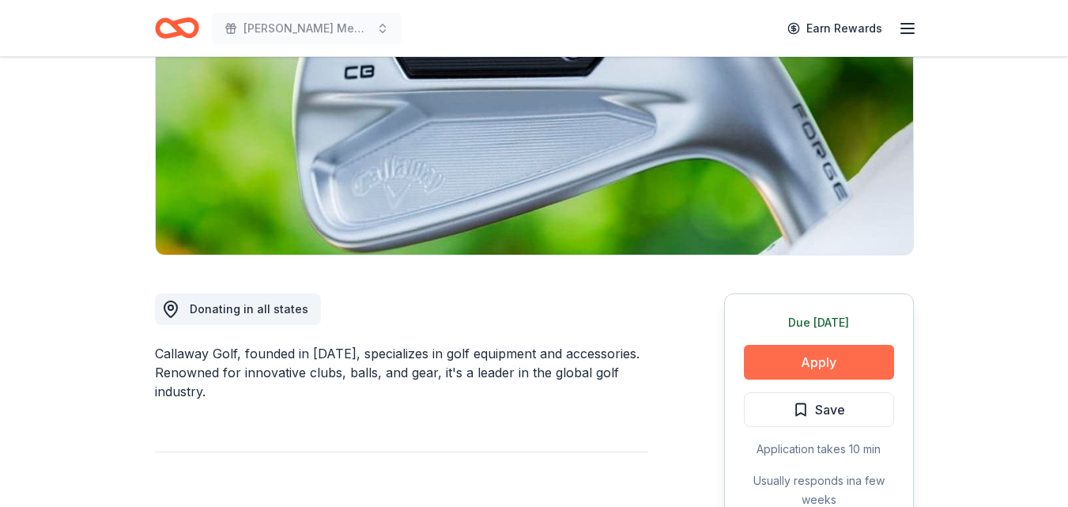
click at [829, 365] on button "Apply" at bounding box center [819, 362] width 150 height 35
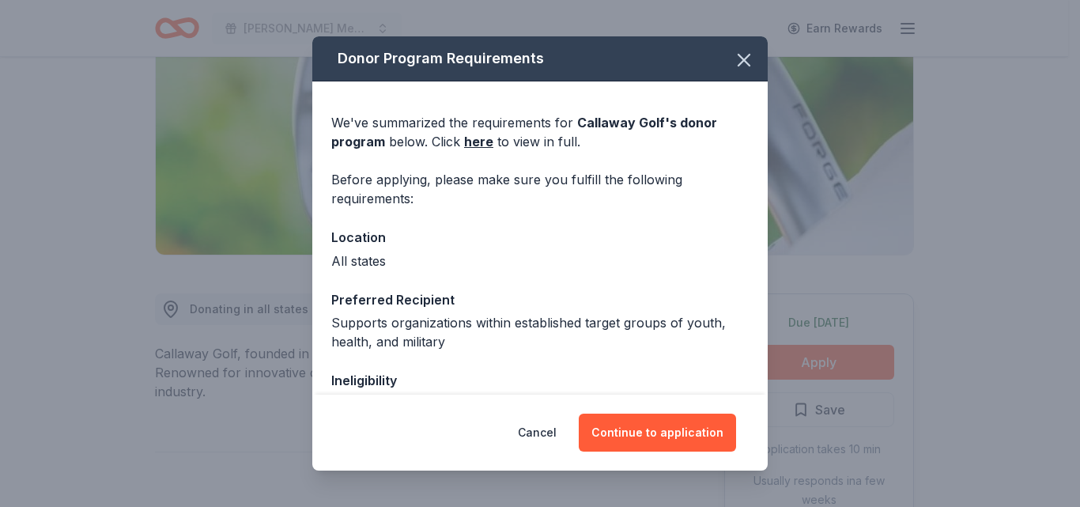
scroll to position [183, 0]
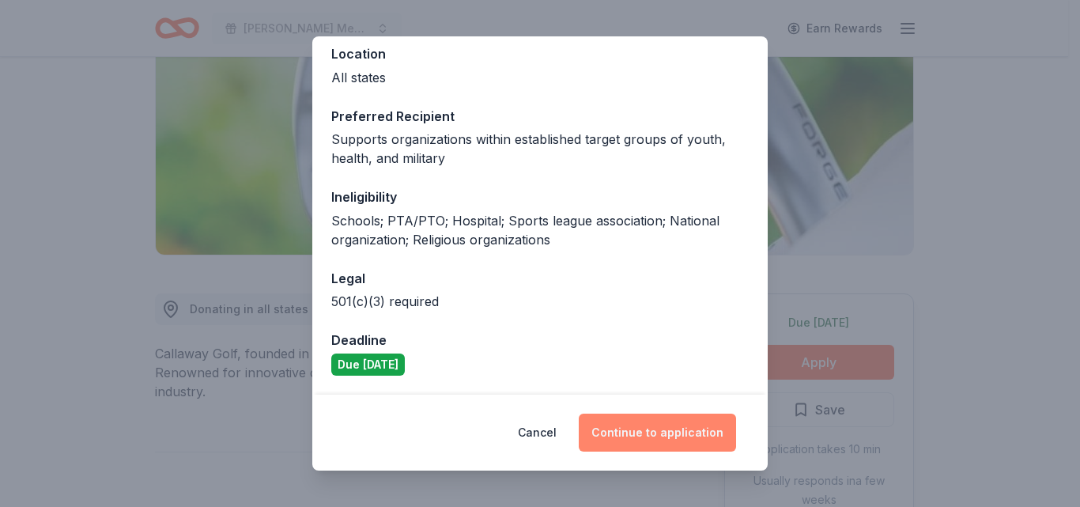
click at [688, 432] on button "Continue to application" at bounding box center [657, 433] width 157 height 38
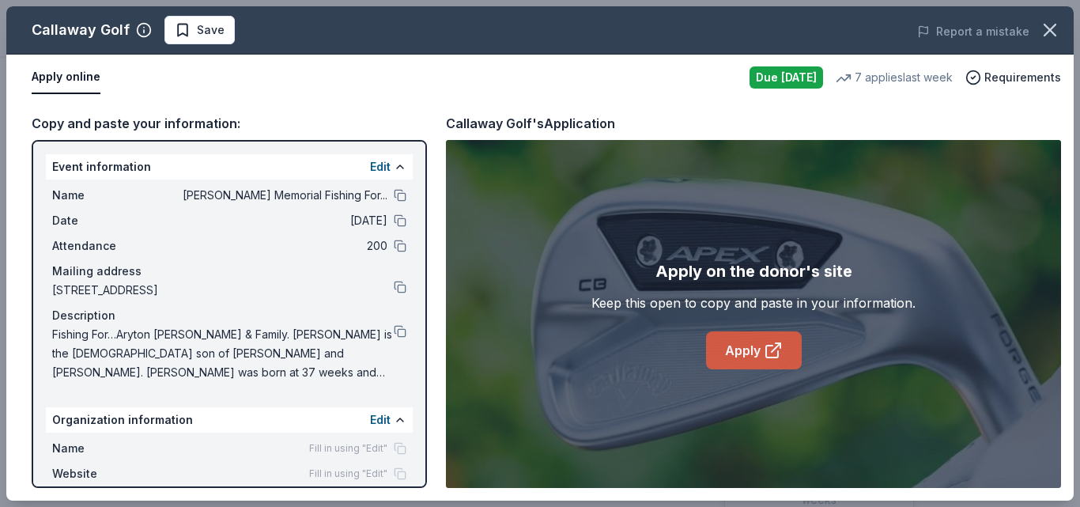
click at [752, 354] on link "Apply" at bounding box center [754, 350] width 96 height 38
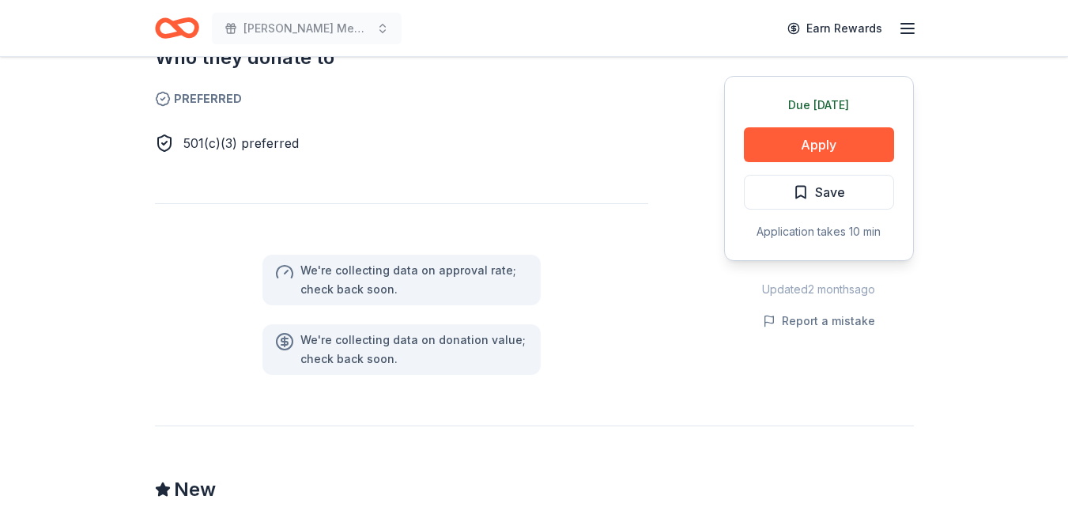
scroll to position [940, 0]
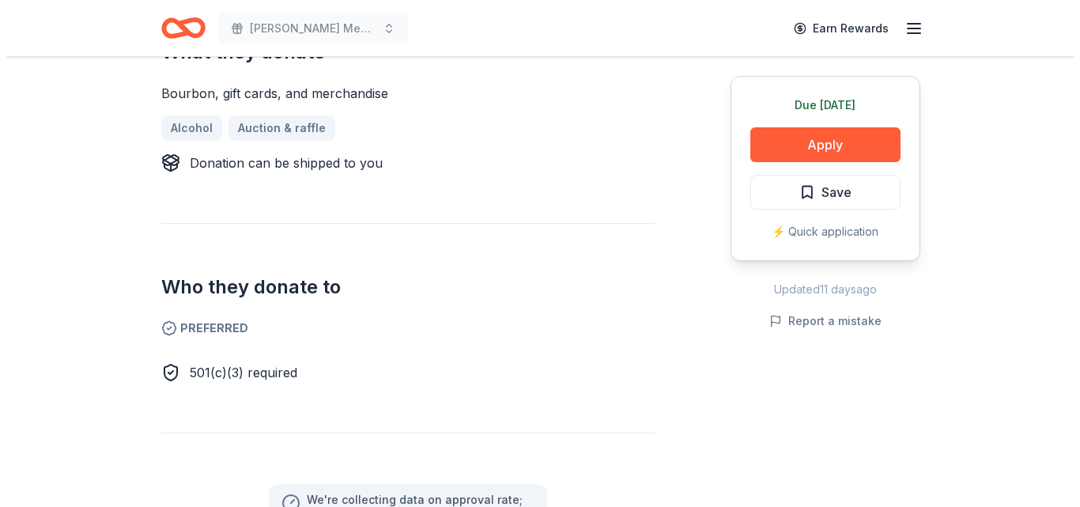
scroll to position [677, 0]
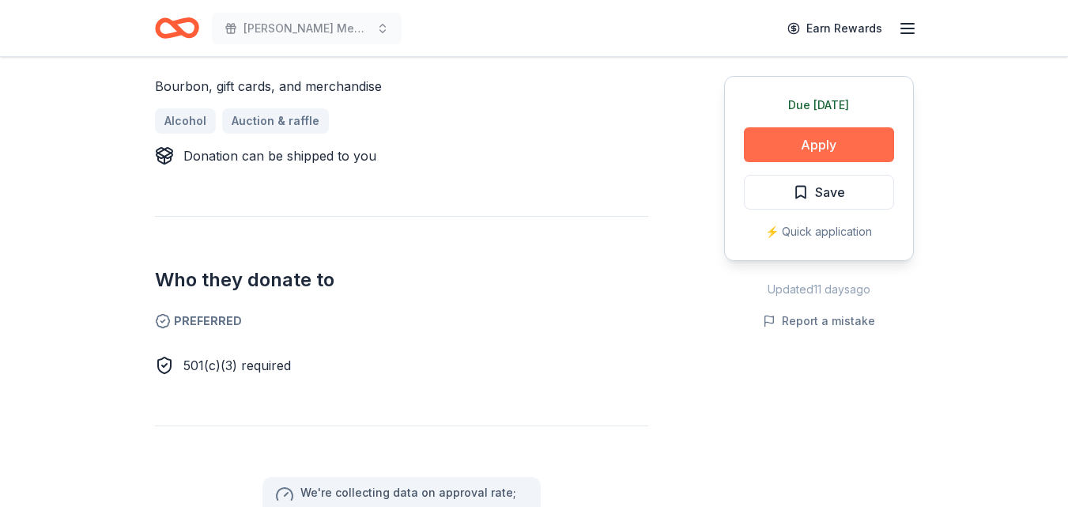
click at [816, 145] on button "Apply" at bounding box center [819, 144] width 150 height 35
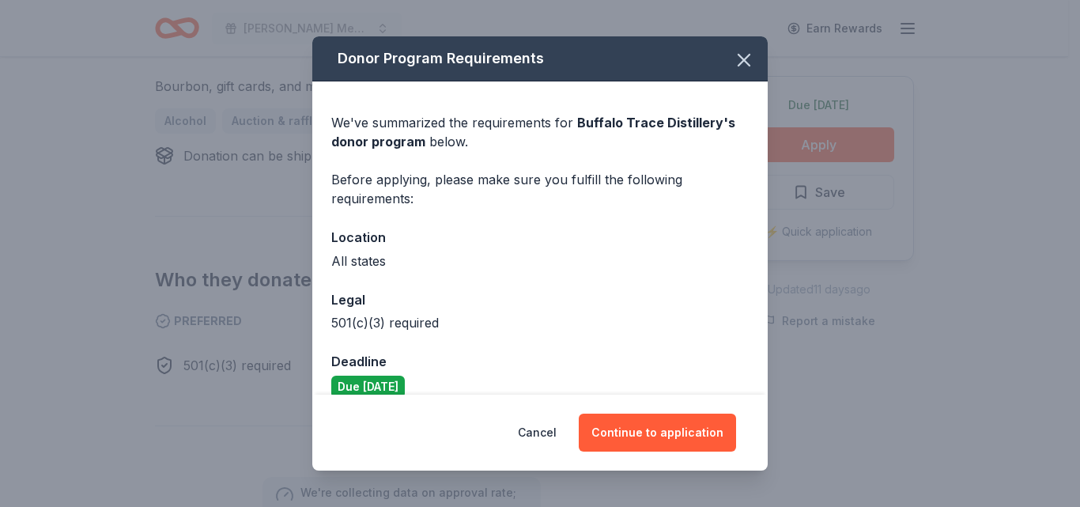
scroll to position [22, 0]
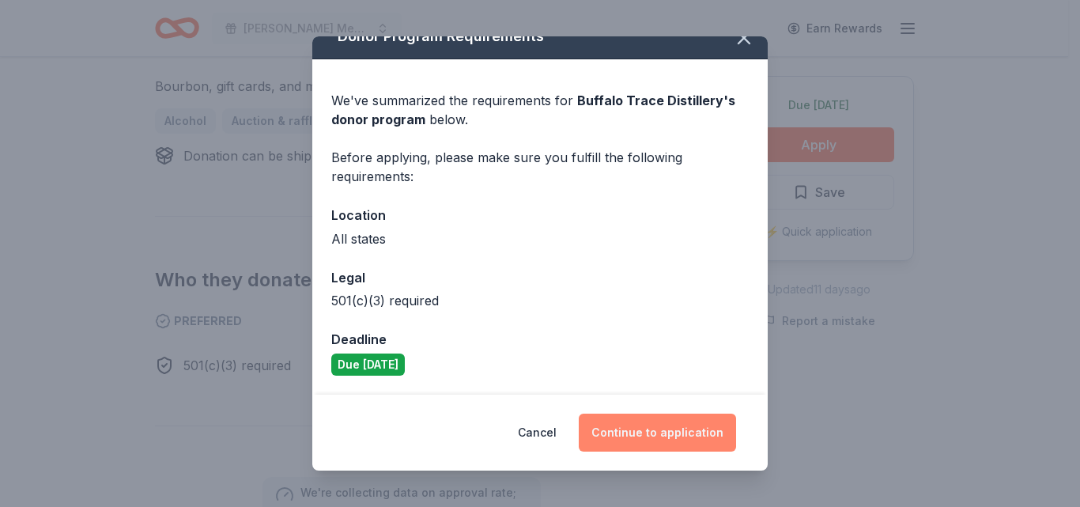
click at [653, 440] on button "Continue to application" at bounding box center [657, 433] width 157 height 38
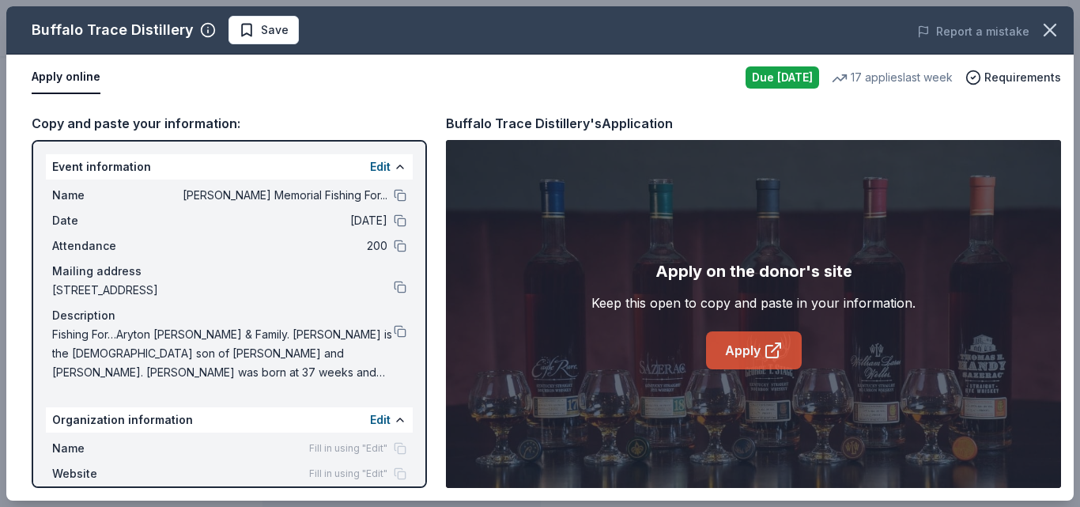
click at [744, 346] on link "Apply" at bounding box center [754, 350] width 96 height 38
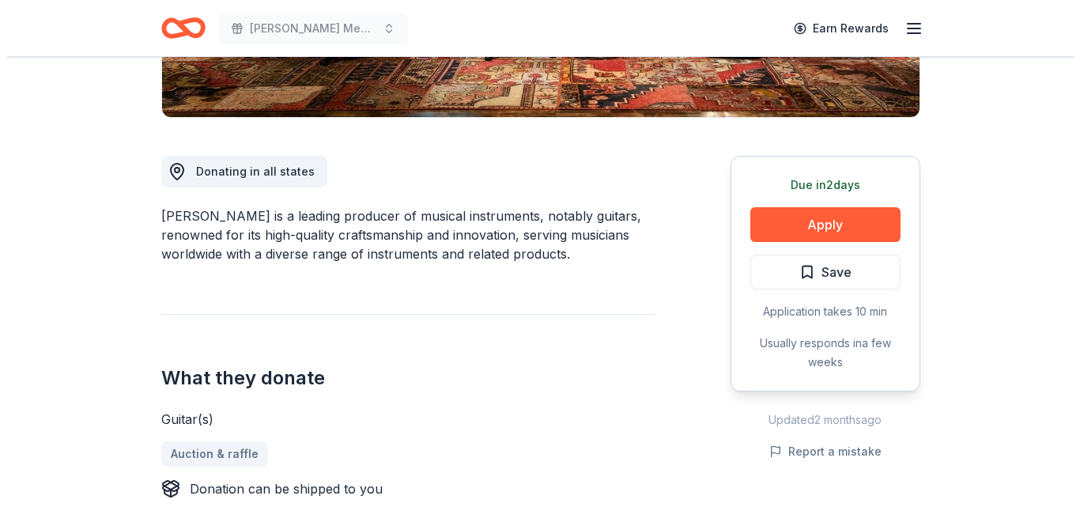
scroll to position [364, 0]
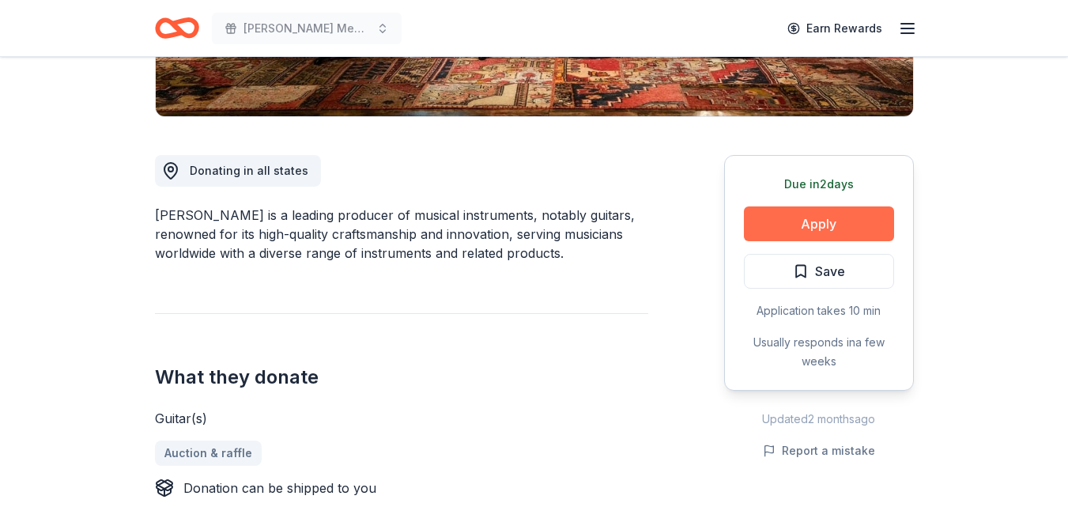
click at [853, 239] on button "Apply" at bounding box center [819, 223] width 150 height 35
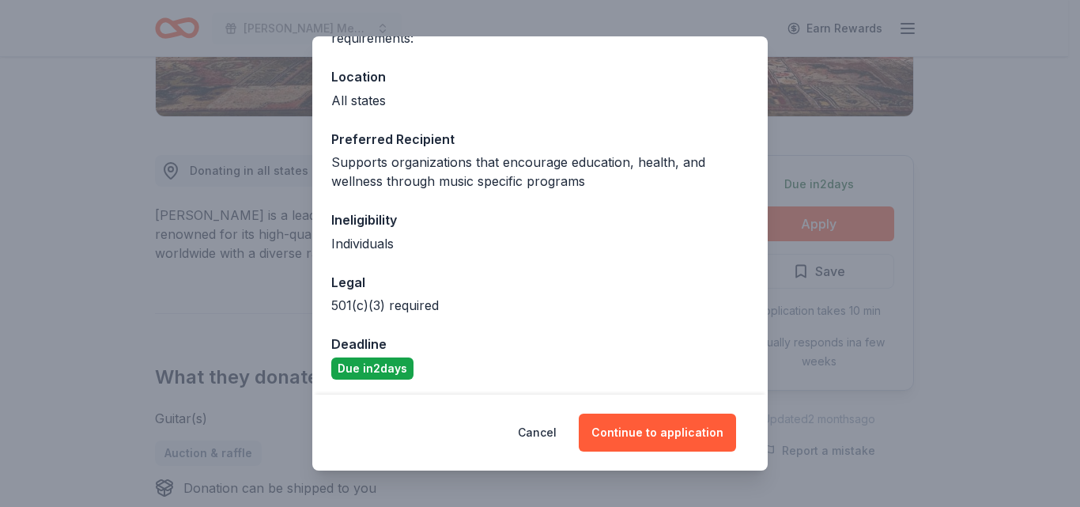
scroll to position [161, 0]
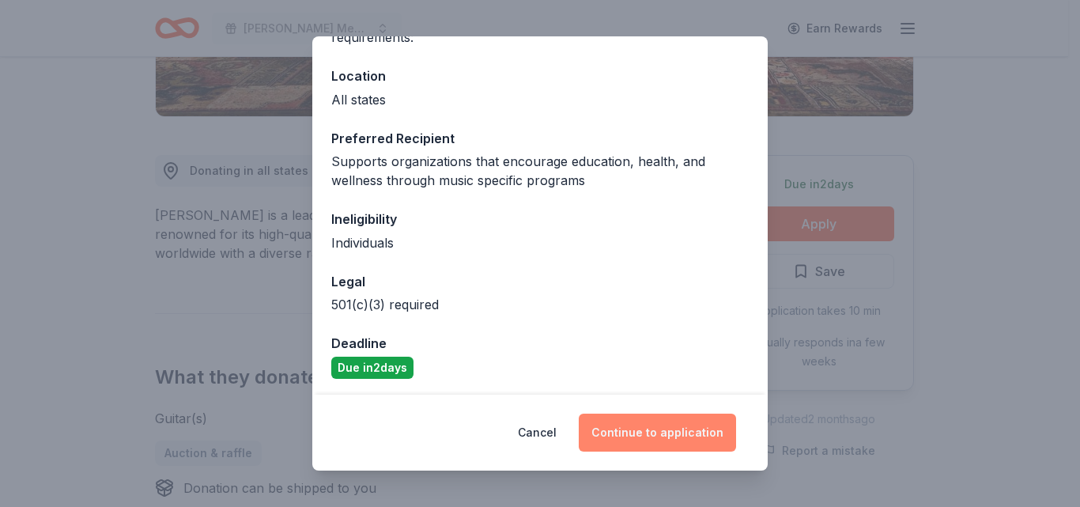
click at [676, 436] on button "Continue to application" at bounding box center [657, 433] width 157 height 38
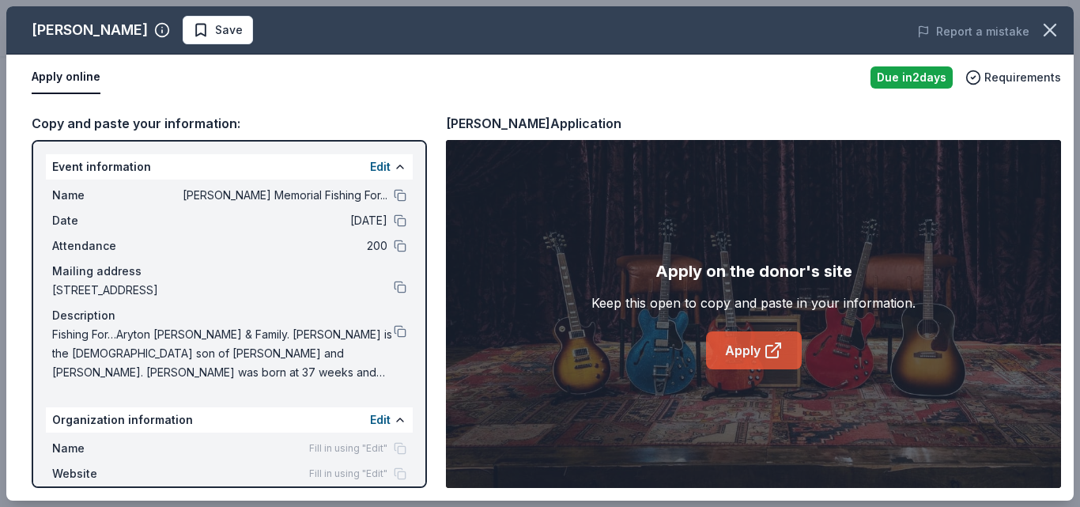
click at [762, 360] on link "Apply" at bounding box center [754, 350] width 96 height 38
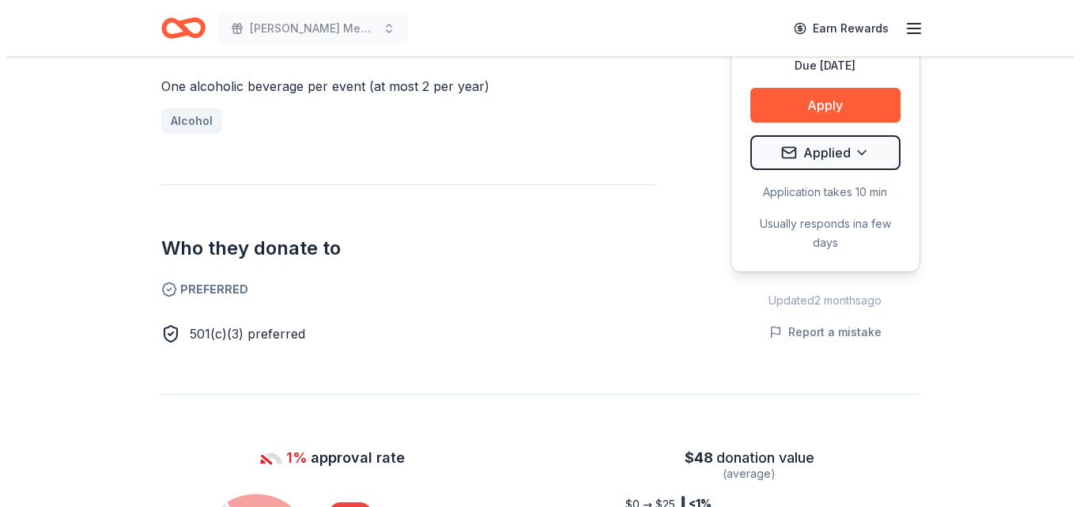
scroll to position [754, 0]
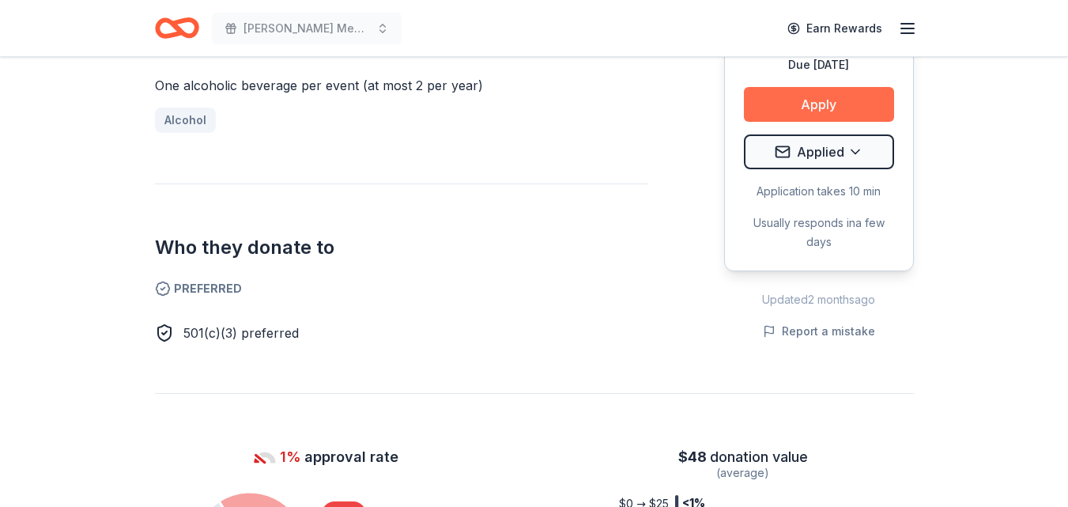
click at [879, 87] on button "Apply" at bounding box center [819, 104] width 150 height 35
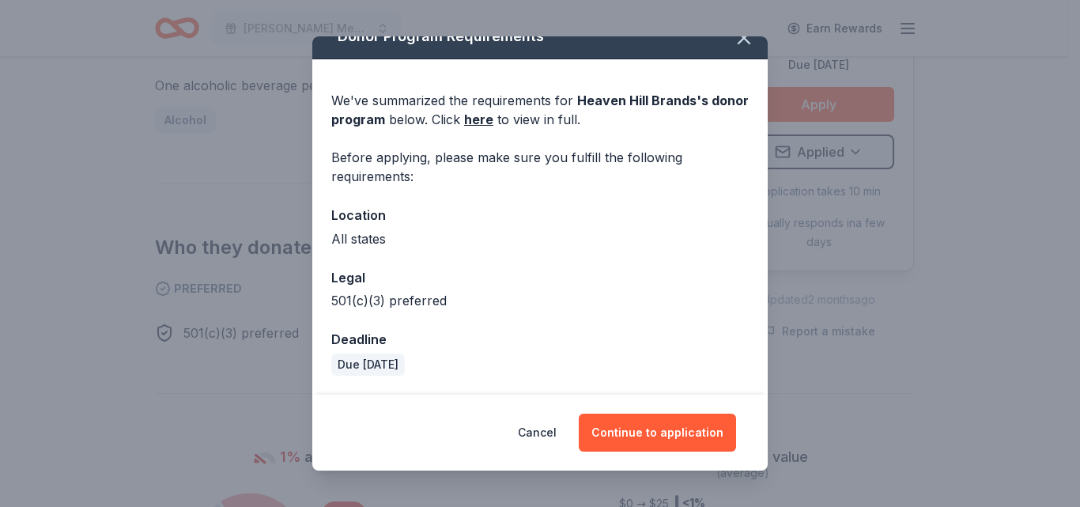
scroll to position [22, 0]
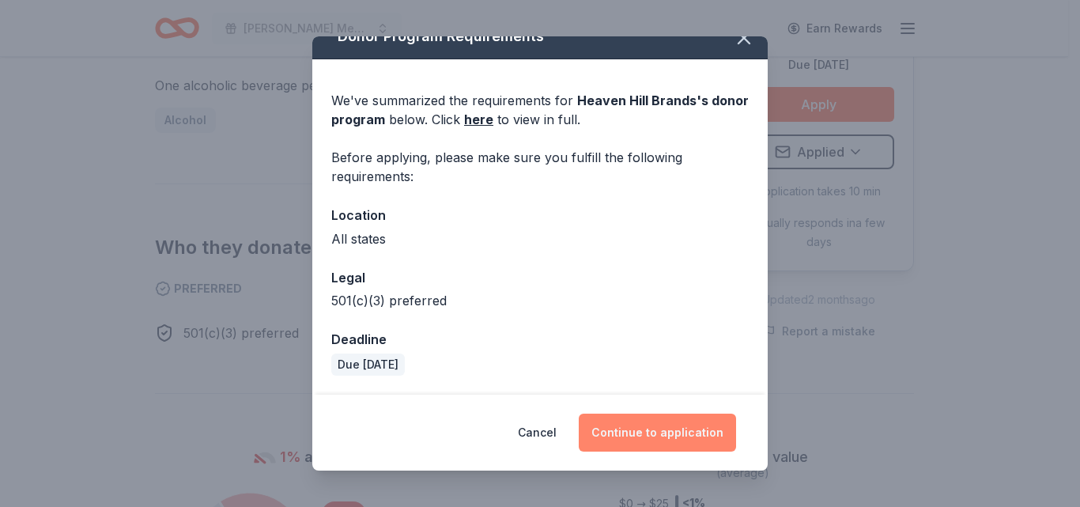
click at [685, 440] on button "Continue to application" at bounding box center [657, 433] width 157 height 38
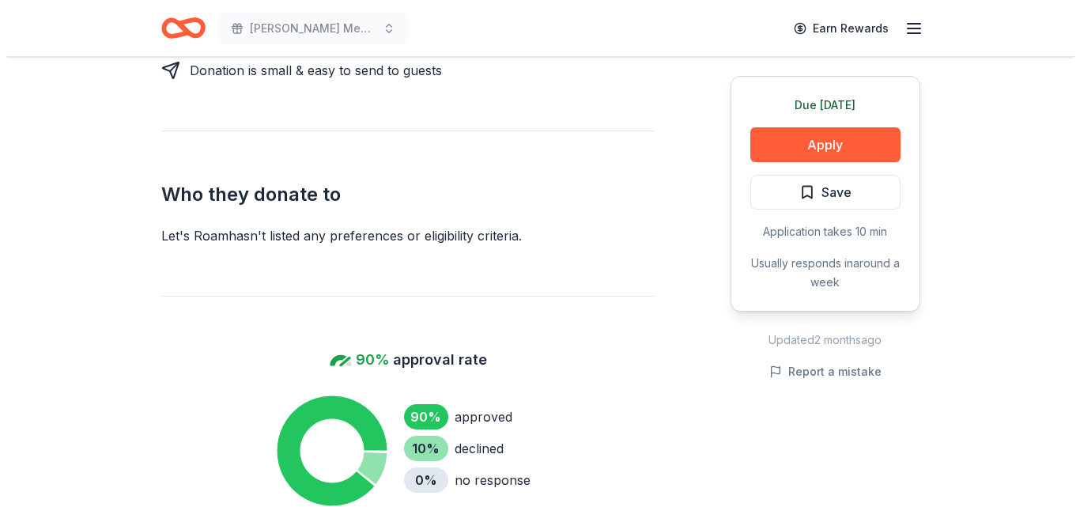
scroll to position [815, 0]
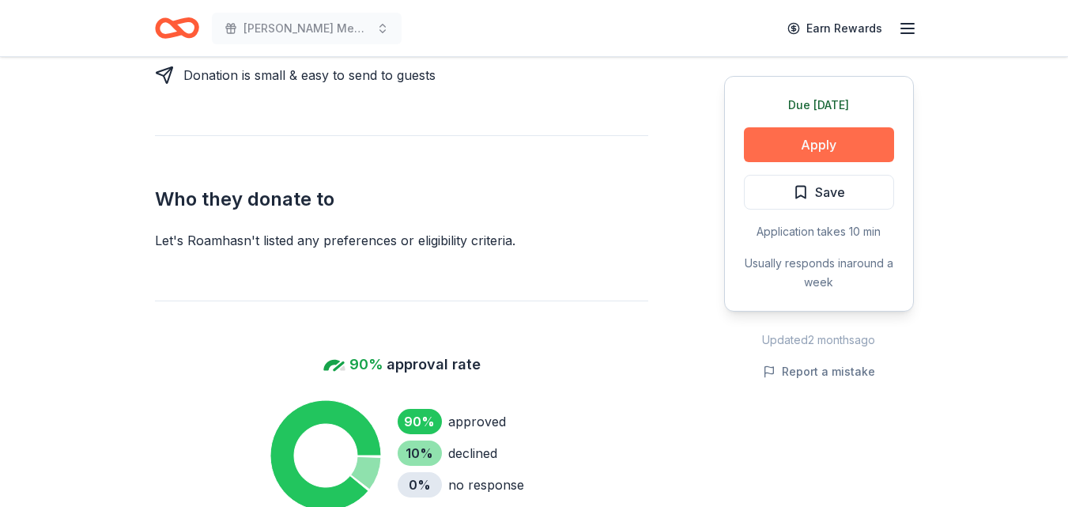
click at [826, 153] on button "Apply" at bounding box center [819, 144] width 150 height 35
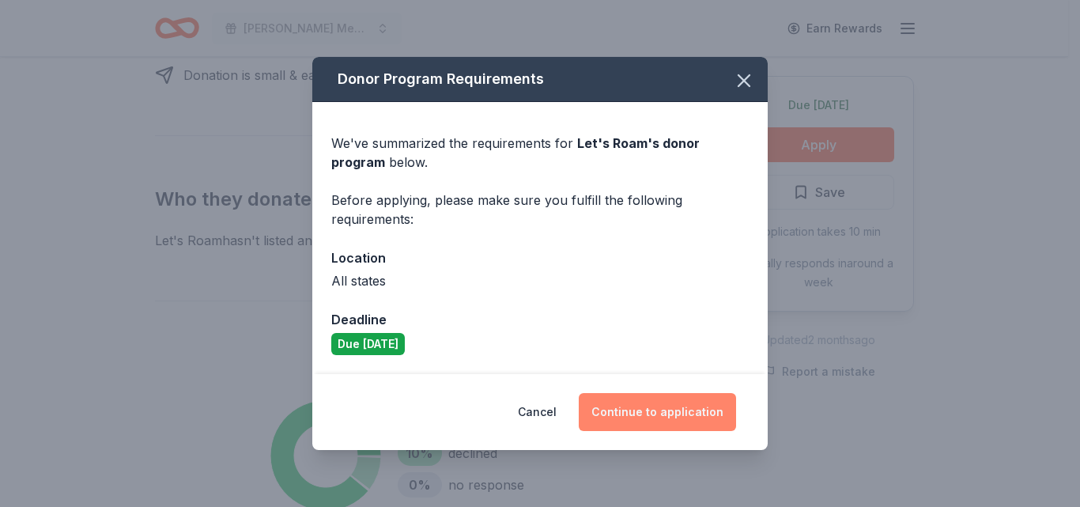
click at [672, 400] on button "Continue to application" at bounding box center [657, 412] width 157 height 38
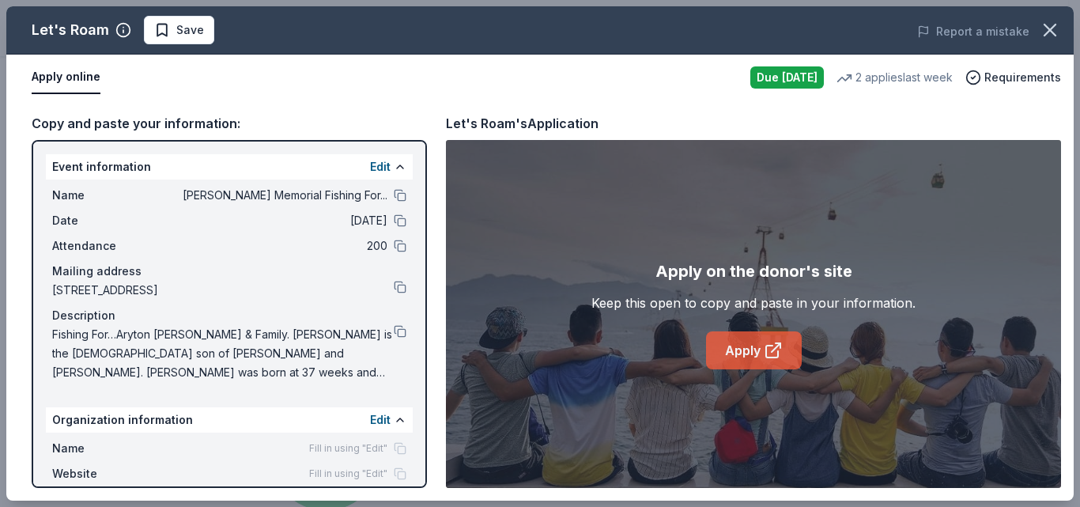
click at [740, 361] on link "Apply" at bounding box center [754, 350] width 96 height 38
